Goal: Information Seeking & Learning: Learn about a topic

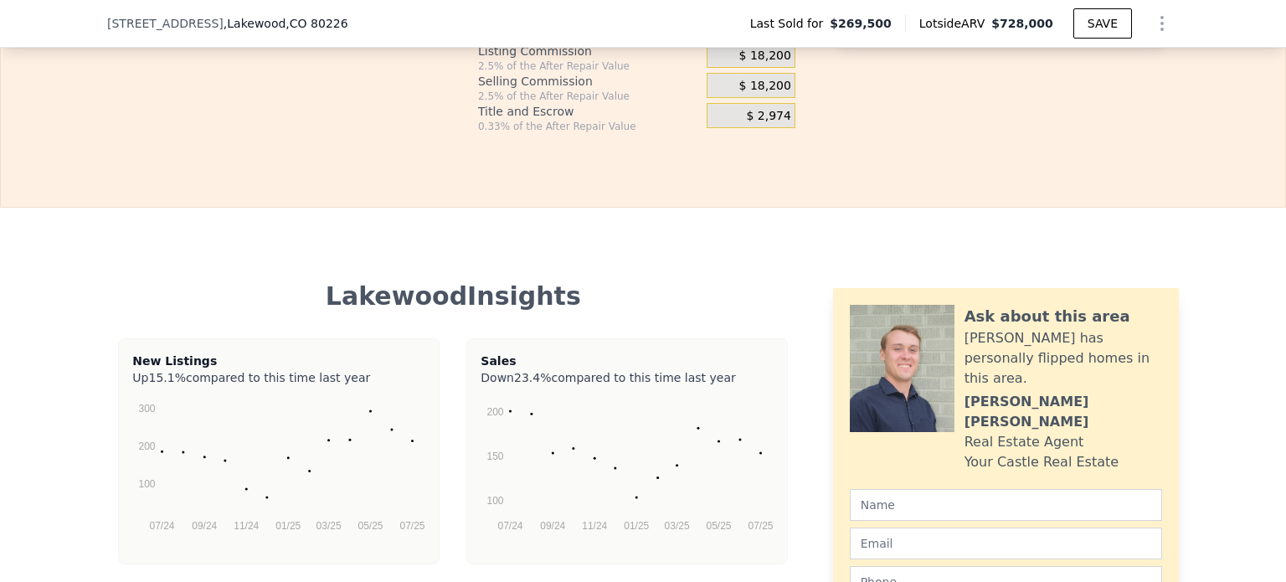
scroll to position [0, 939]
type input "$ 726,000"
type input "$ 387,025"
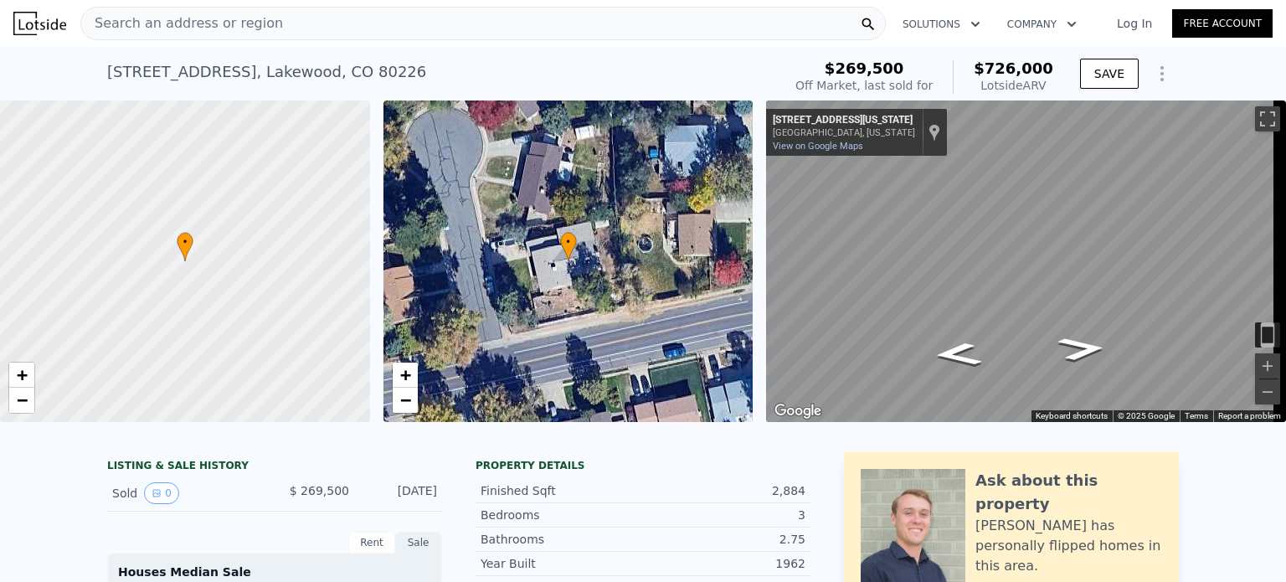
click at [251, 26] on span "Search an address or region" at bounding box center [182, 23] width 202 height 20
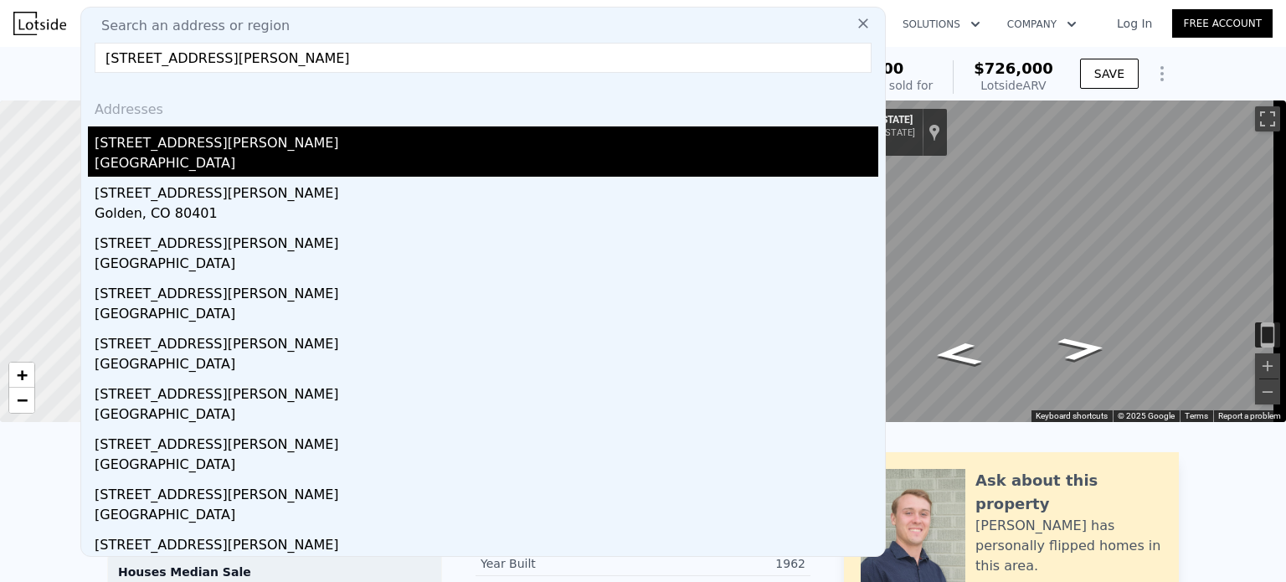
type input "15226 W Ellsworth Place, Golden, CO 80401"
click at [189, 160] on div "Jefferson County, CO 80401" at bounding box center [487, 164] width 784 height 23
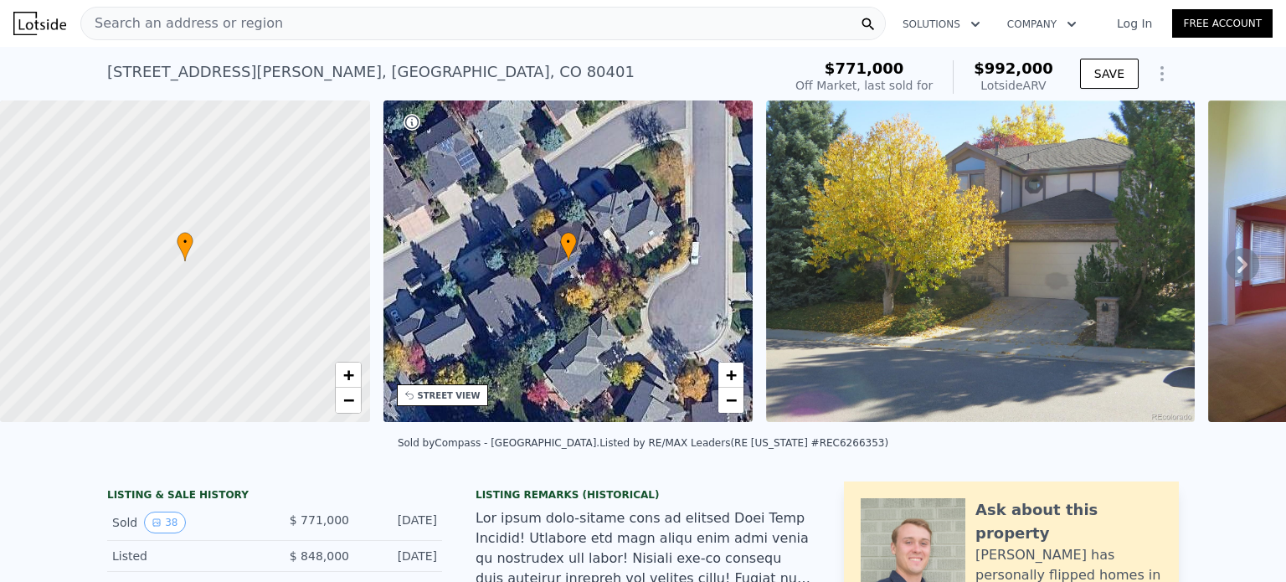
click at [291, 13] on div "Search an address or region" at bounding box center [482, 23] width 805 height 33
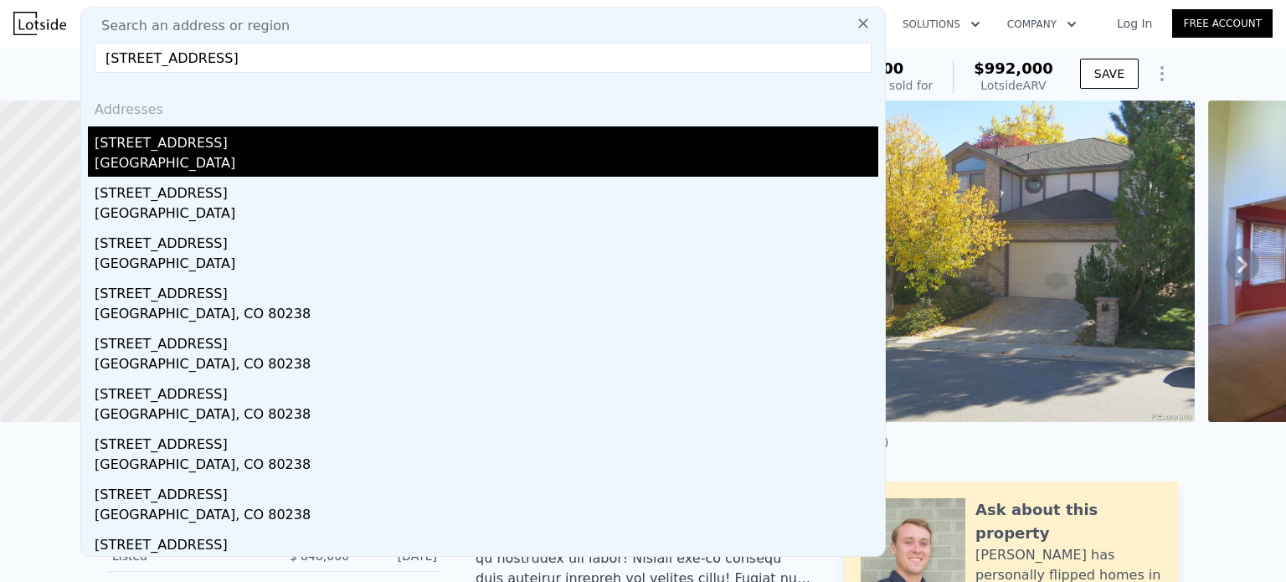
type input "9660 Ironton St, Denver, CO 80022"
click at [213, 150] on div "9660 Ironton St" at bounding box center [487, 139] width 784 height 27
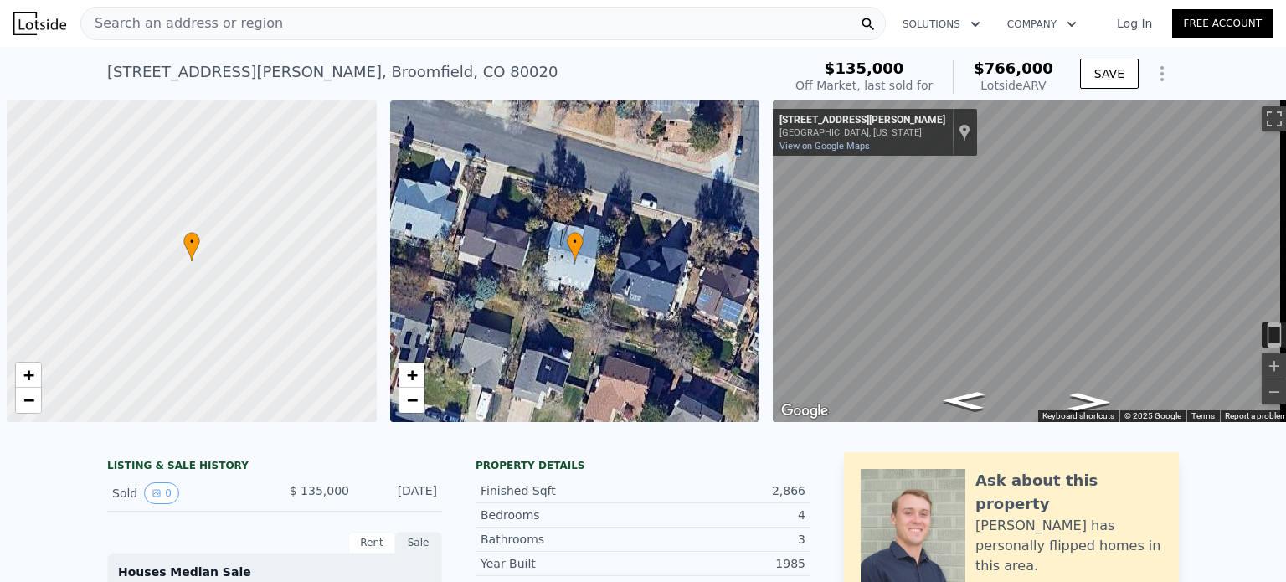
scroll to position [0, 114]
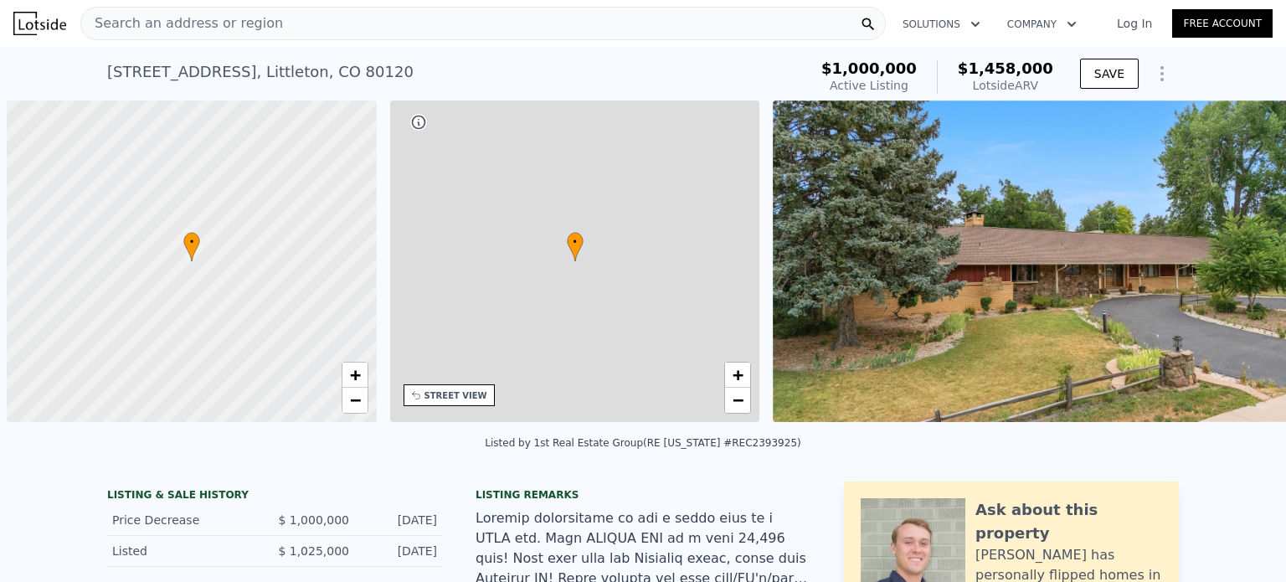
scroll to position [0, 7]
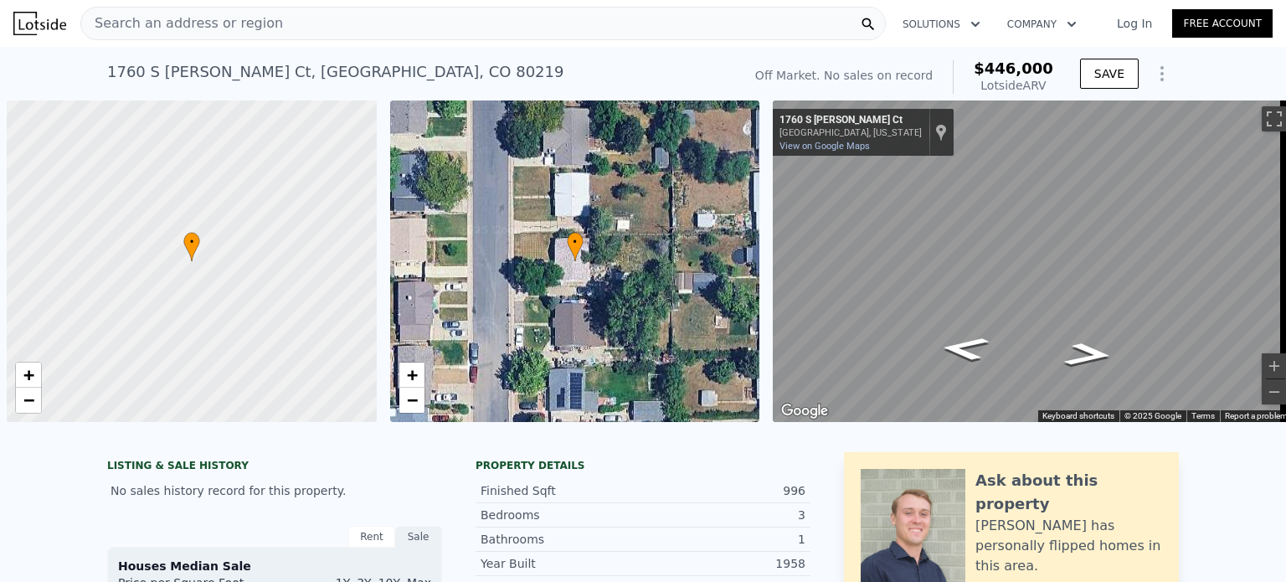
scroll to position [0, 7]
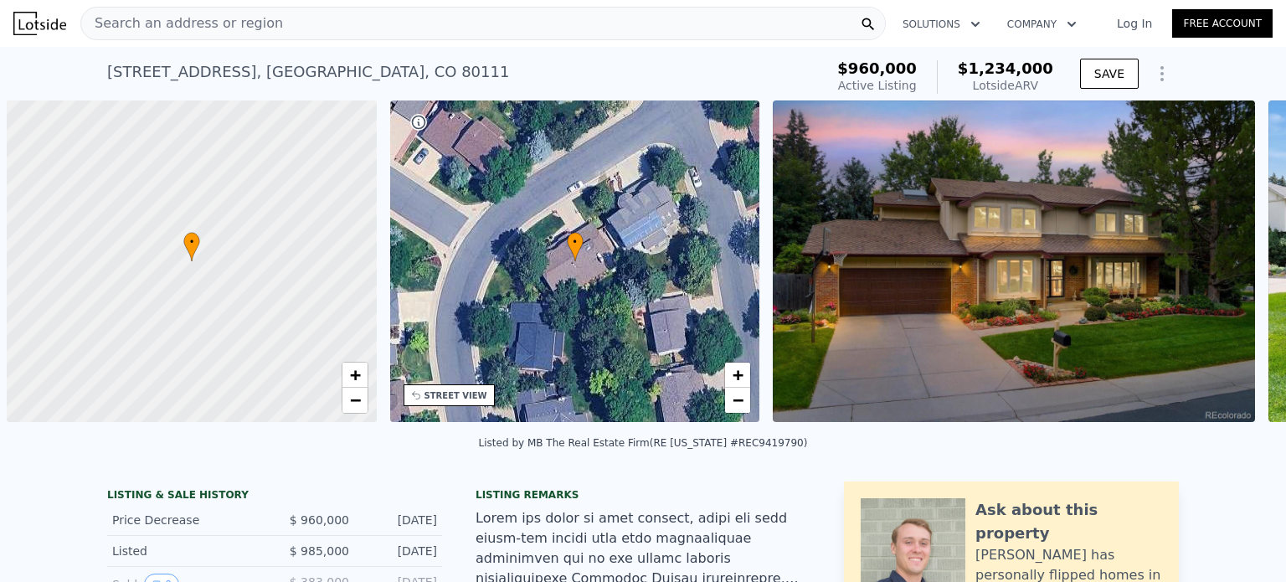
scroll to position [0, 7]
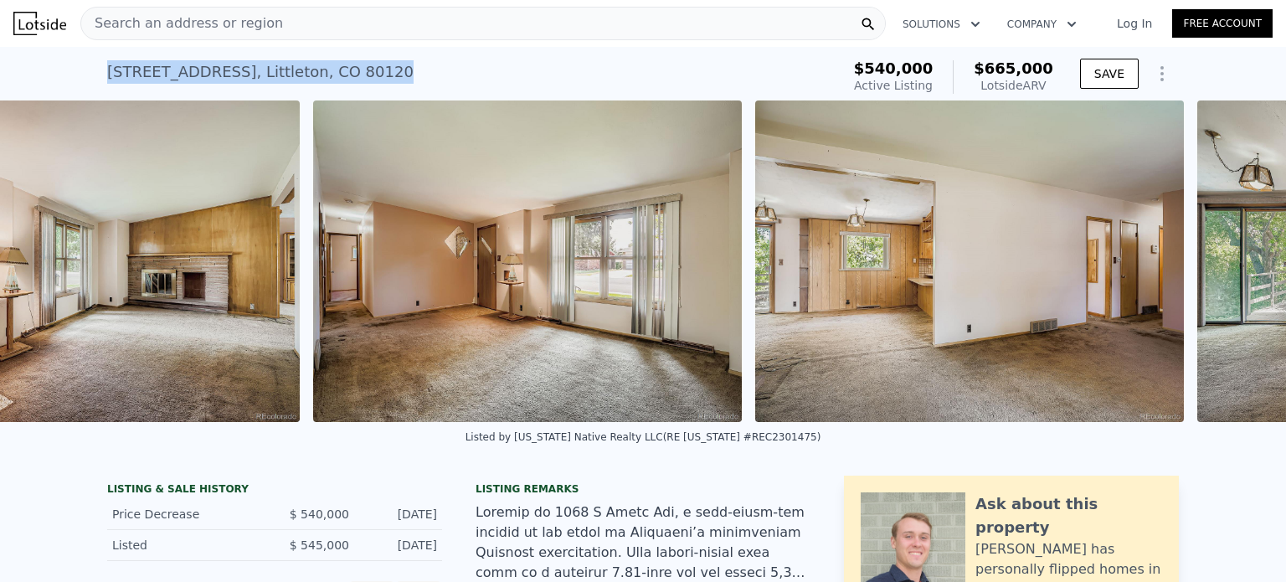
scroll to position [0, 2092]
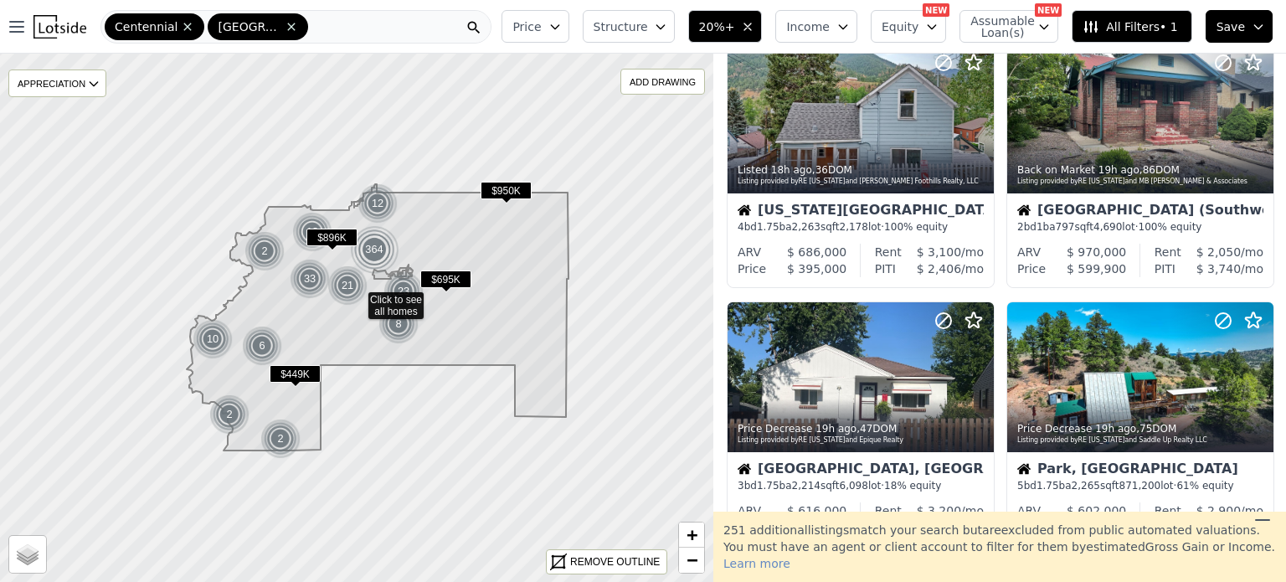
scroll to position [1167, 0]
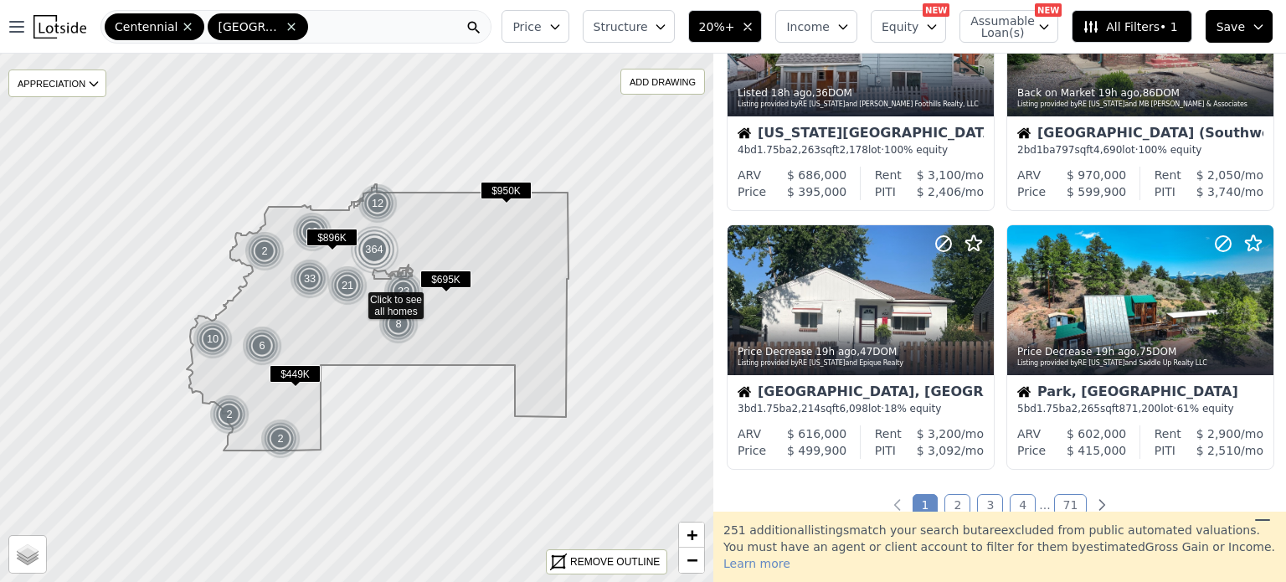
click at [951, 508] on link "2" at bounding box center [957, 505] width 26 height 22
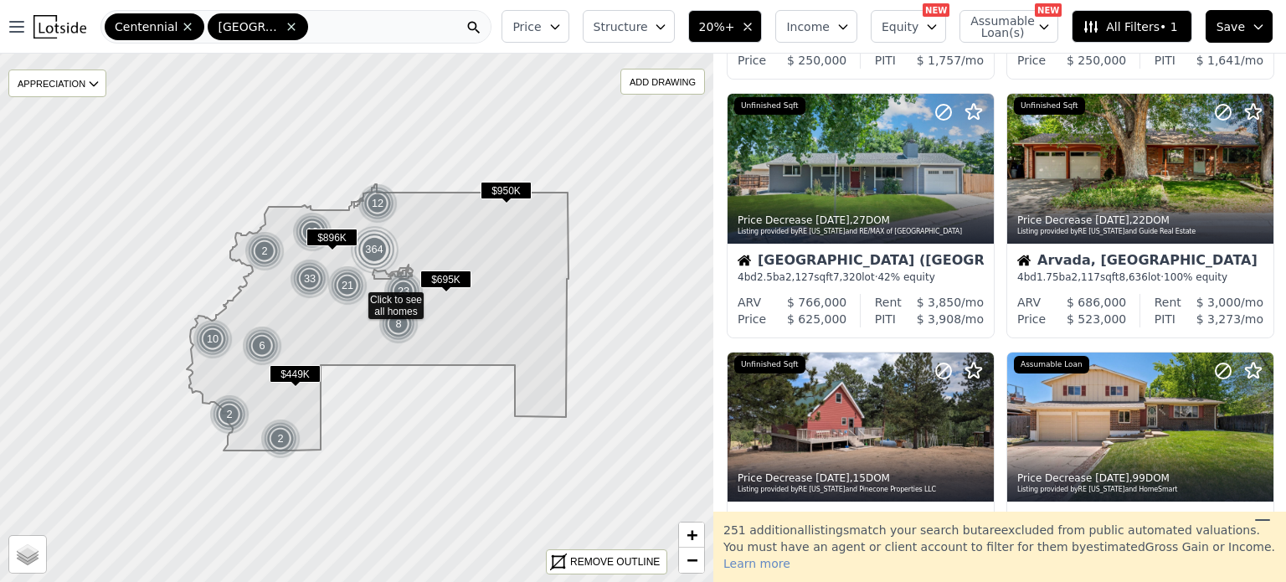
scroll to position [791, 0]
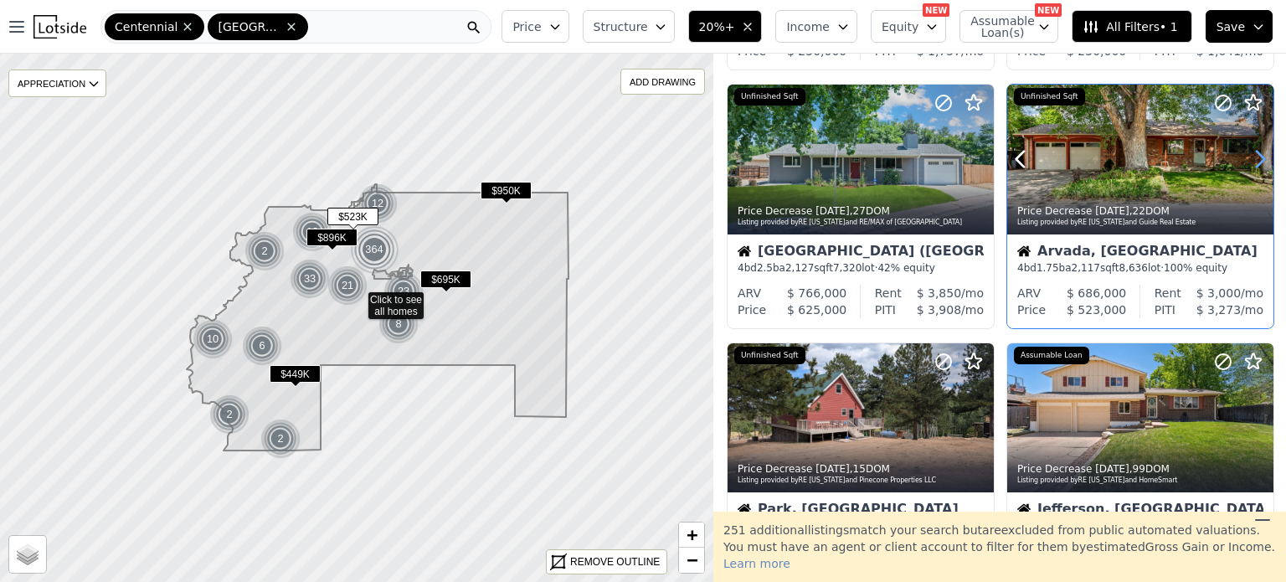
click at [1247, 161] on icon at bounding box center [1260, 159] width 27 height 27
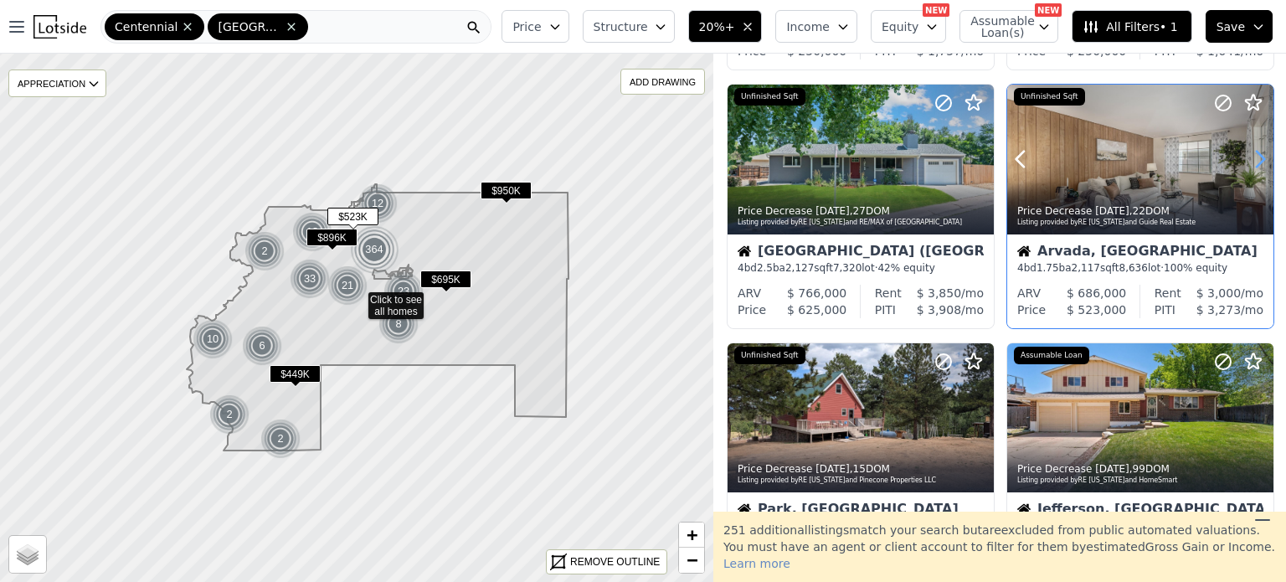
click at [1247, 161] on icon at bounding box center [1260, 159] width 27 height 27
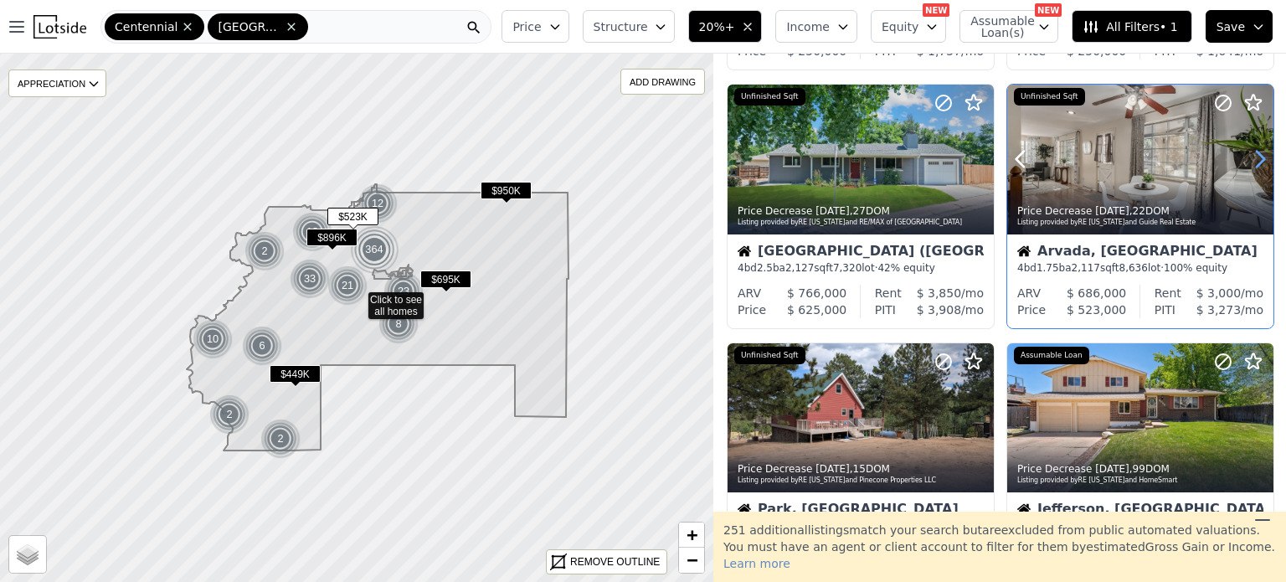
click at [1247, 161] on icon at bounding box center [1260, 159] width 27 height 27
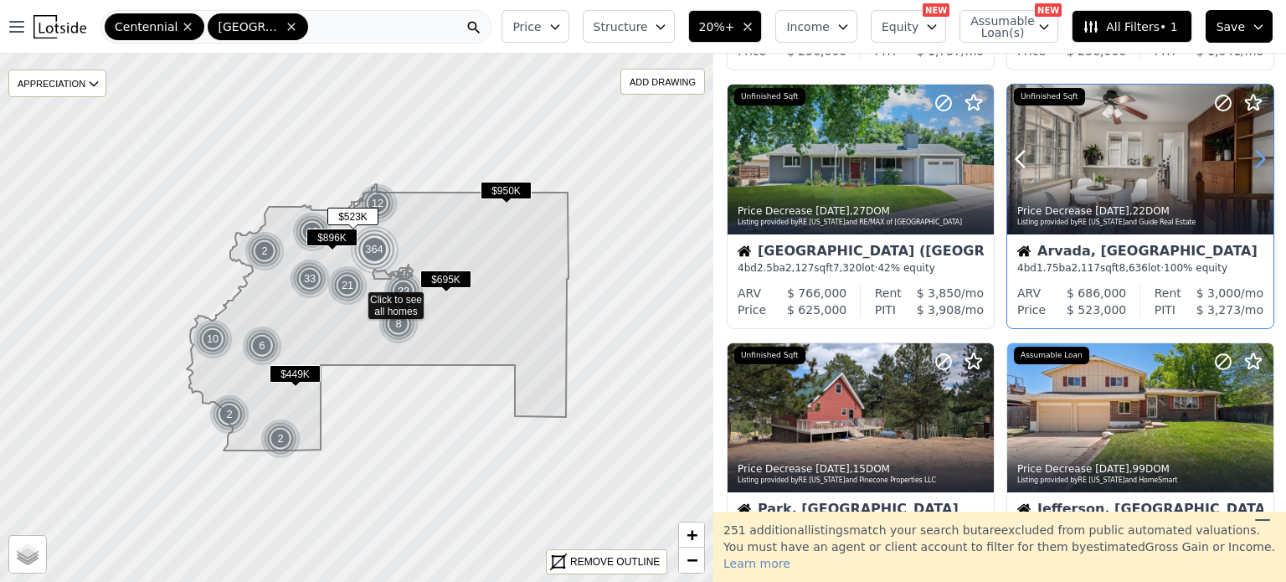
click at [1247, 161] on icon at bounding box center [1260, 159] width 27 height 27
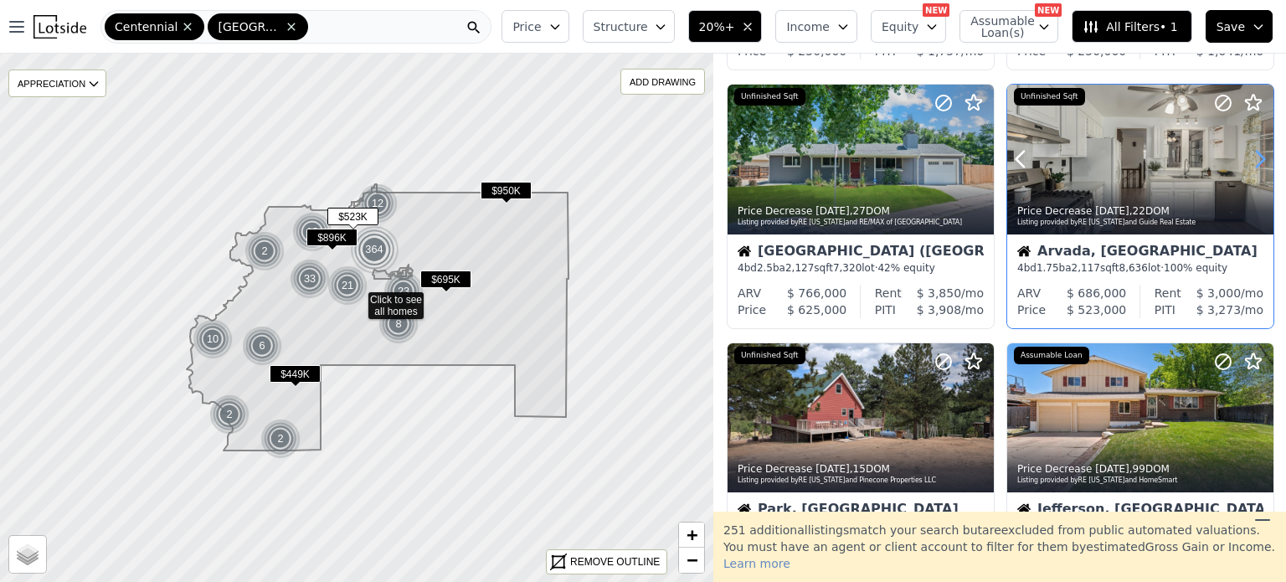
click at [1247, 161] on icon at bounding box center [1260, 159] width 27 height 27
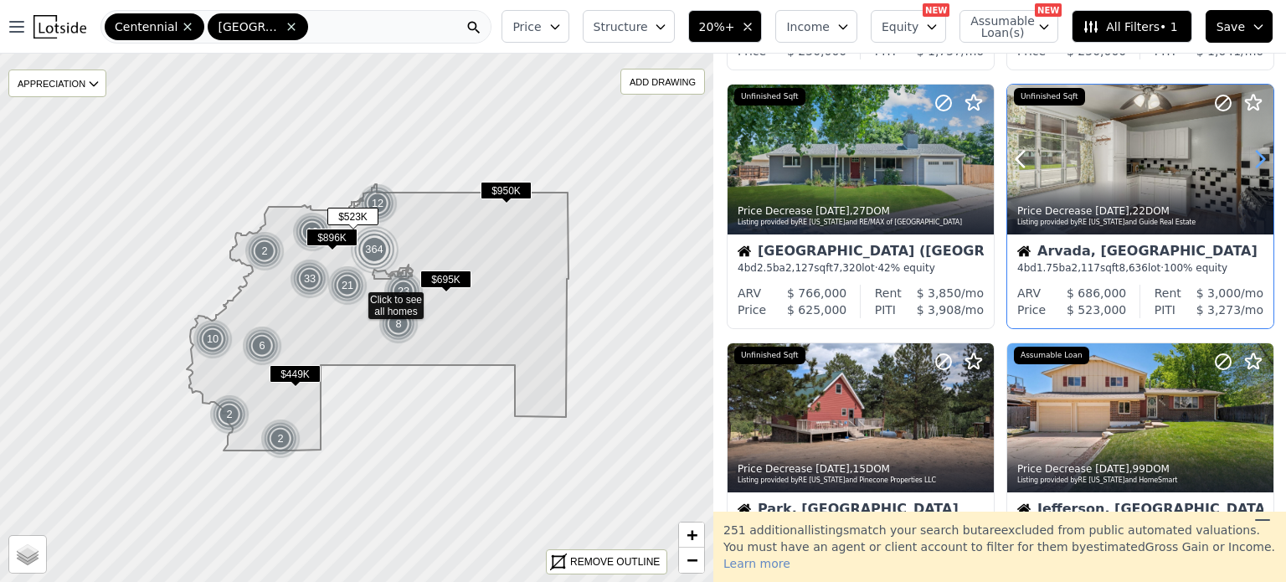
click at [1247, 161] on icon at bounding box center [1260, 159] width 27 height 27
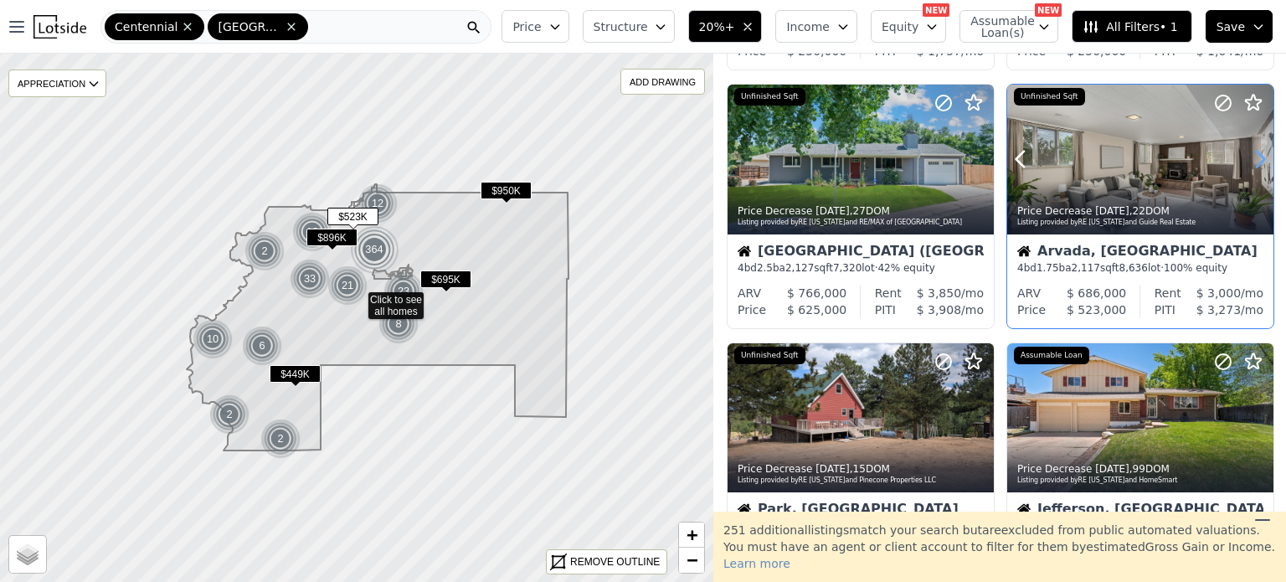
click at [1247, 161] on icon at bounding box center [1260, 159] width 27 height 27
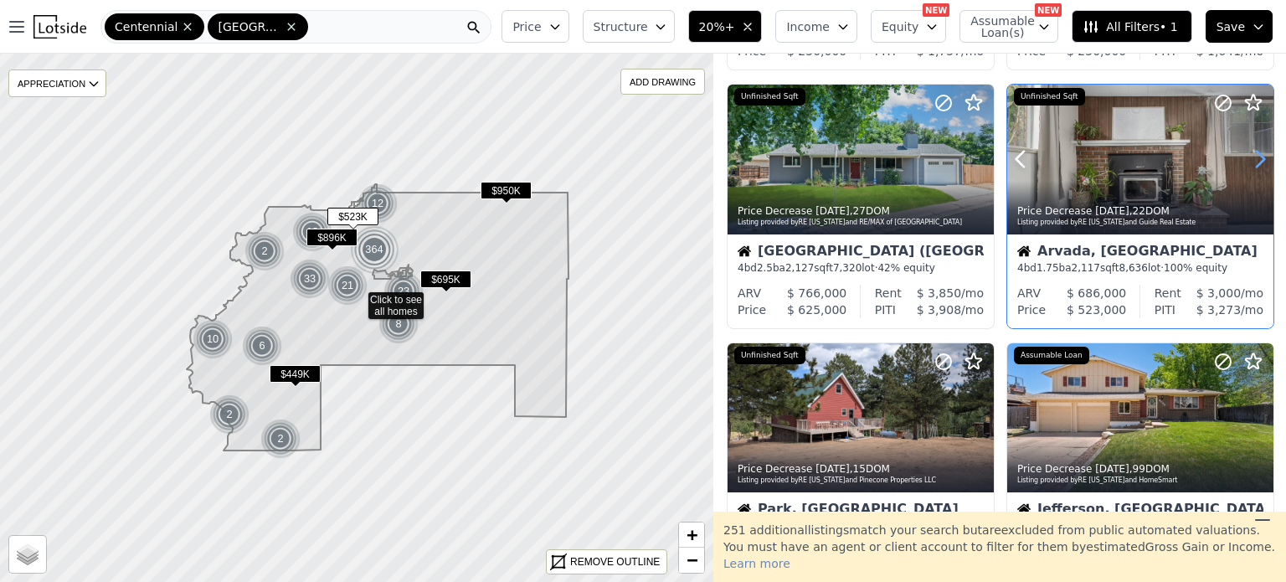
click at [1247, 161] on icon at bounding box center [1260, 159] width 27 height 27
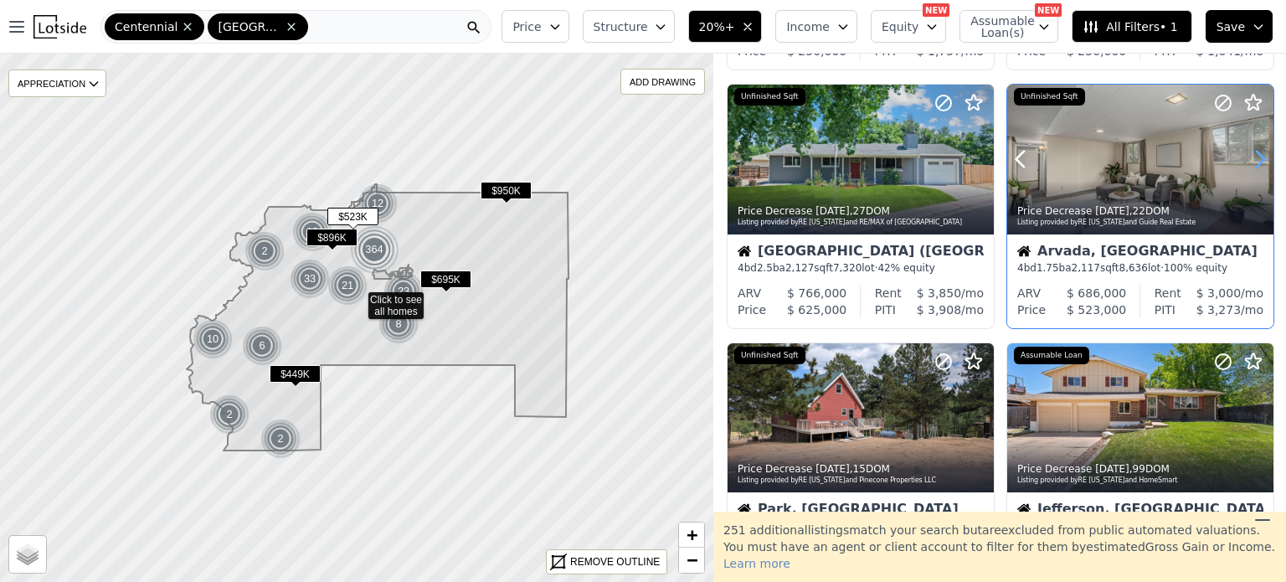
click at [1247, 161] on icon at bounding box center [1260, 159] width 27 height 27
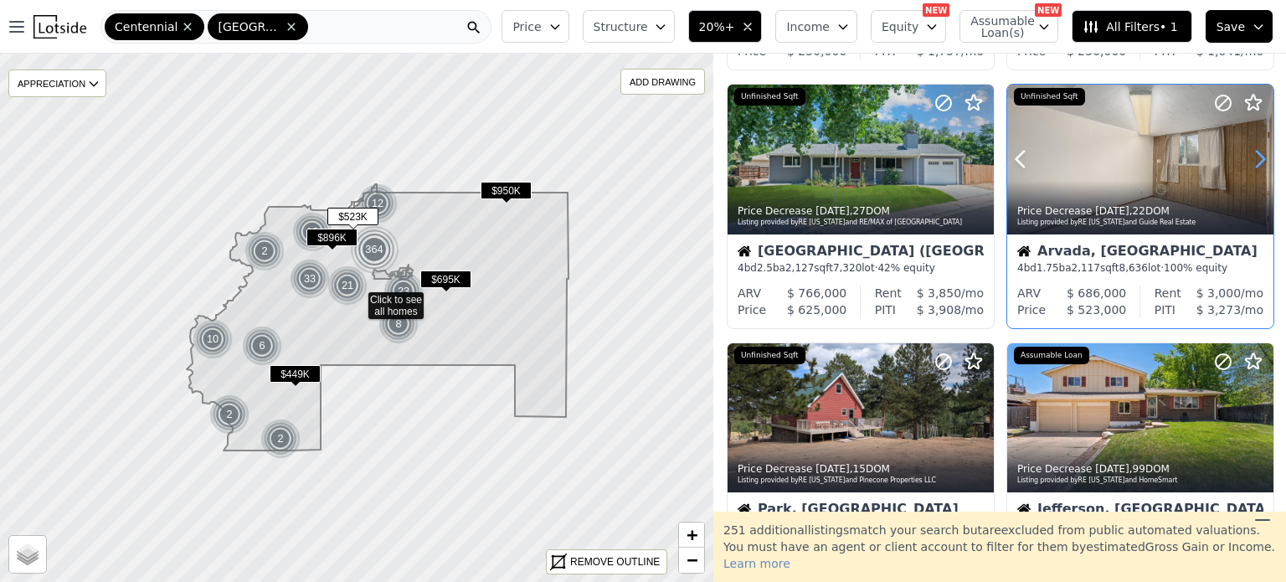
click at [1247, 161] on icon at bounding box center [1260, 159] width 27 height 27
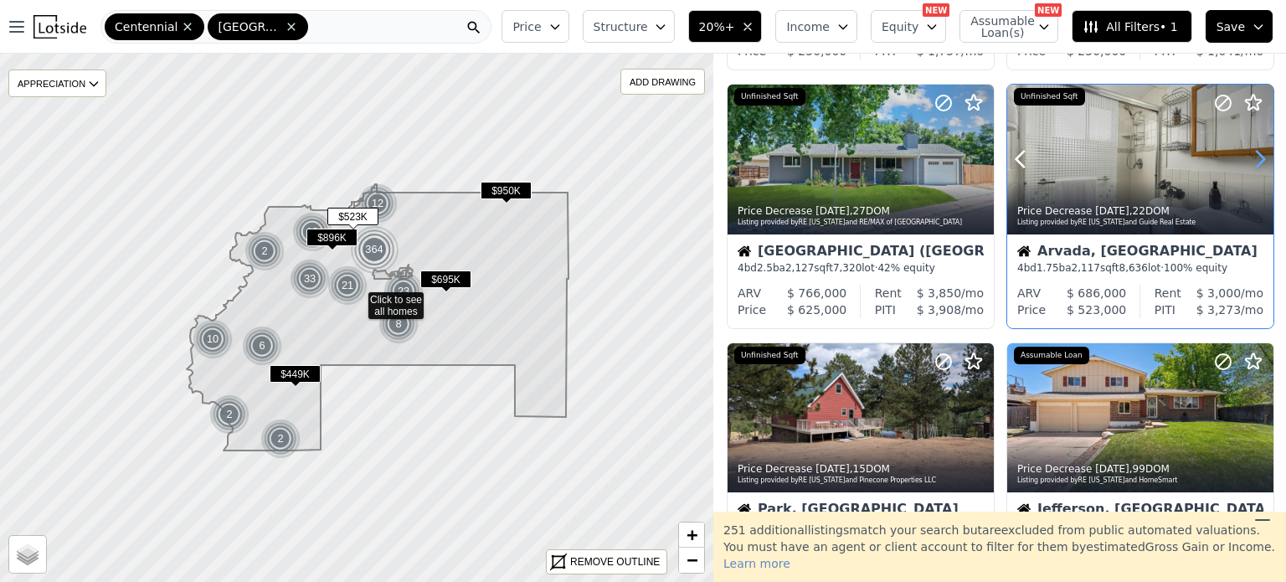
click at [1247, 161] on icon at bounding box center [1260, 159] width 27 height 27
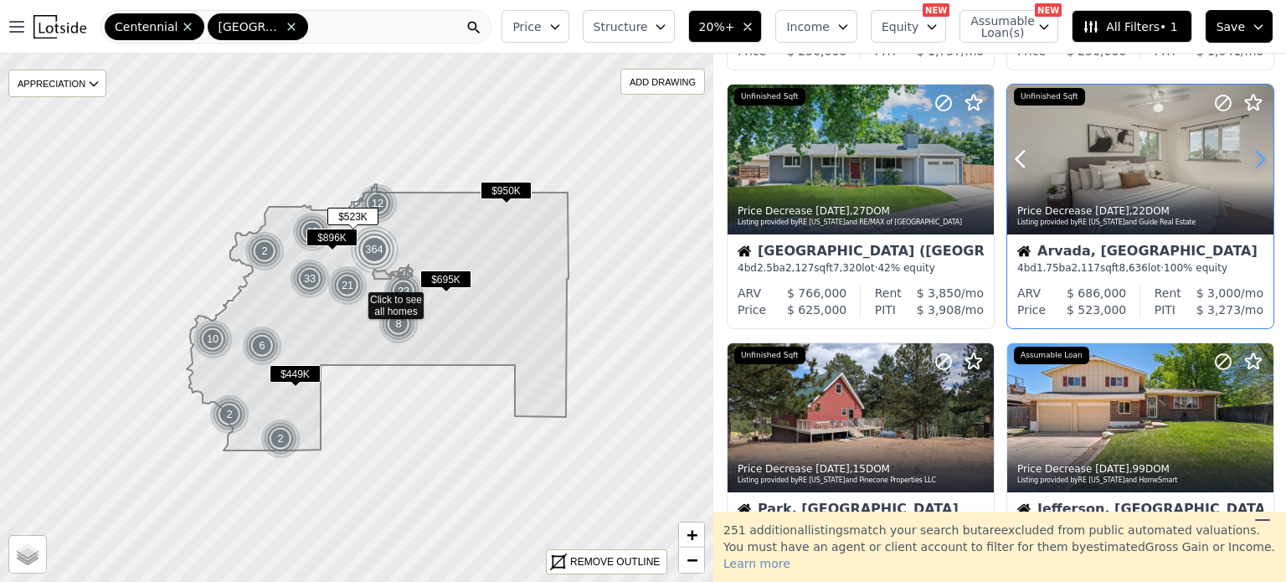
click at [1247, 161] on icon at bounding box center [1260, 159] width 27 height 27
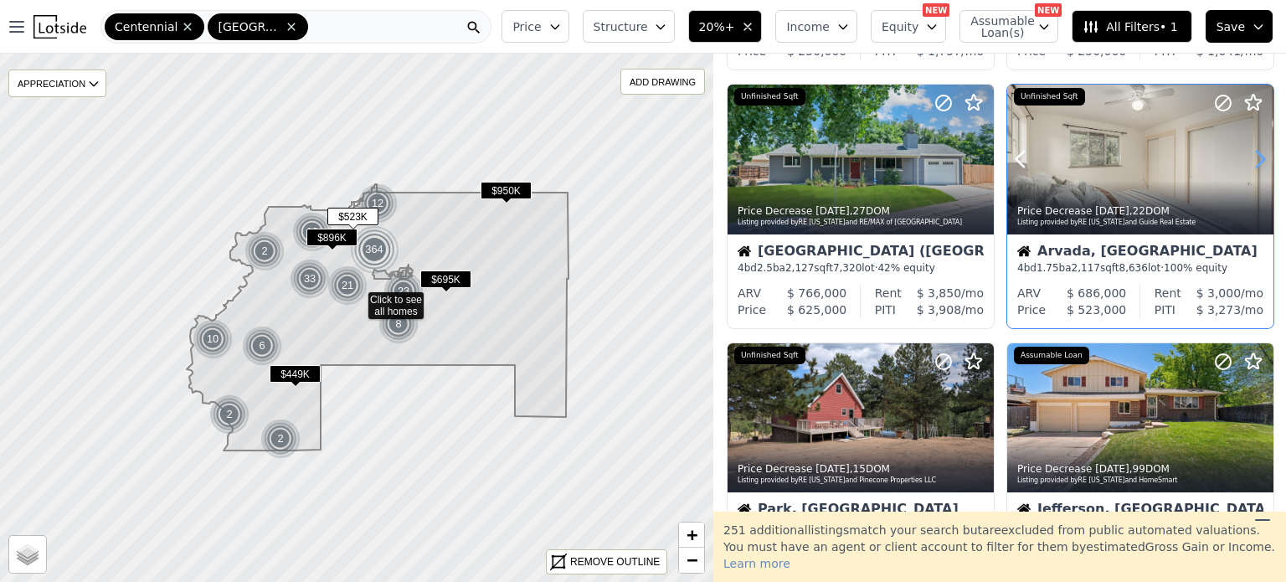
click at [1247, 161] on icon at bounding box center [1260, 159] width 27 height 27
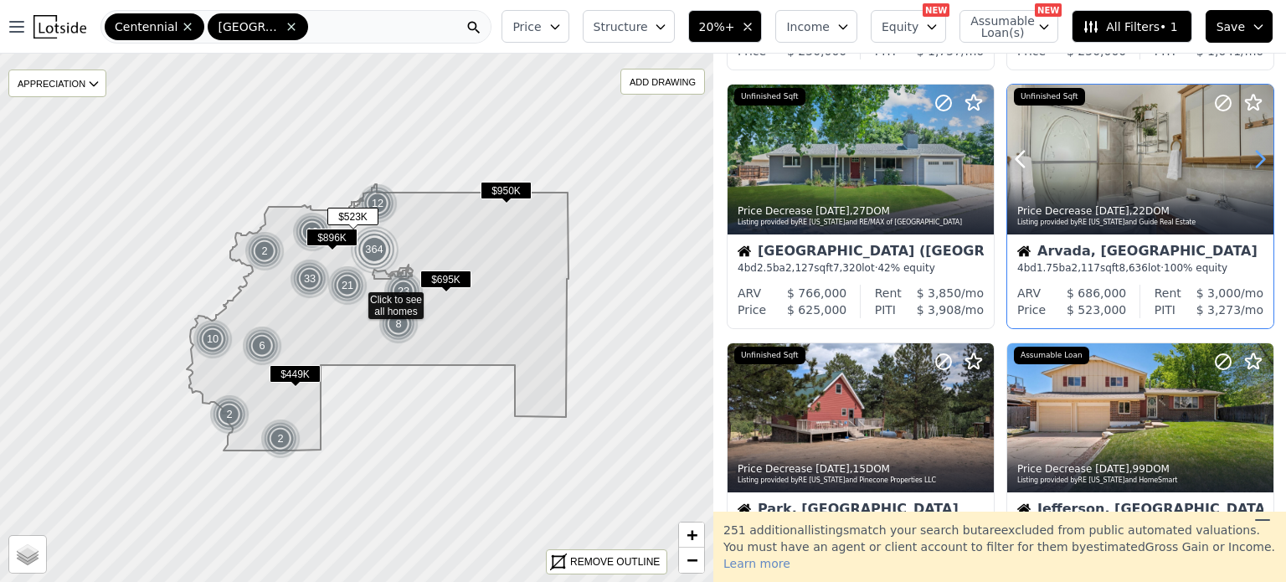
click at [1247, 161] on icon at bounding box center [1260, 159] width 27 height 27
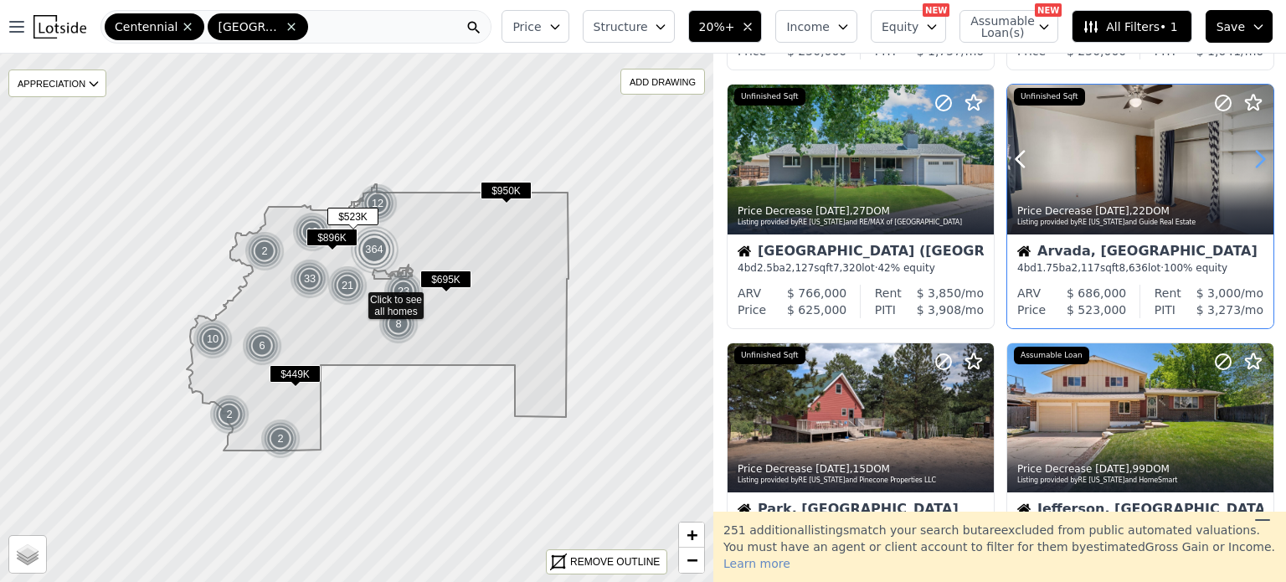
click at [1247, 161] on icon at bounding box center [1260, 159] width 27 height 27
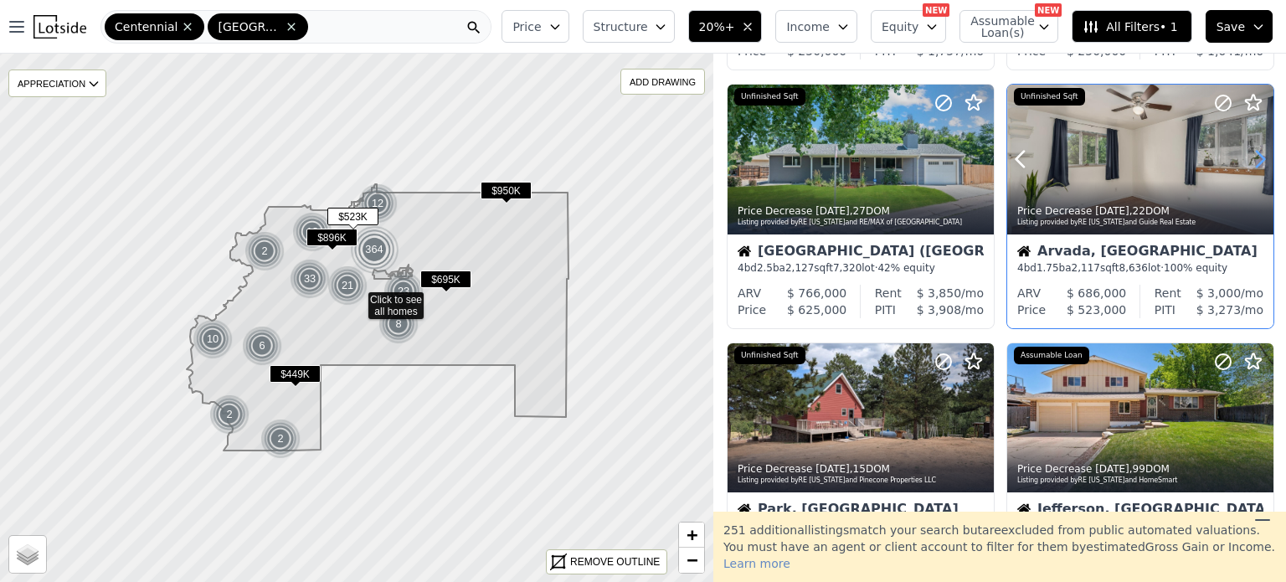
click at [1247, 161] on icon at bounding box center [1260, 159] width 27 height 27
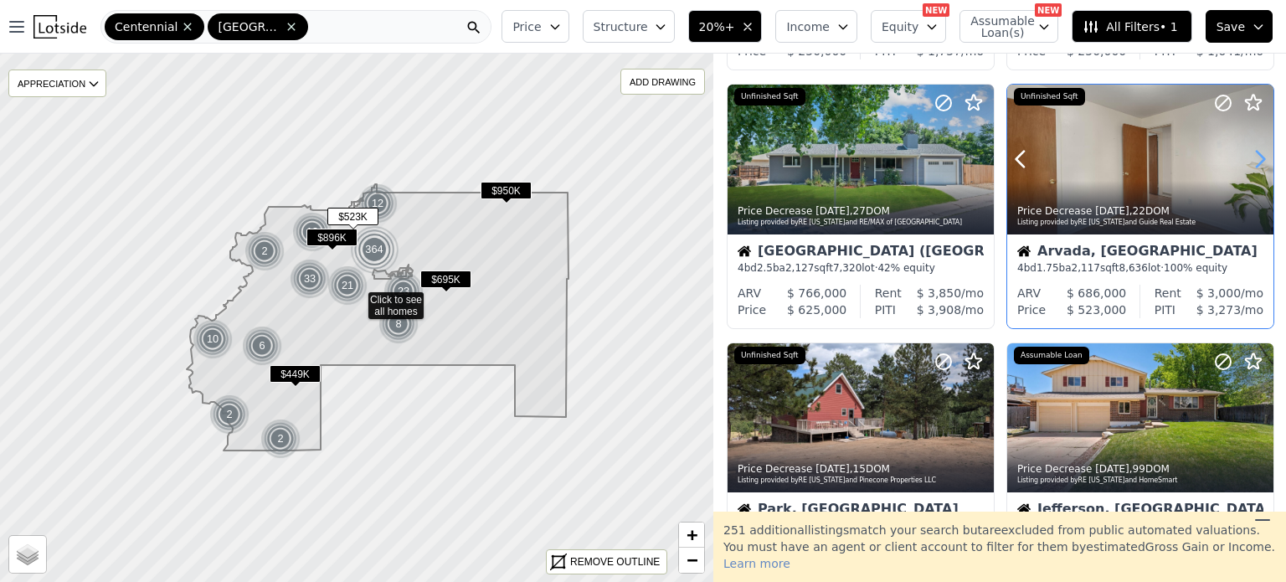
click at [1247, 161] on icon at bounding box center [1260, 159] width 27 height 27
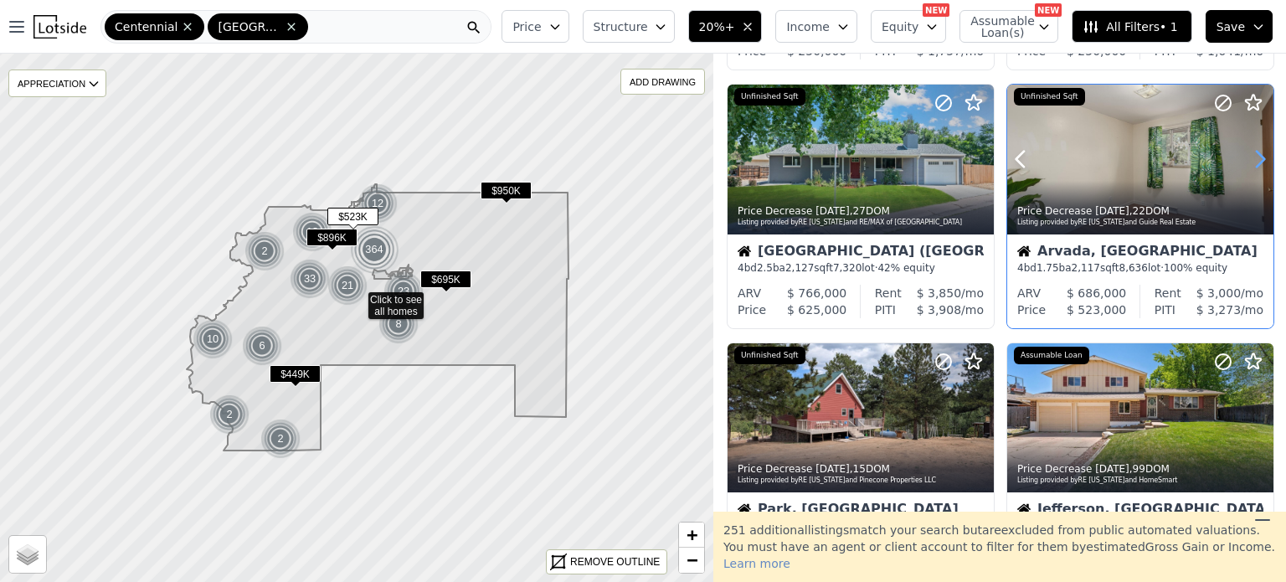
click at [1247, 161] on icon at bounding box center [1260, 159] width 27 height 27
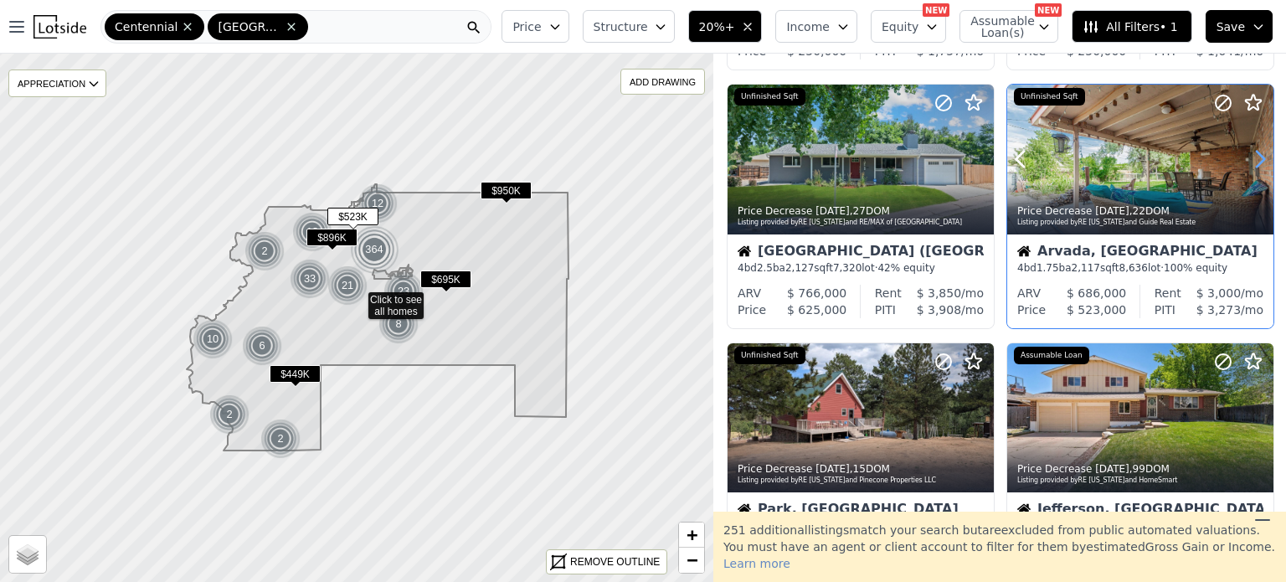
click at [1247, 161] on icon at bounding box center [1260, 159] width 27 height 27
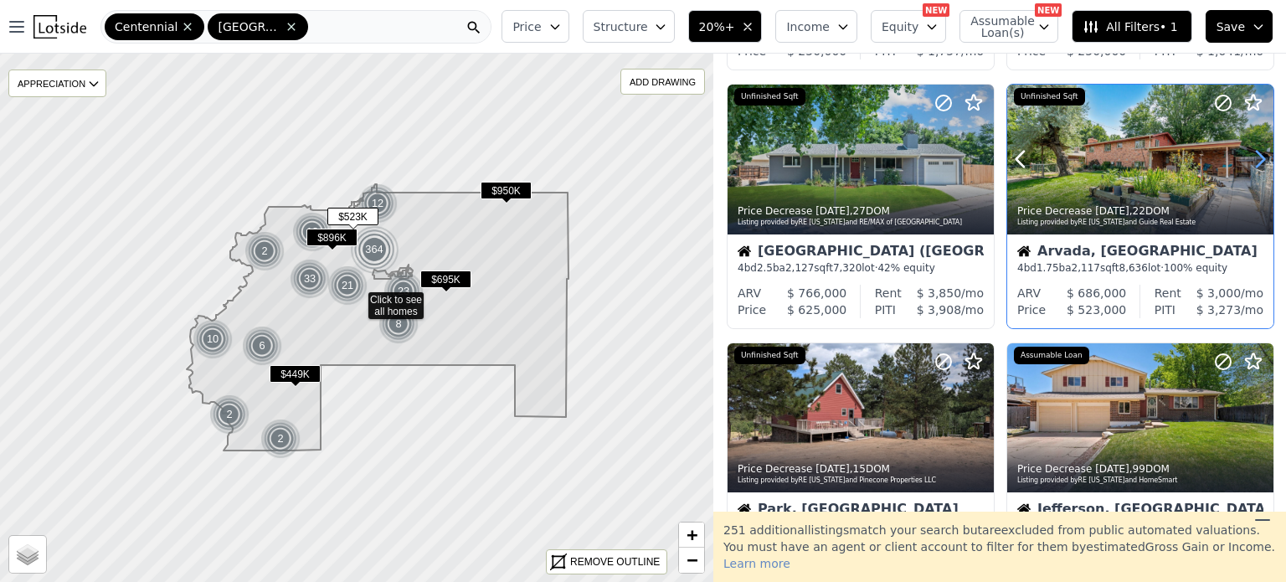
click at [1247, 161] on icon at bounding box center [1260, 159] width 27 height 27
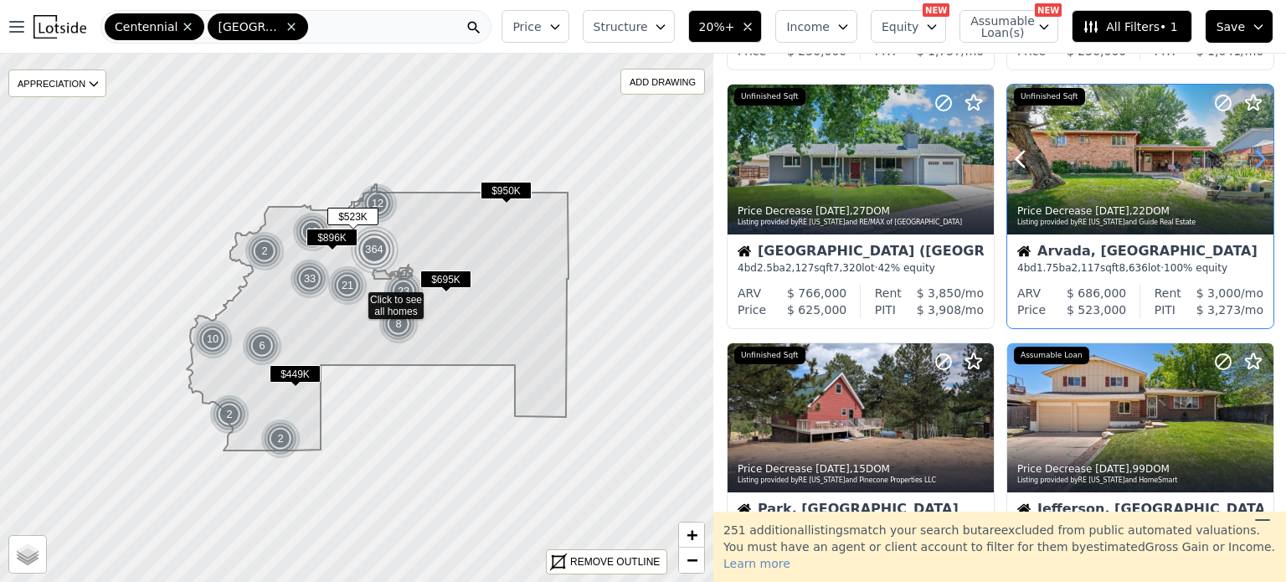
click at [1247, 161] on icon at bounding box center [1260, 159] width 27 height 27
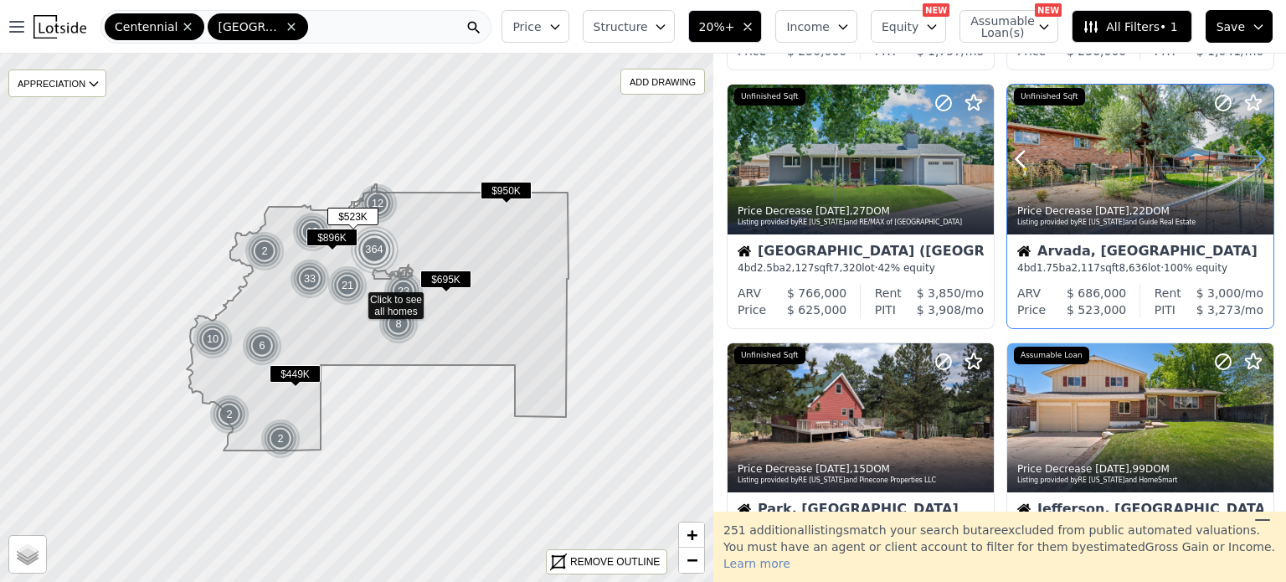
click at [1247, 161] on icon at bounding box center [1260, 159] width 27 height 27
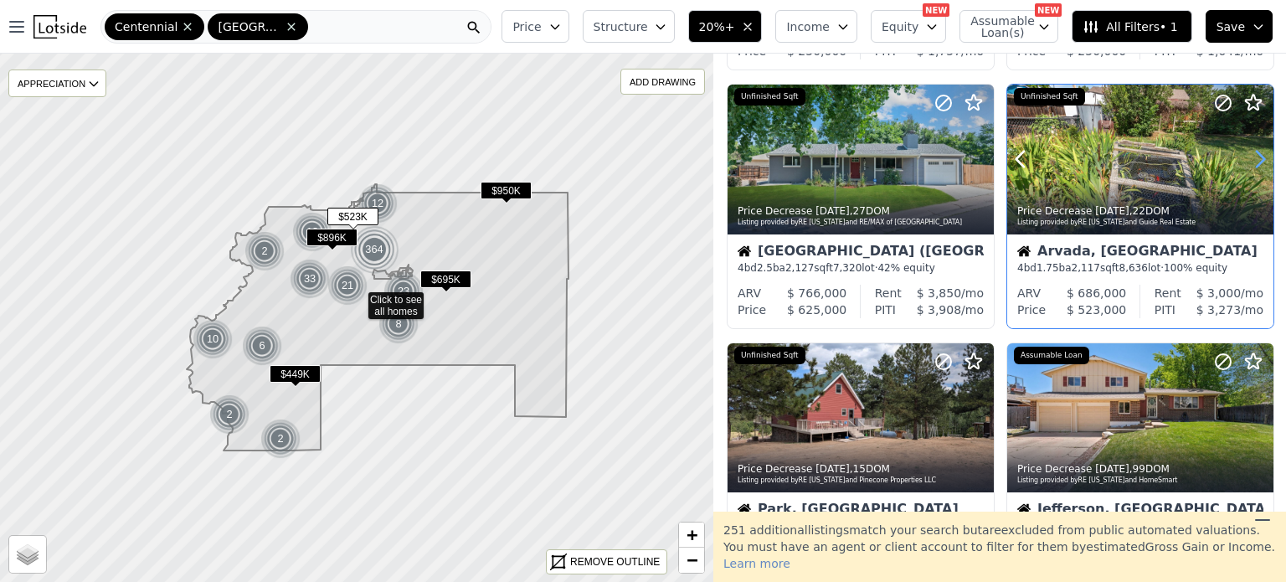
click at [1247, 161] on icon at bounding box center [1260, 159] width 27 height 27
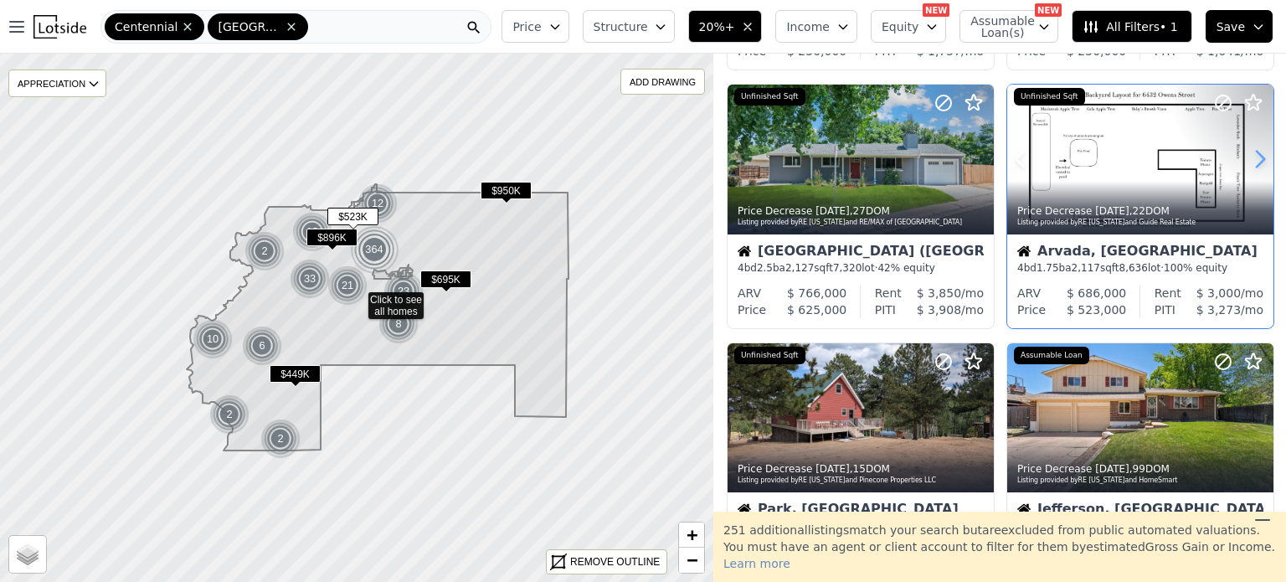
click at [1247, 161] on icon at bounding box center [1260, 159] width 27 height 27
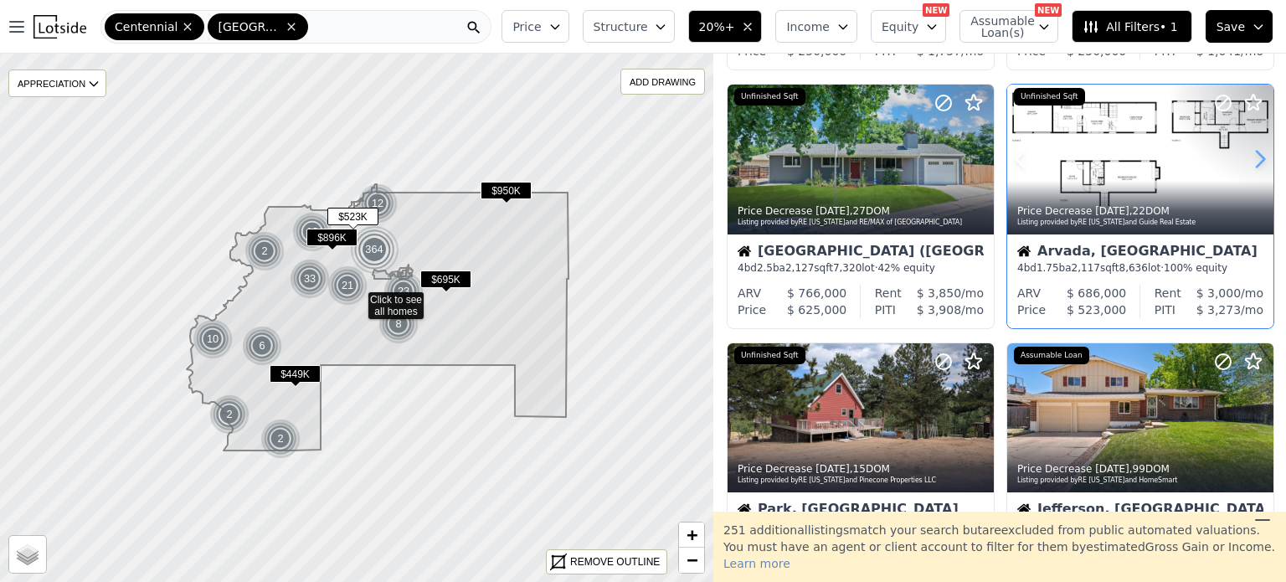
click at [1247, 161] on icon at bounding box center [1260, 159] width 27 height 27
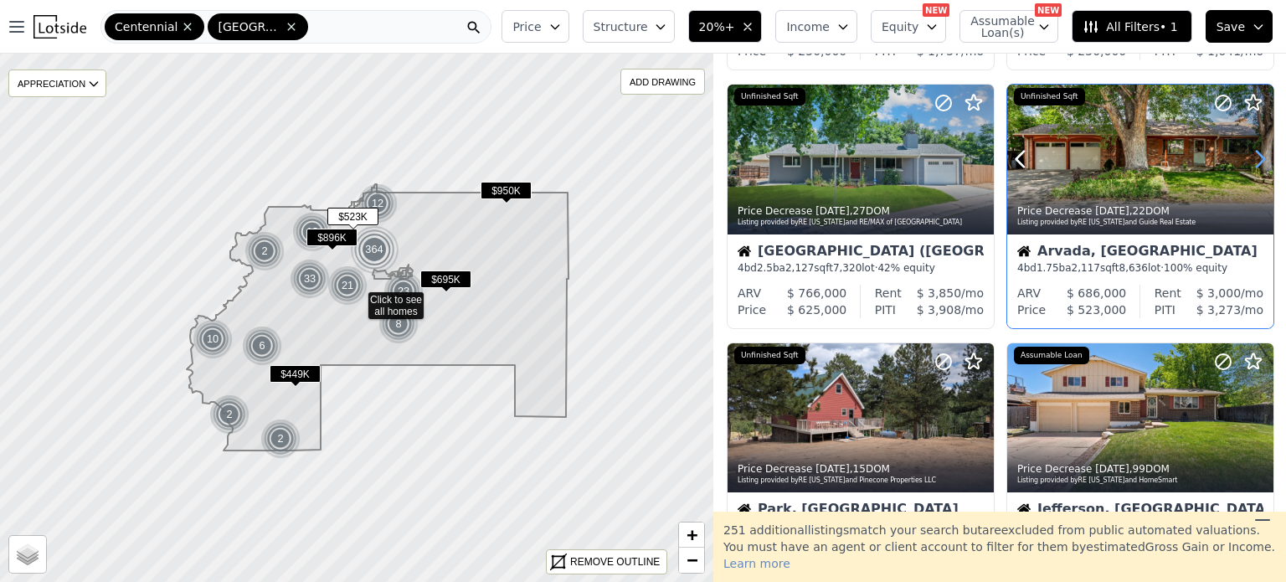
click at [1247, 161] on icon at bounding box center [1260, 159] width 27 height 27
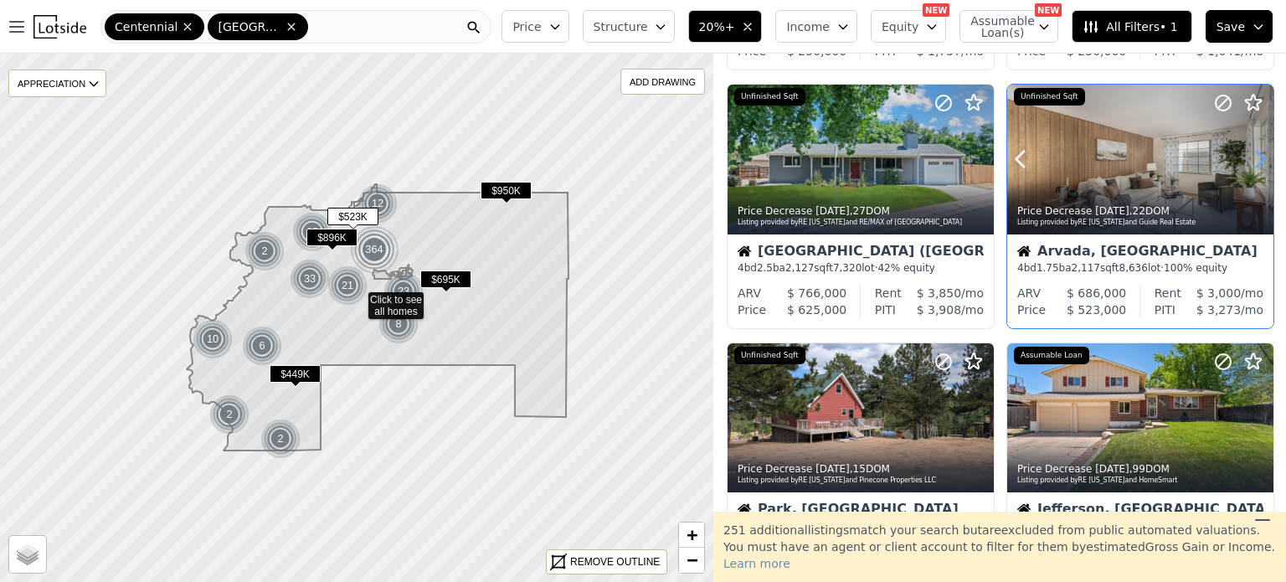
click at [1247, 161] on icon at bounding box center [1260, 159] width 27 height 27
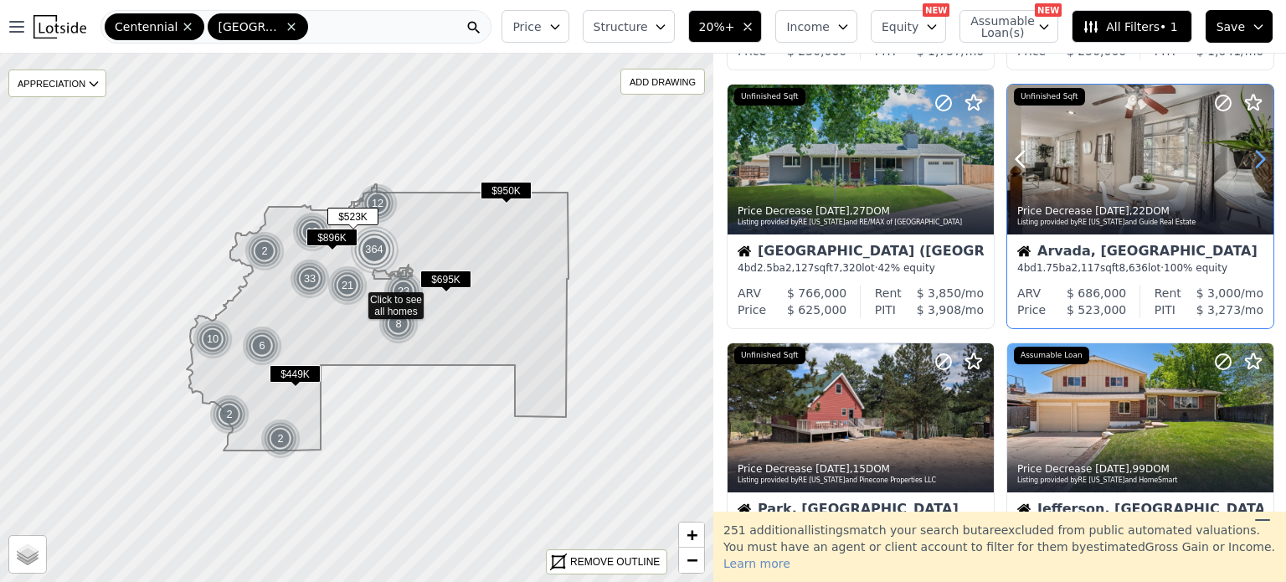
click at [1247, 161] on icon at bounding box center [1260, 159] width 27 height 27
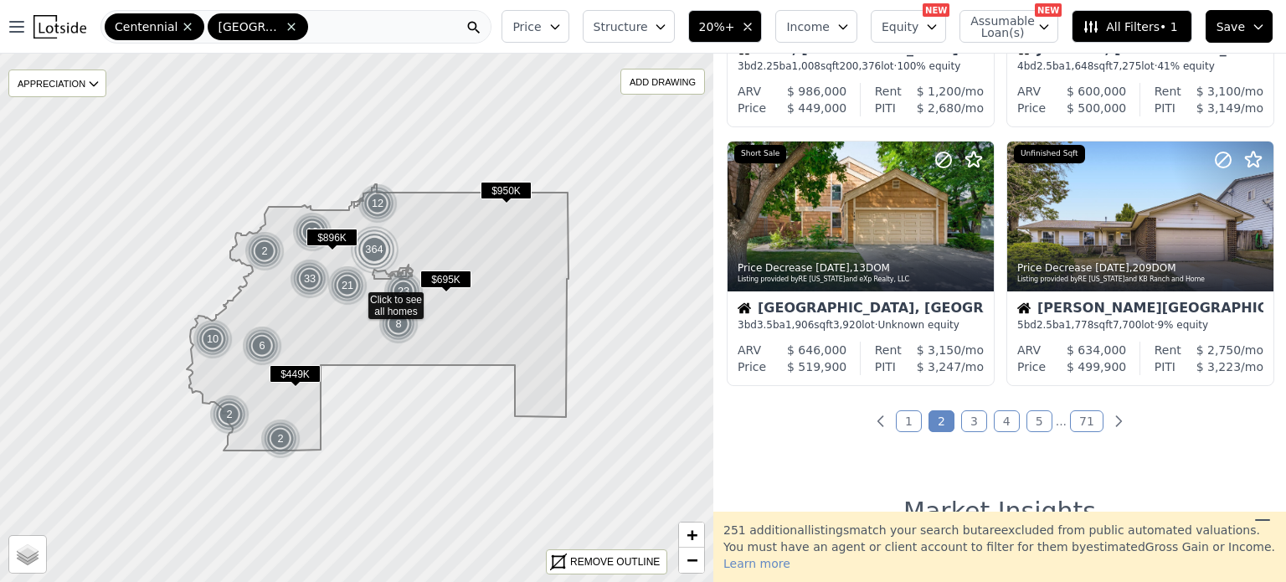
scroll to position [1261, 0]
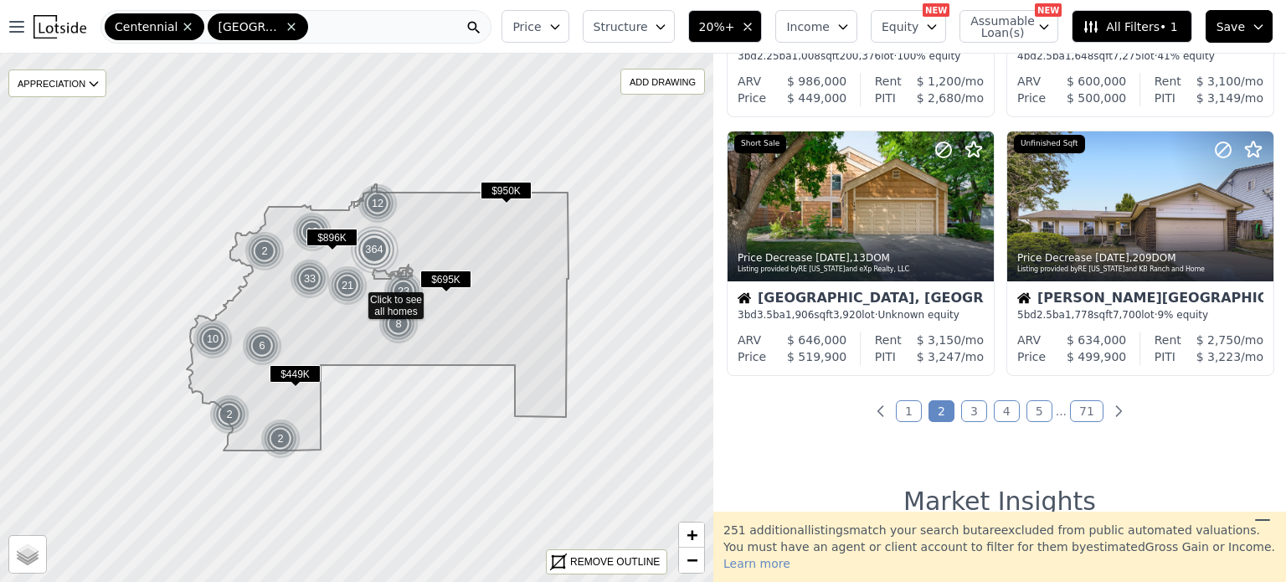
click at [969, 410] on link "3" at bounding box center [974, 411] width 26 height 22
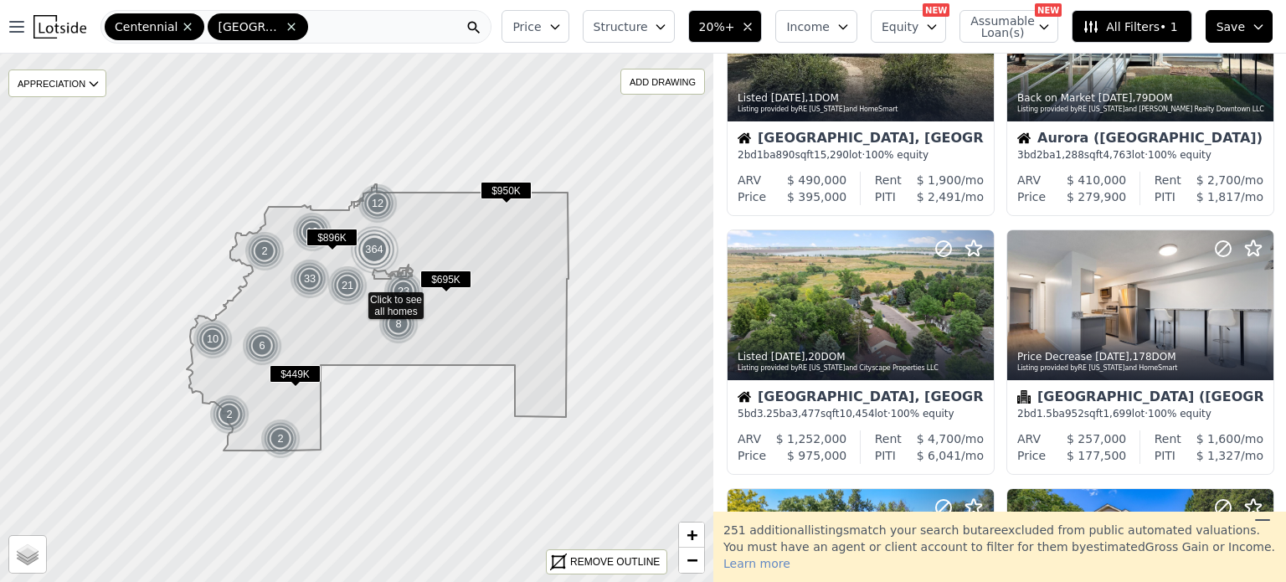
scroll to position [368, 0]
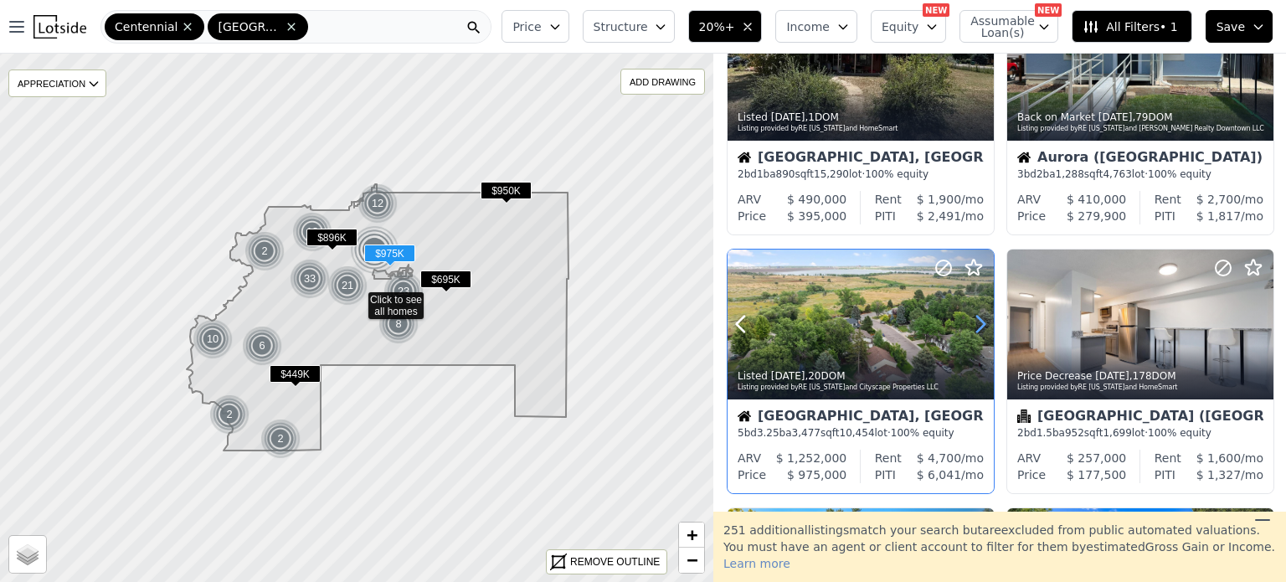
click at [969, 324] on icon at bounding box center [980, 324] width 27 height 27
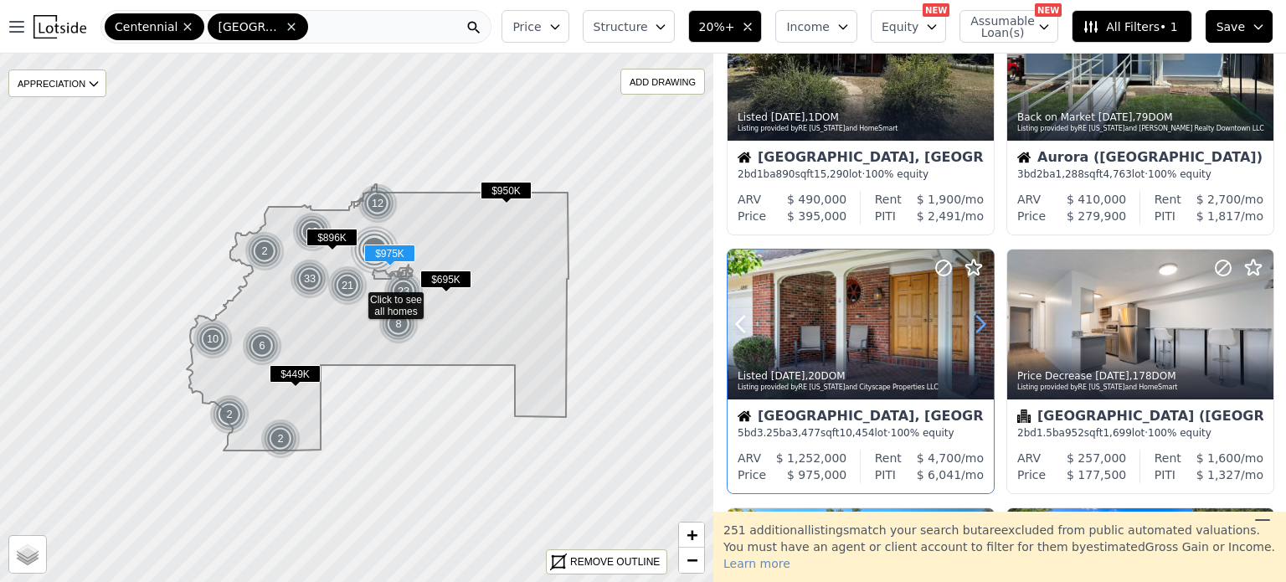
click at [969, 324] on icon at bounding box center [980, 324] width 27 height 27
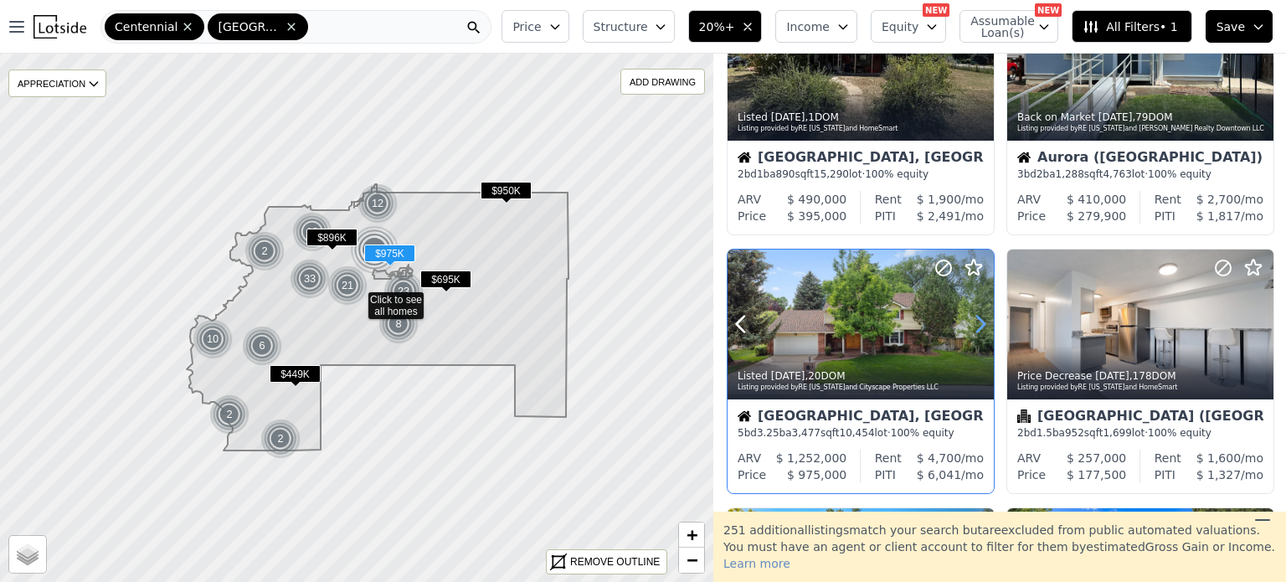
click at [969, 324] on icon at bounding box center [980, 324] width 27 height 27
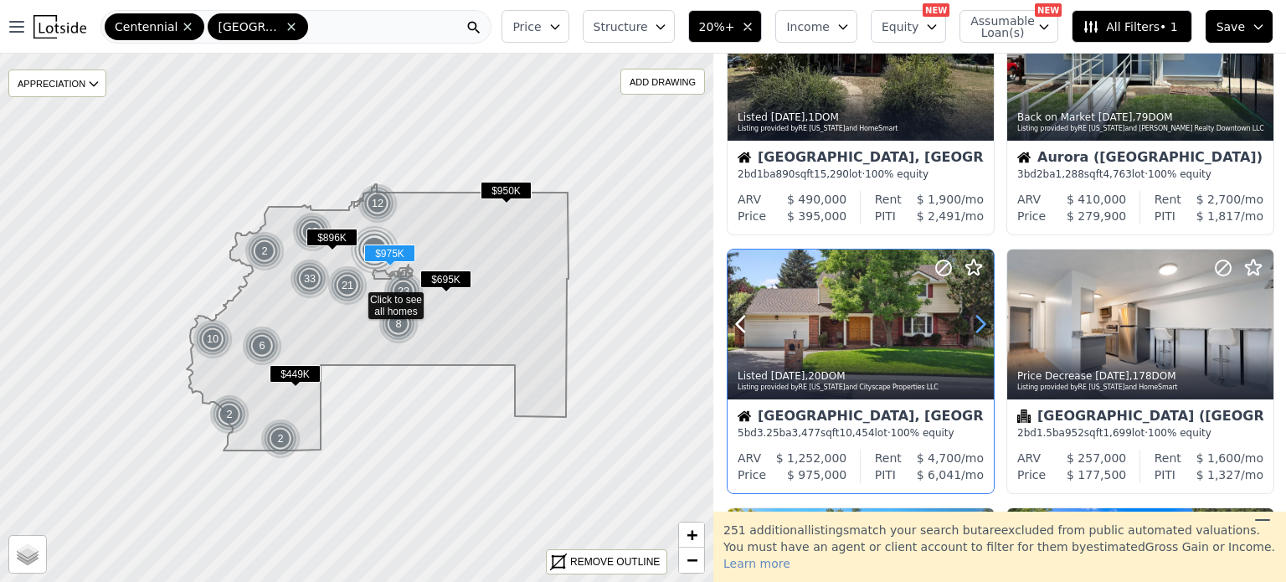
click at [969, 324] on icon at bounding box center [980, 324] width 27 height 27
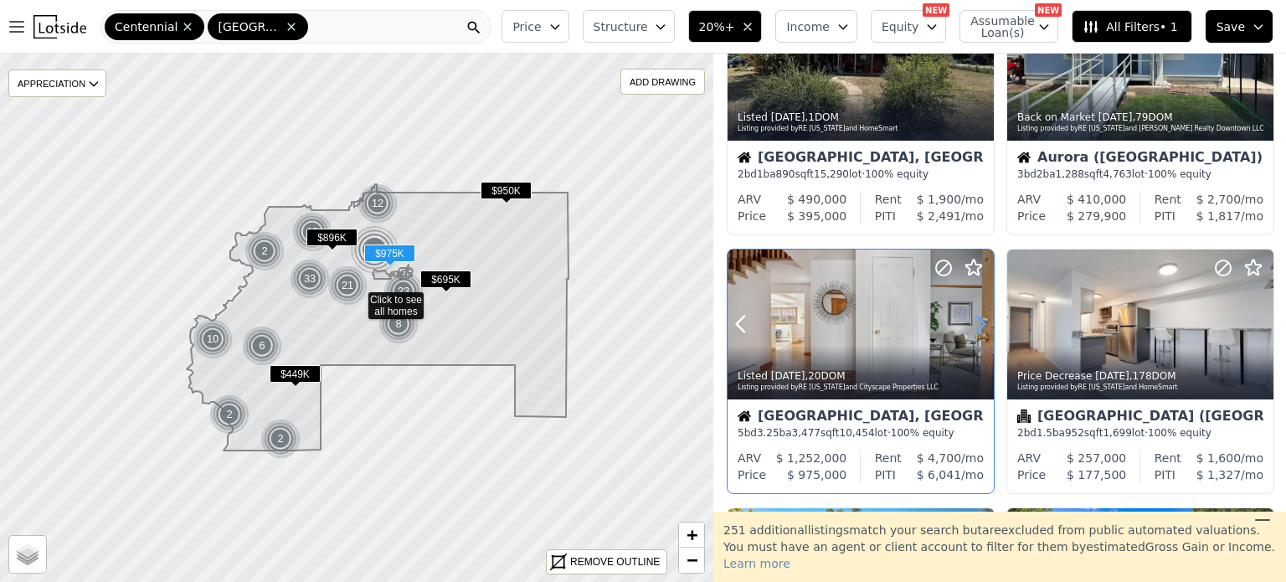
click at [969, 324] on icon at bounding box center [980, 324] width 27 height 27
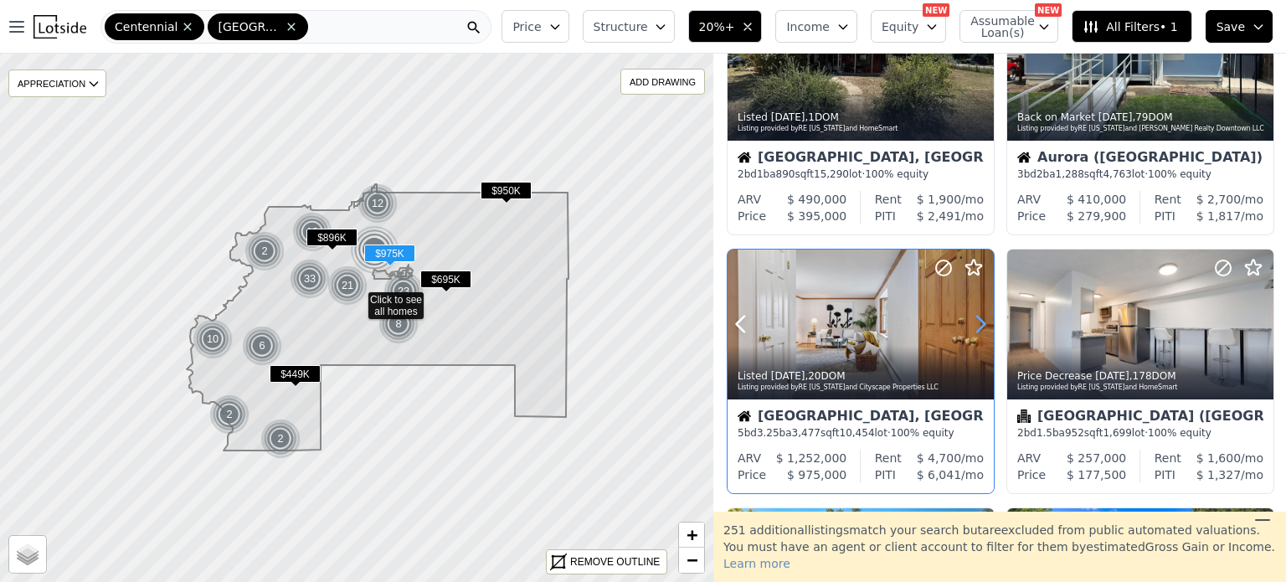
click at [969, 324] on icon at bounding box center [980, 324] width 27 height 27
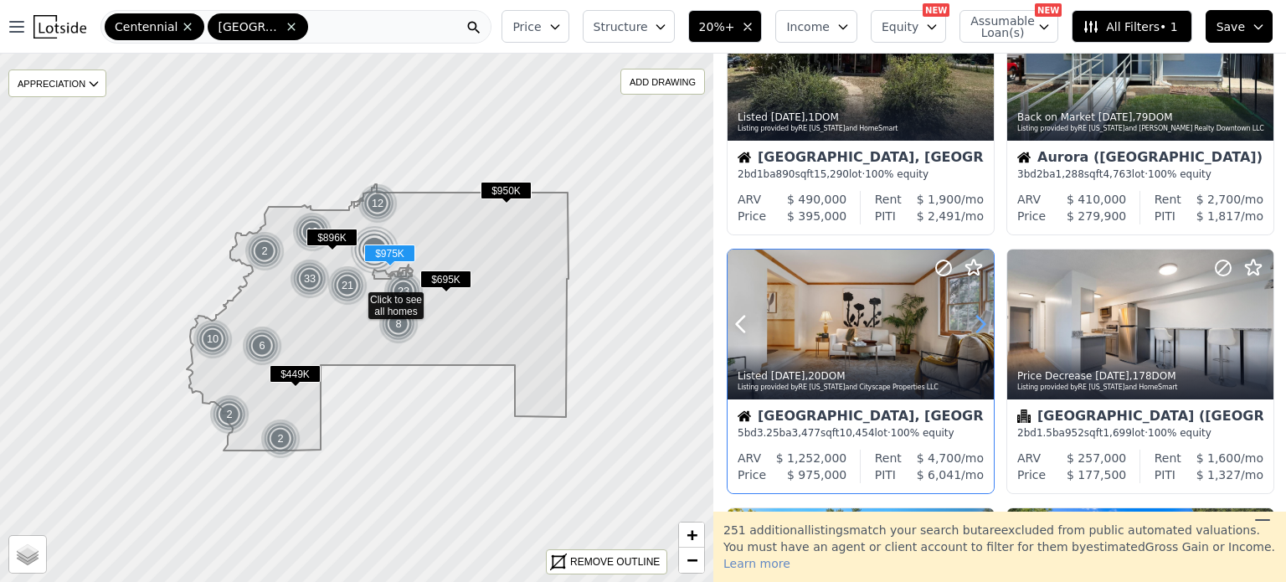
click at [969, 324] on icon at bounding box center [980, 324] width 27 height 27
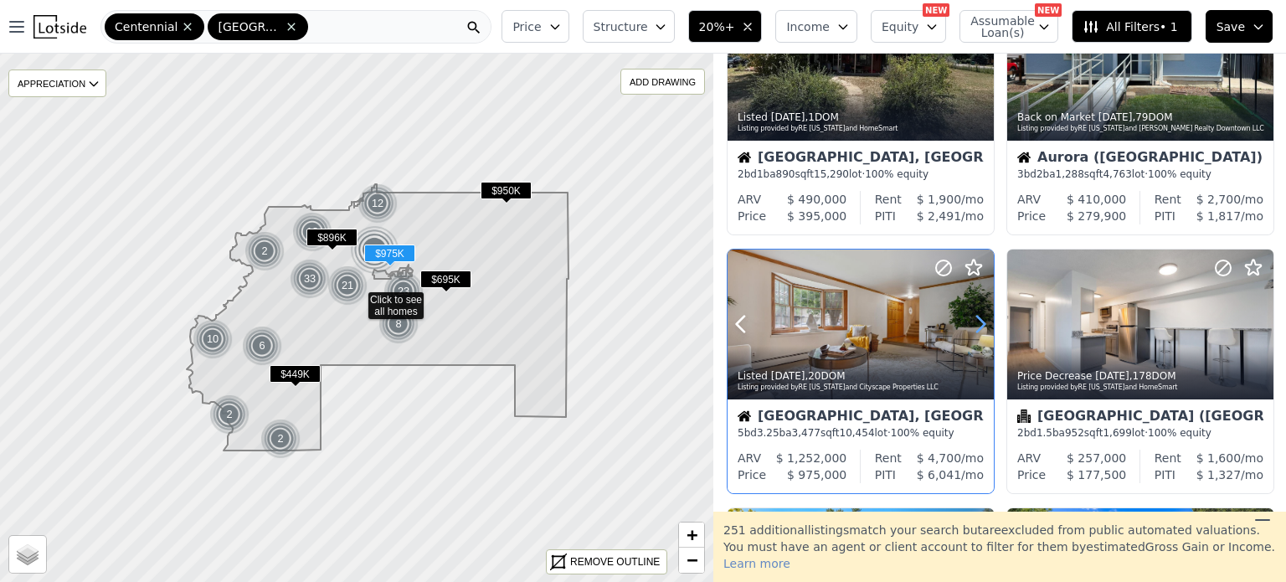
click at [969, 324] on icon at bounding box center [980, 324] width 27 height 27
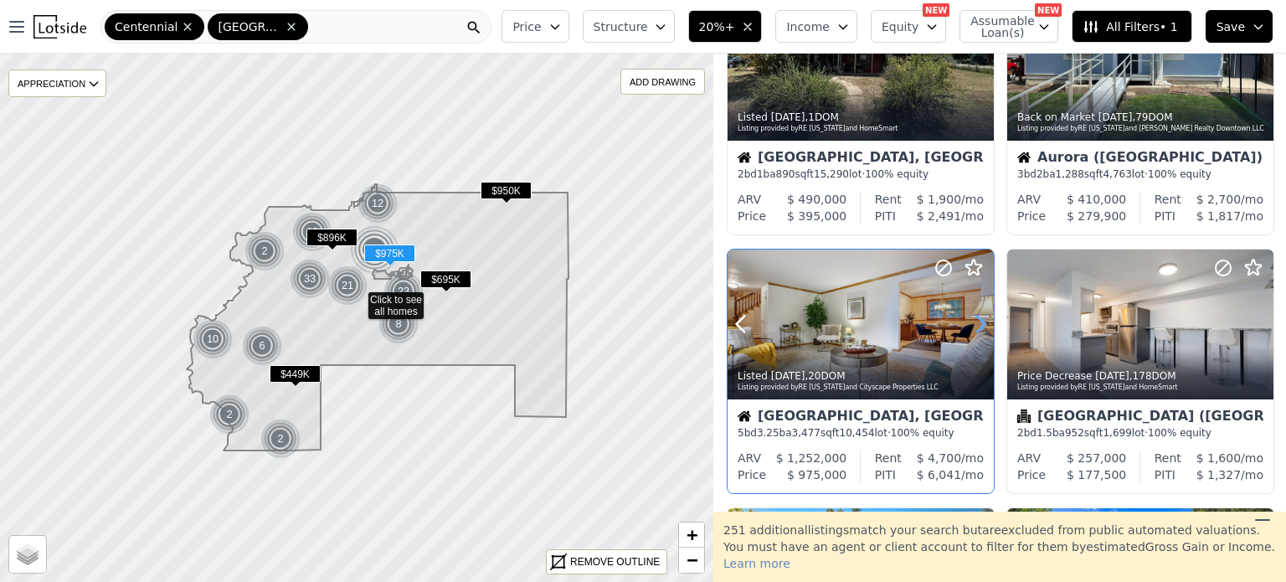
click at [969, 324] on icon at bounding box center [980, 324] width 27 height 27
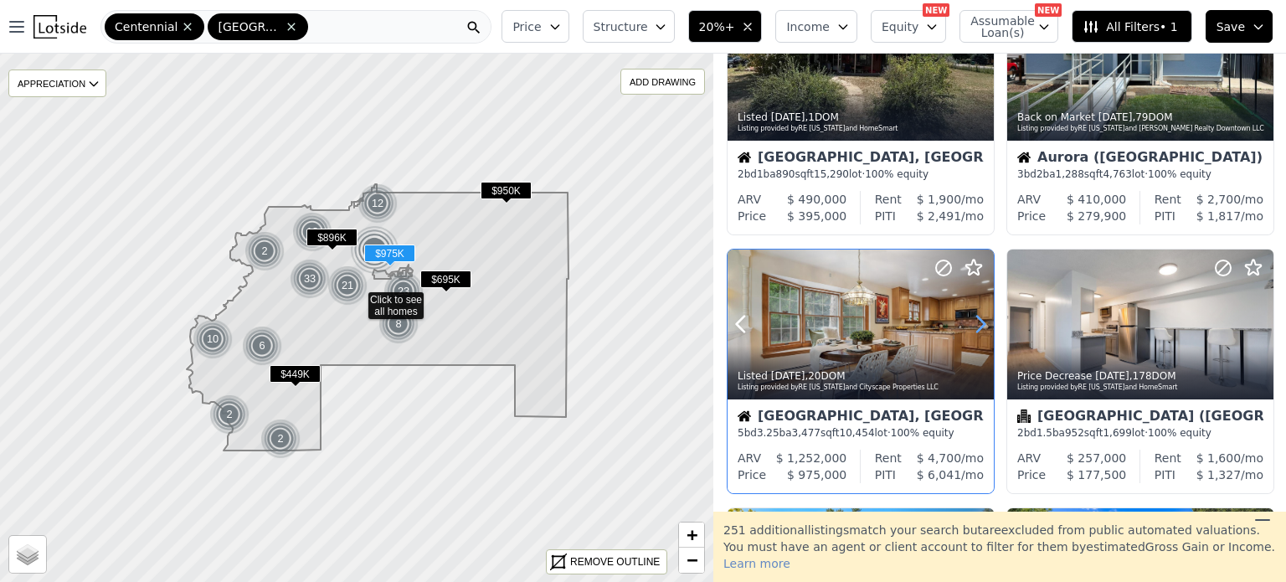
click at [969, 324] on icon at bounding box center [980, 324] width 27 height 27
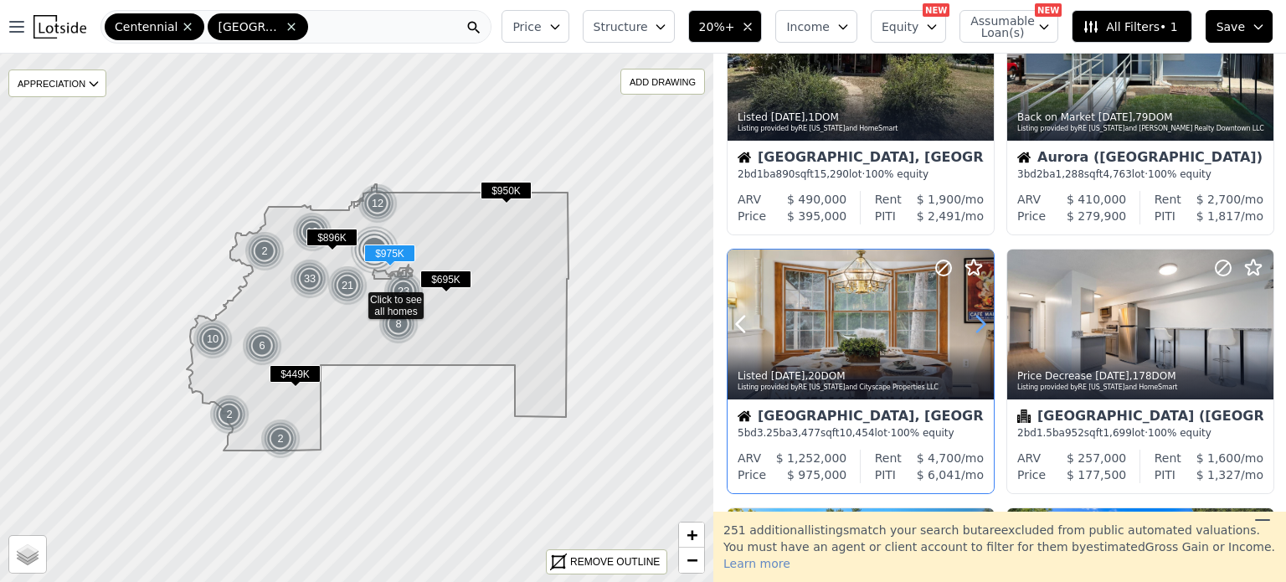
click at [969, 324] on icon at bounding box center [980, 324] width 27 height 27
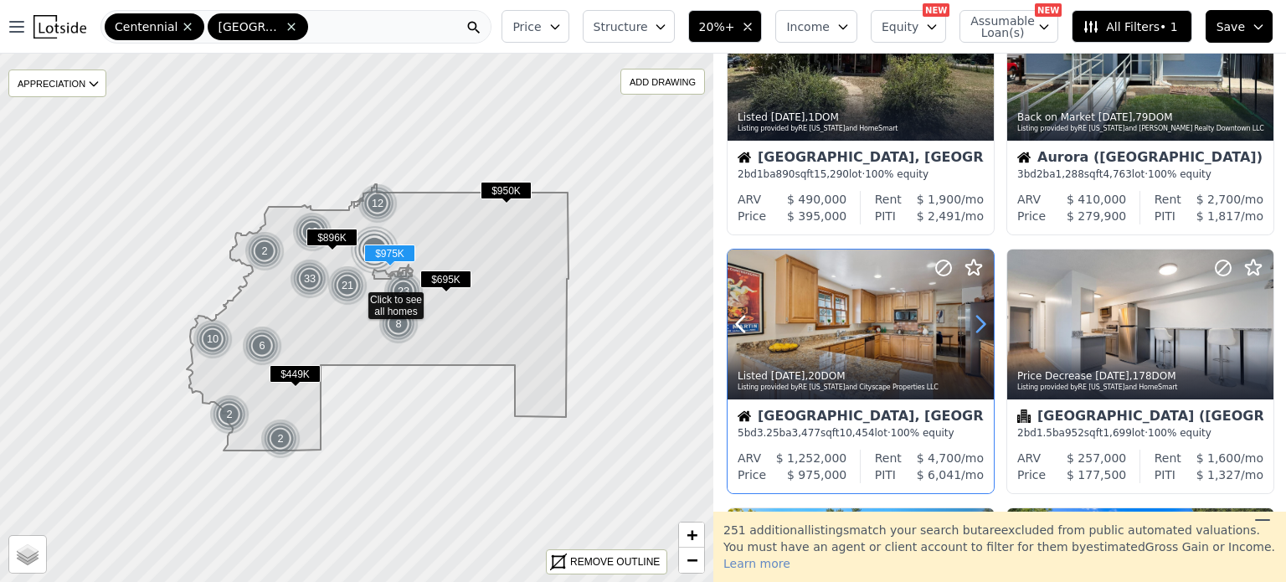
click at [969, 324] on icon at bounding box center [980, 324] width 27 height 27
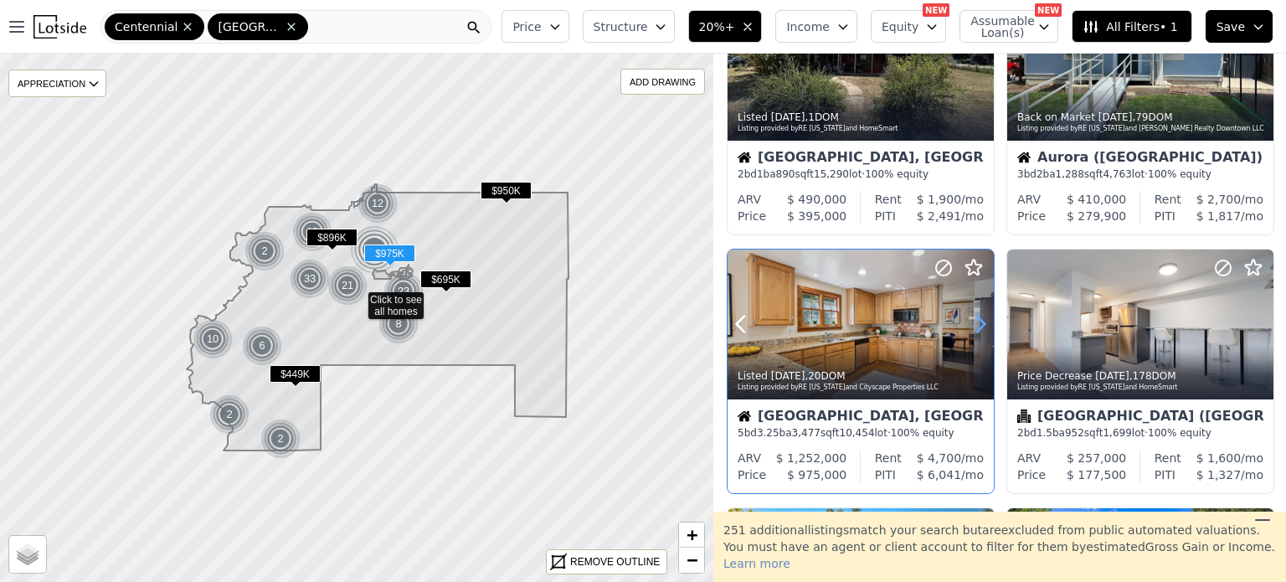
click at [969, 324] on icon at bounding box center [980, 324] width 27 height 27
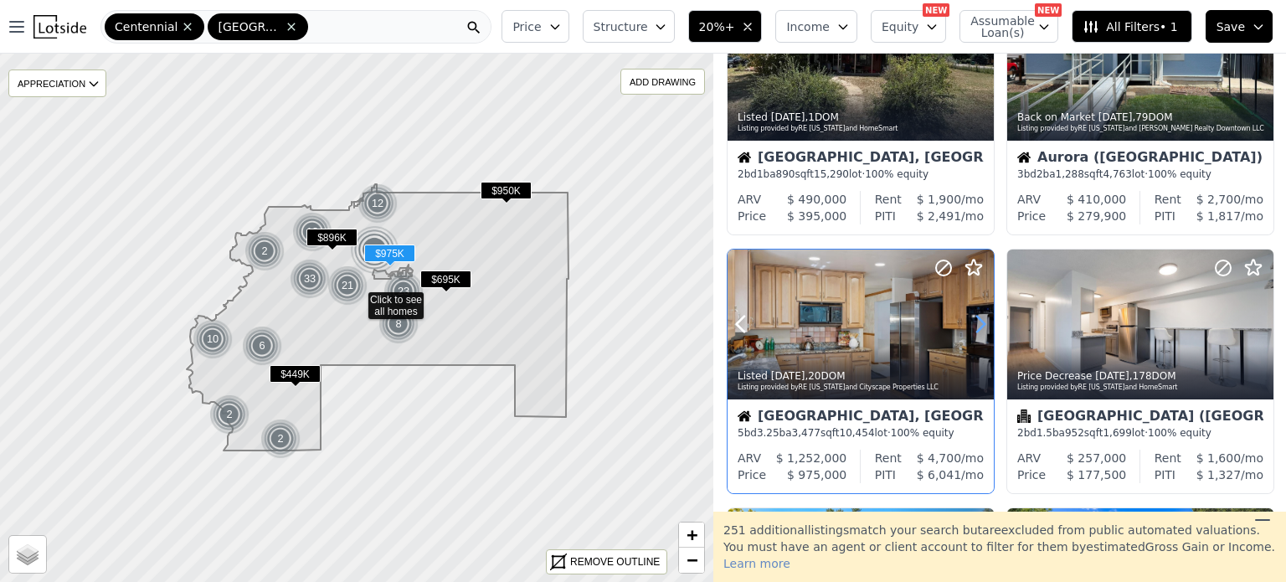
click at [969, 324] on icon at bounding box center [980, 324] width 27 height 27
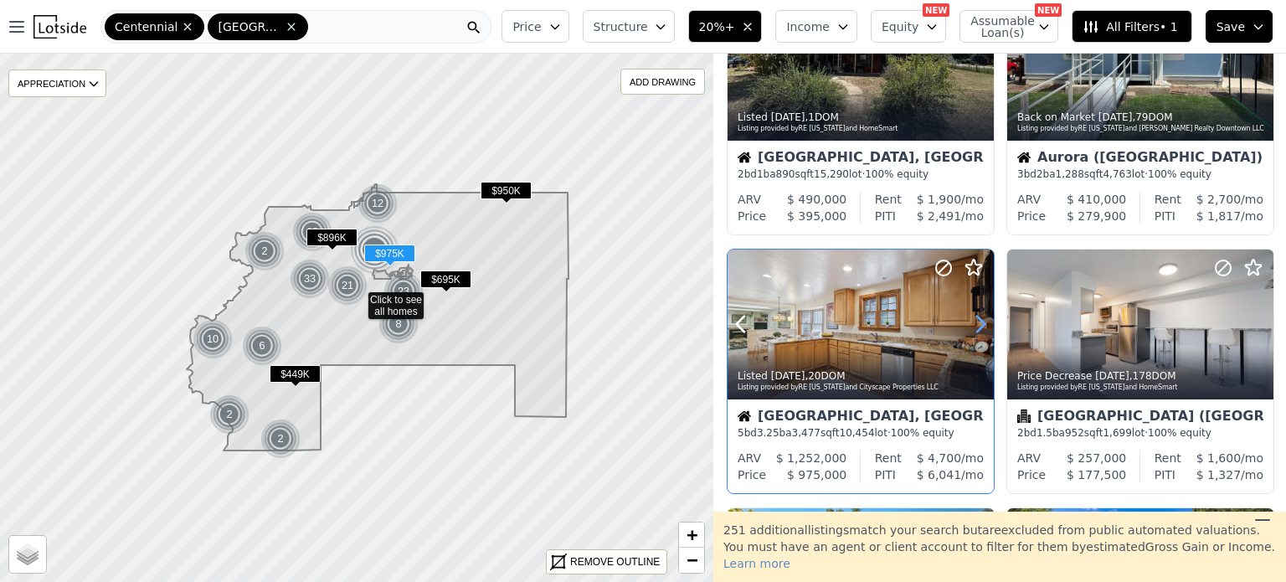
click at [969, 324] on icon at bounding box center [980, 324] width 27 height 27
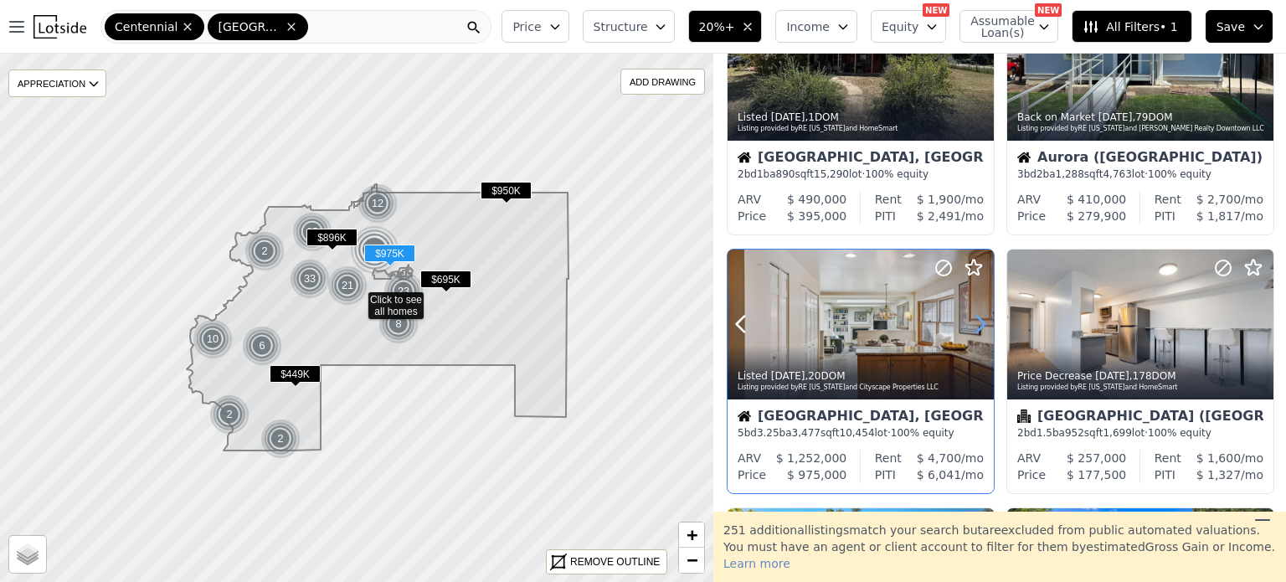
click at [969, 324] on icon at bounding box center [980, 324] width 27 height 27
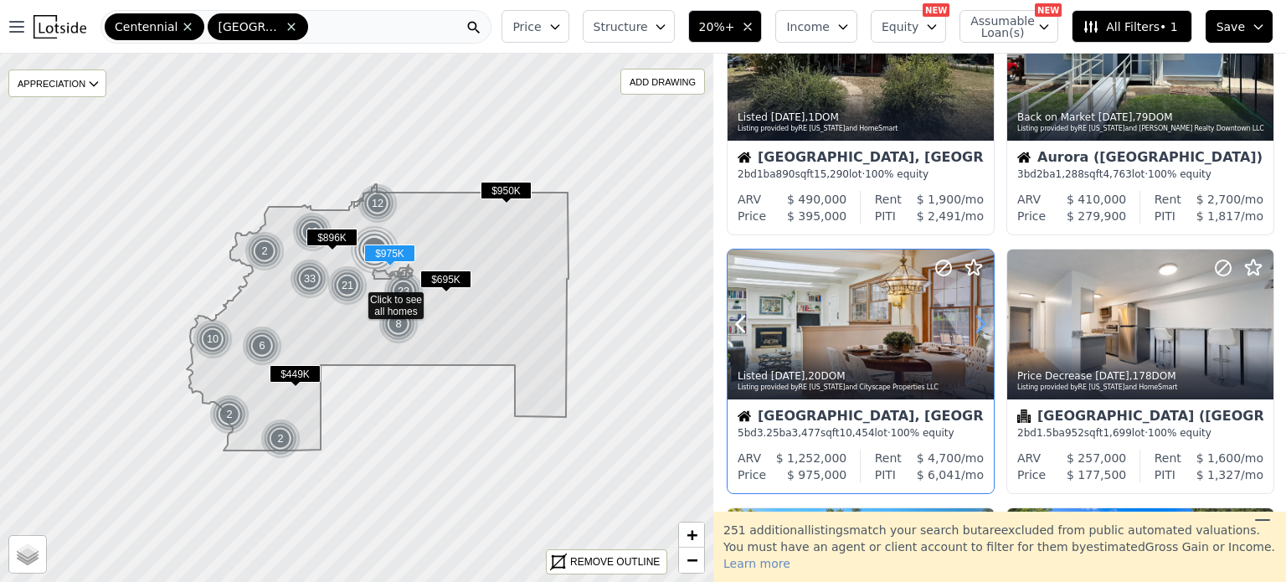
click at [969, 324] on icon at bounding box center [980, 324] width 27 height 27
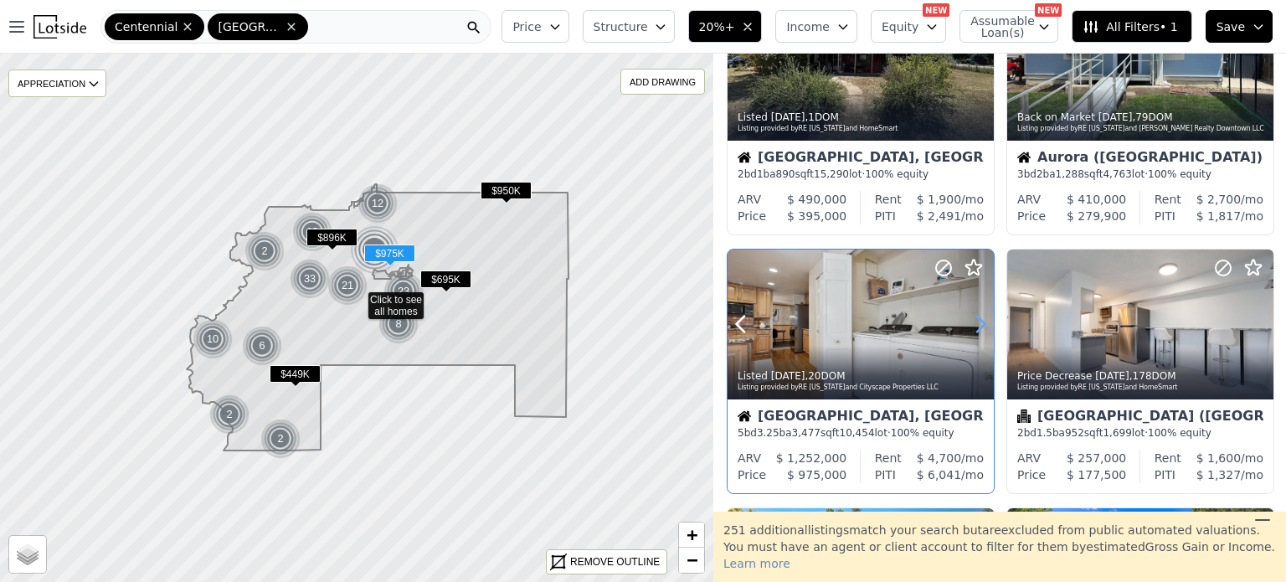
click at [969, 324] on icon at bounding box center [980, 324] width 27 height 27
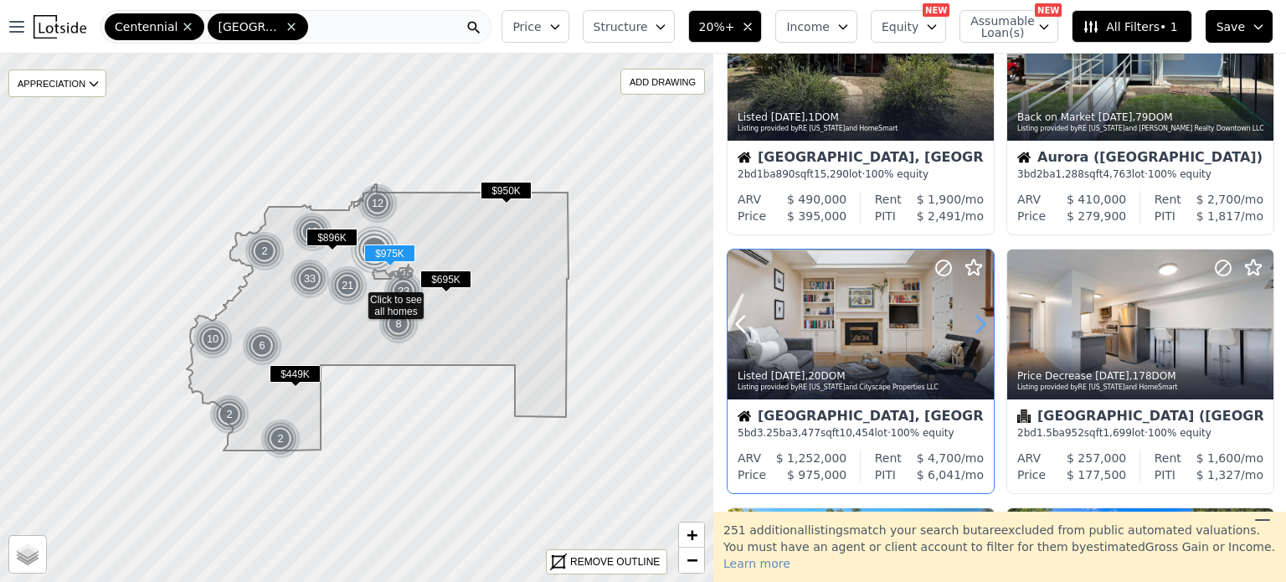
click at [969, 324] on icon at bounding box center [980, 324] width 27 height 27
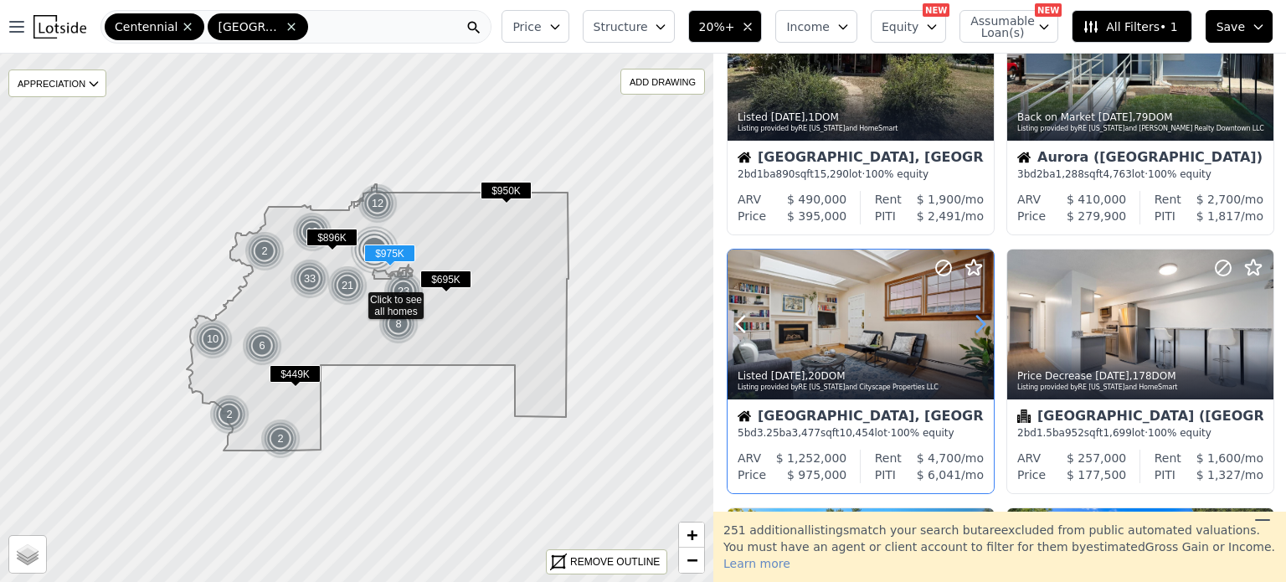
click at [969, 324] on icon at bounding box center [980, 324] width 27 height 27
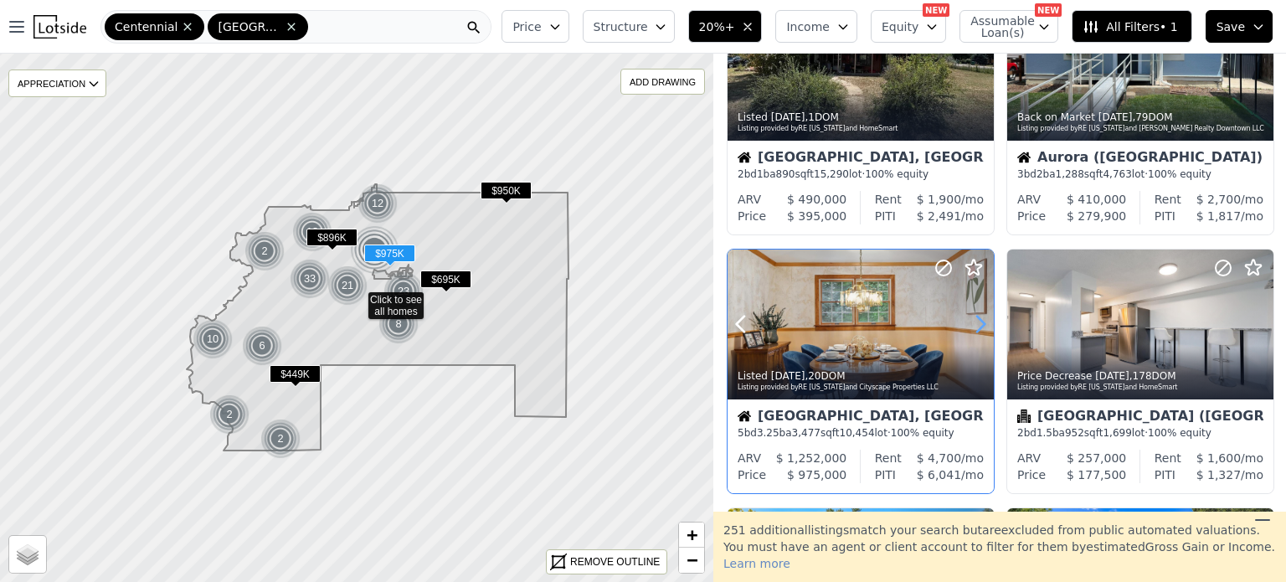
click at [969, 324] on icon at bounding box center [980, 324] width 27 height 27
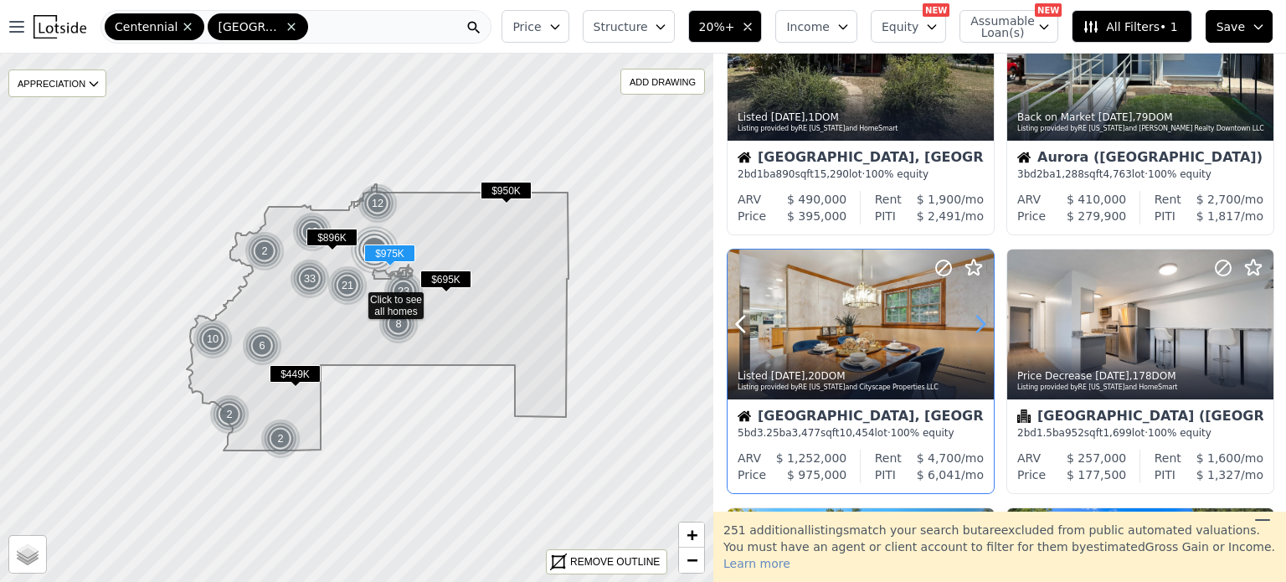
click at [969, 324] on icon at bounding box center [980, 324] width 27 height 27
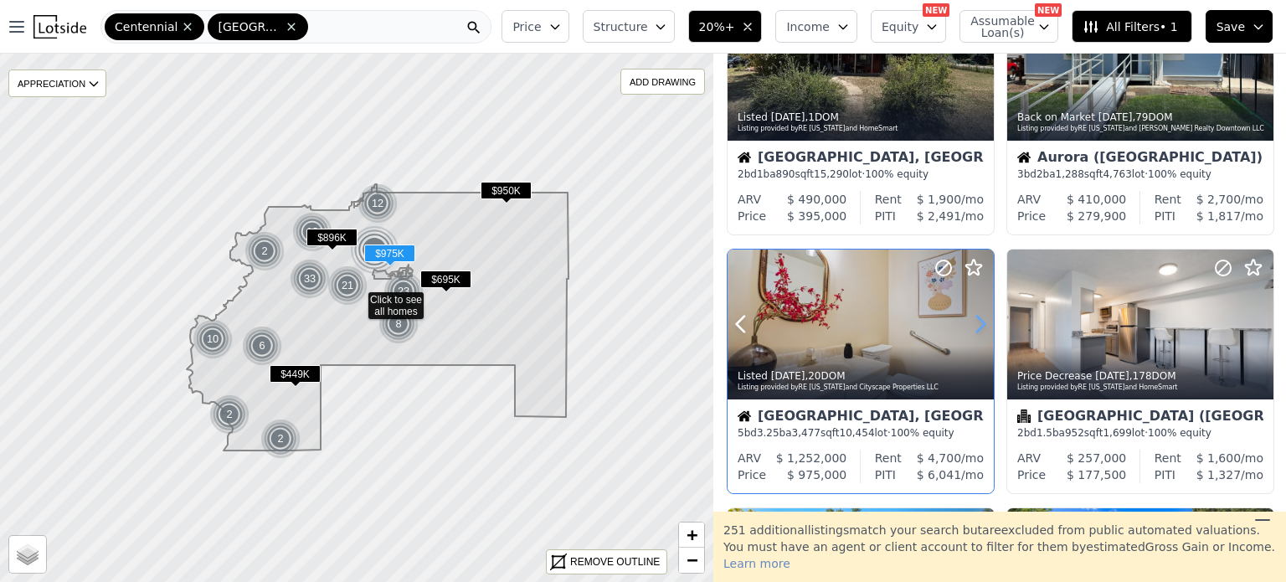
click at [969, 324] on icon at bounding box center [980, 324] width 27 height 27
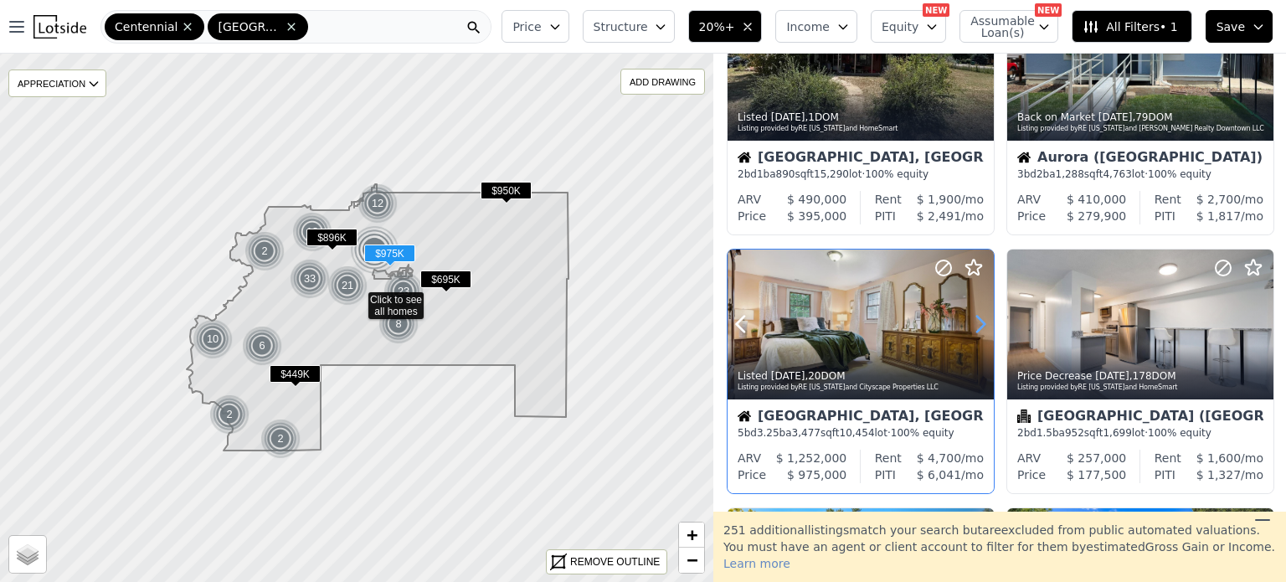
click at [969, 324] on icon at bounding box center [980, 324] width 27 height 27
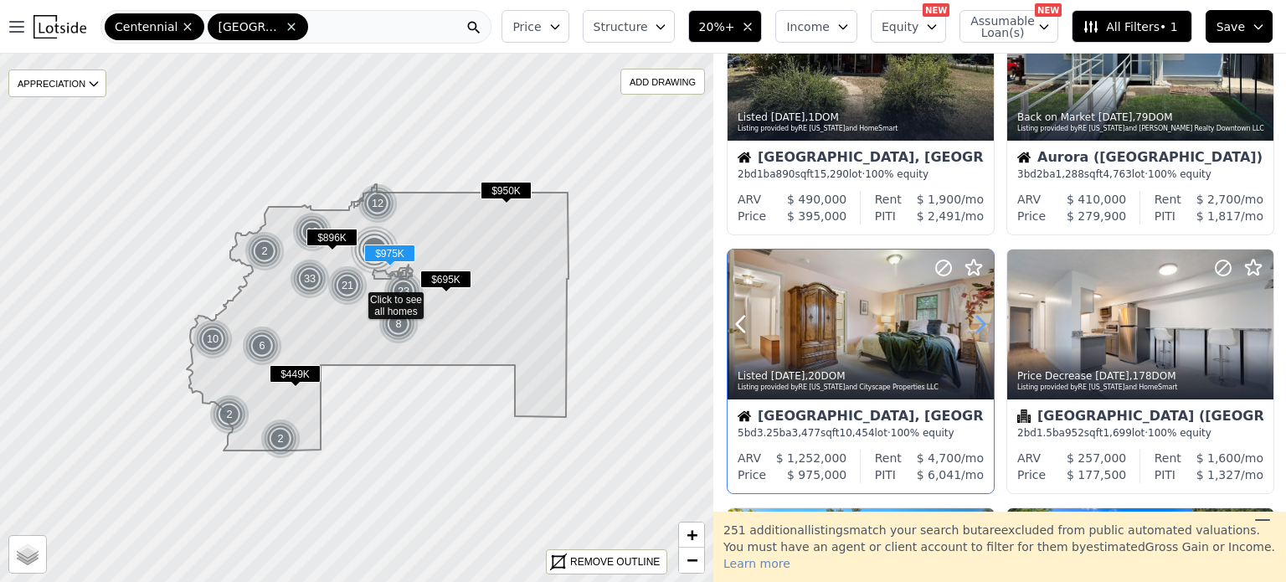
click at [969, 324] on icon at bounding box center [980, 324] width 27 height 27
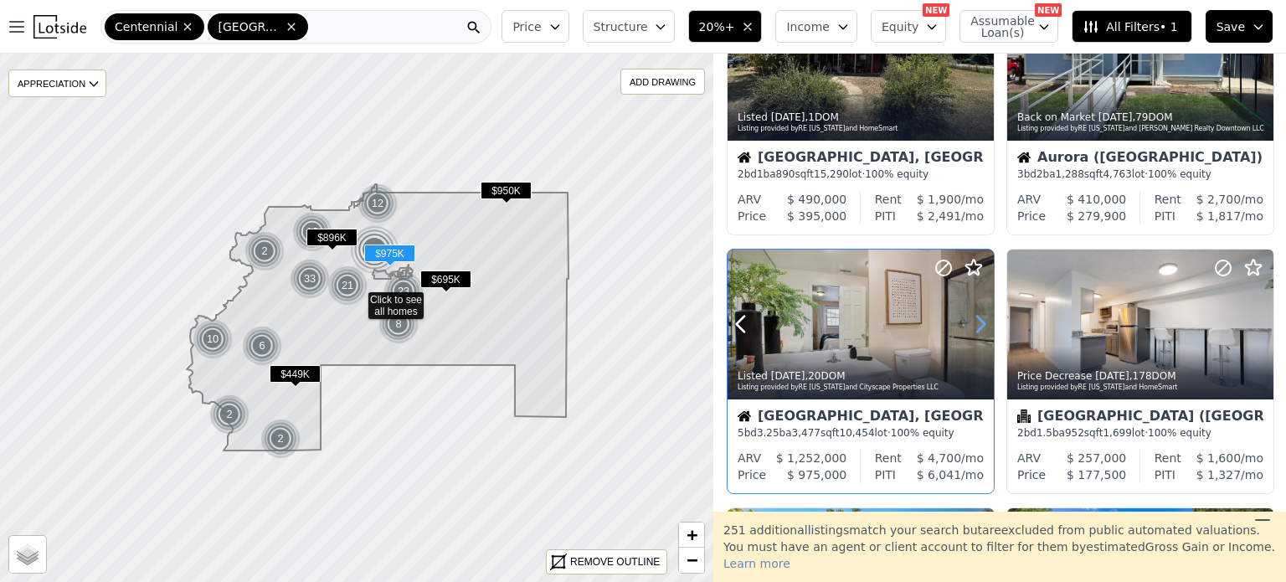
click at [969, 324] on icon at bounding box center [980, 324] width 27 height 27
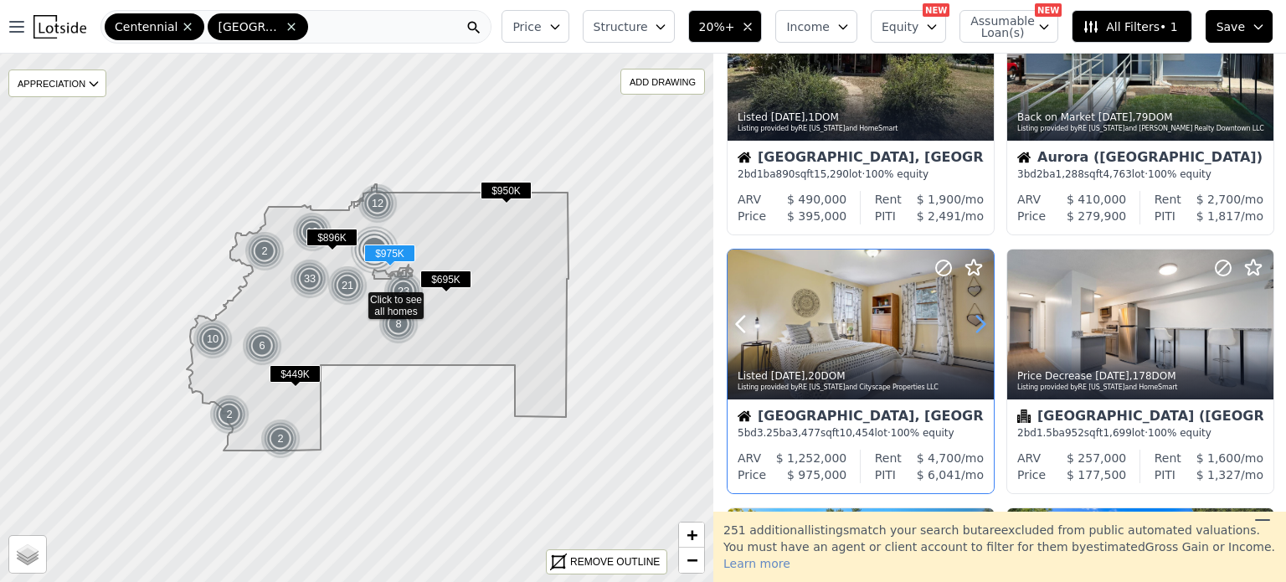
click at [969, 324] on icon at bounding box center [980, 324] width 27 height 27
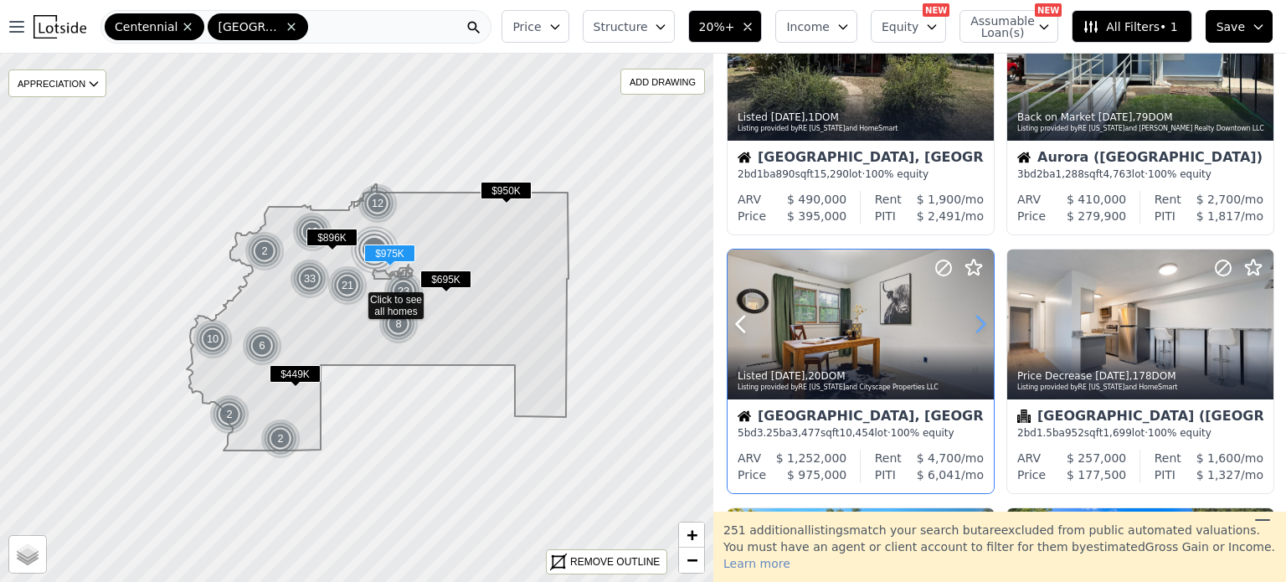
click at [969, 324] on icon at bounding box center [980, 324] width 27 height 27
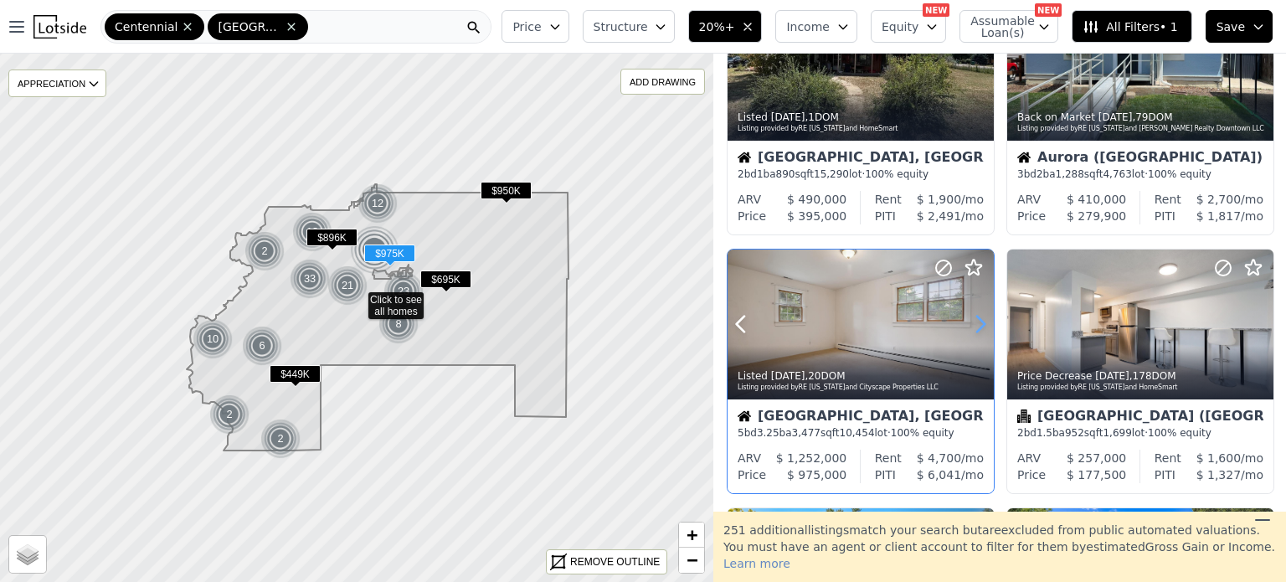
click at [969, 324] on icon at bounding box center [980, 324] width 27 height 27
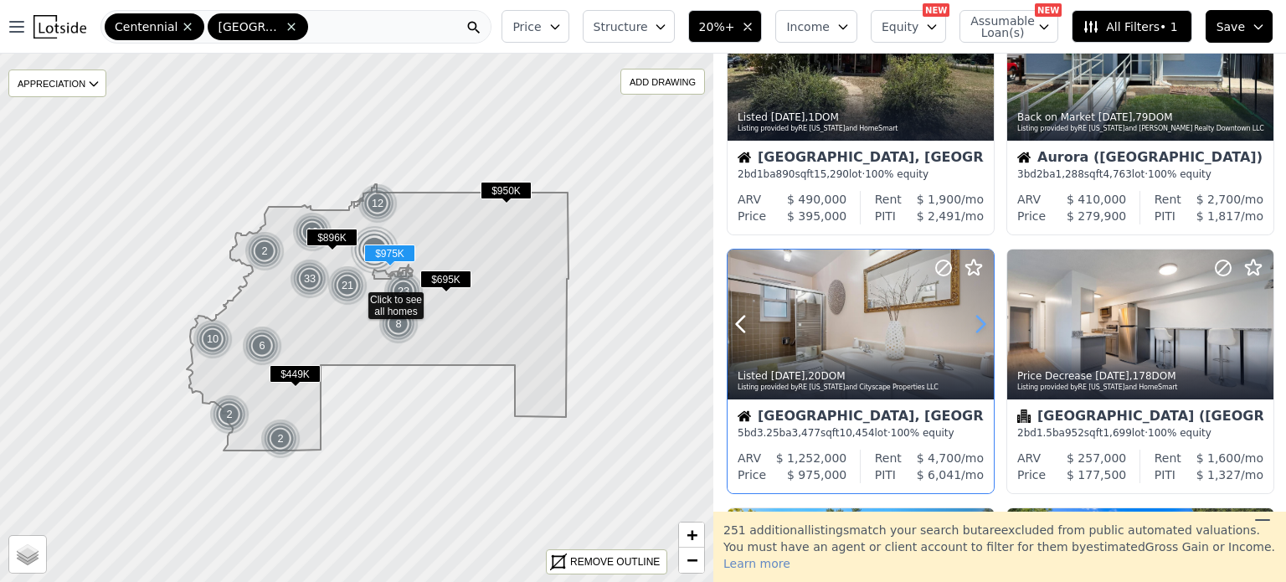
click at [969, 324] on icon at bounding box center [980, 324] width 27 height 27
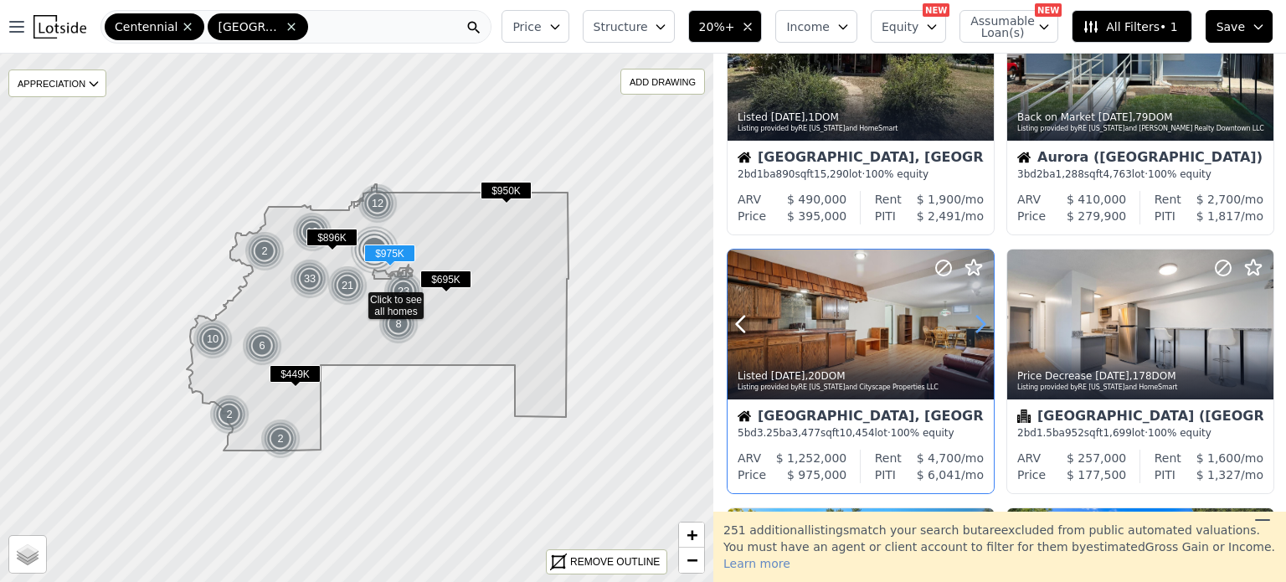
click at [969, 324] on icon at bounding box center [980, 324] width 27 height 27
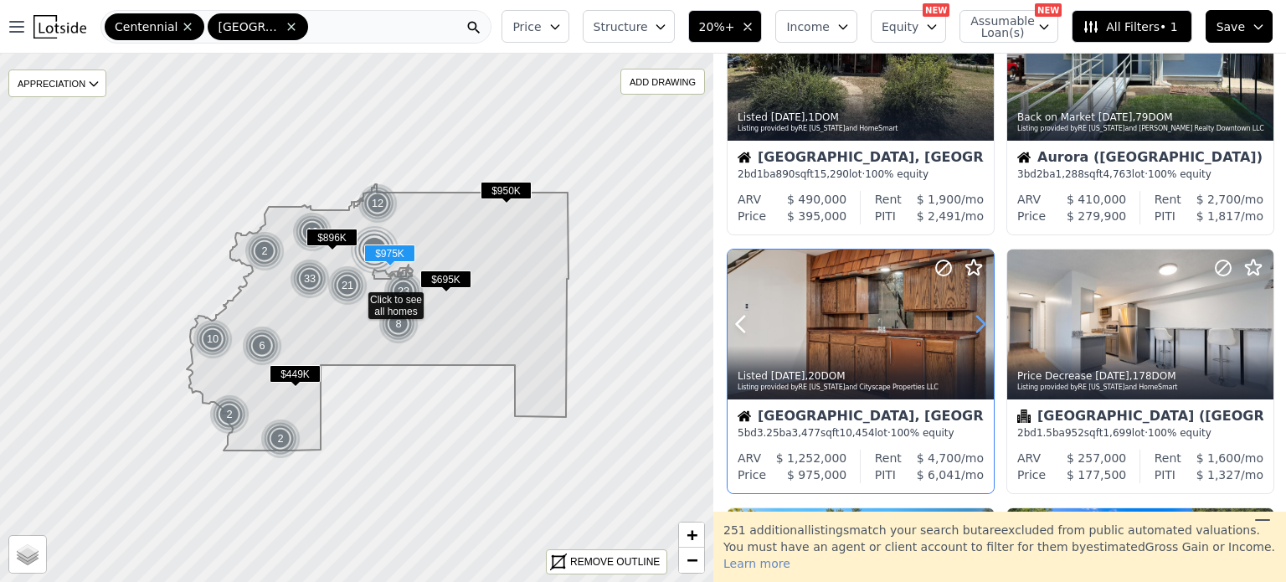
click at [969, 324] on icon at bounding box center [980, 324] width 27 height 27
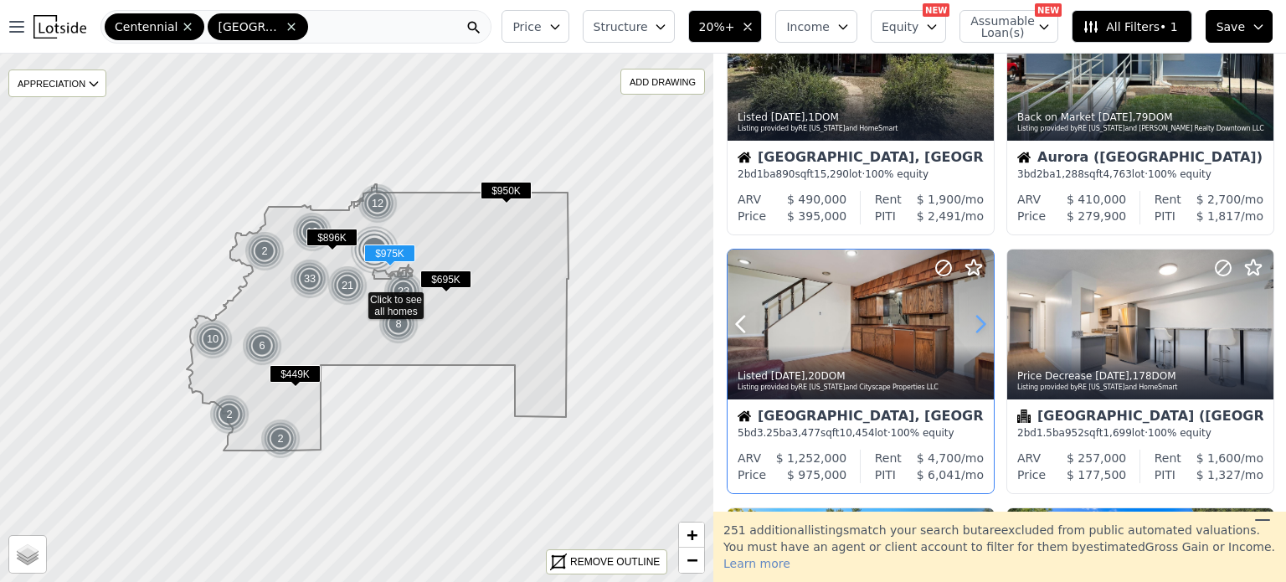
click at [969, 324] on icon at bounding box center [980, 324] width 27 height 27
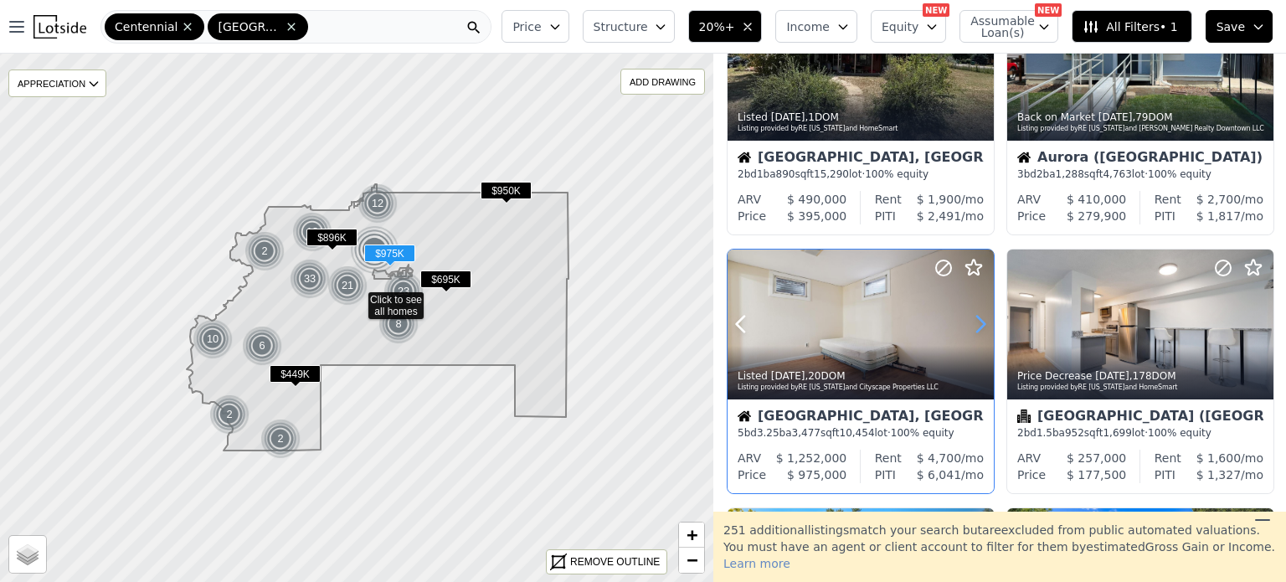
click at [969, 324] on icon at bounding box center [980, 324] width 27 height 27
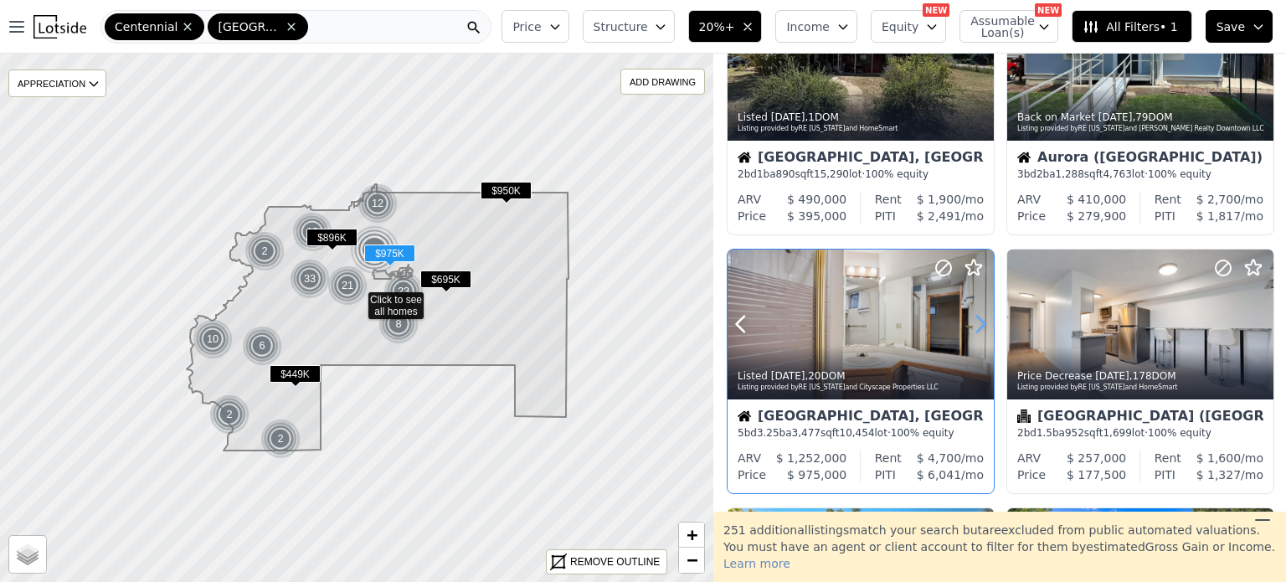
click at [969, 324] on icon at bounding box center [980, 324] width 27 height 27
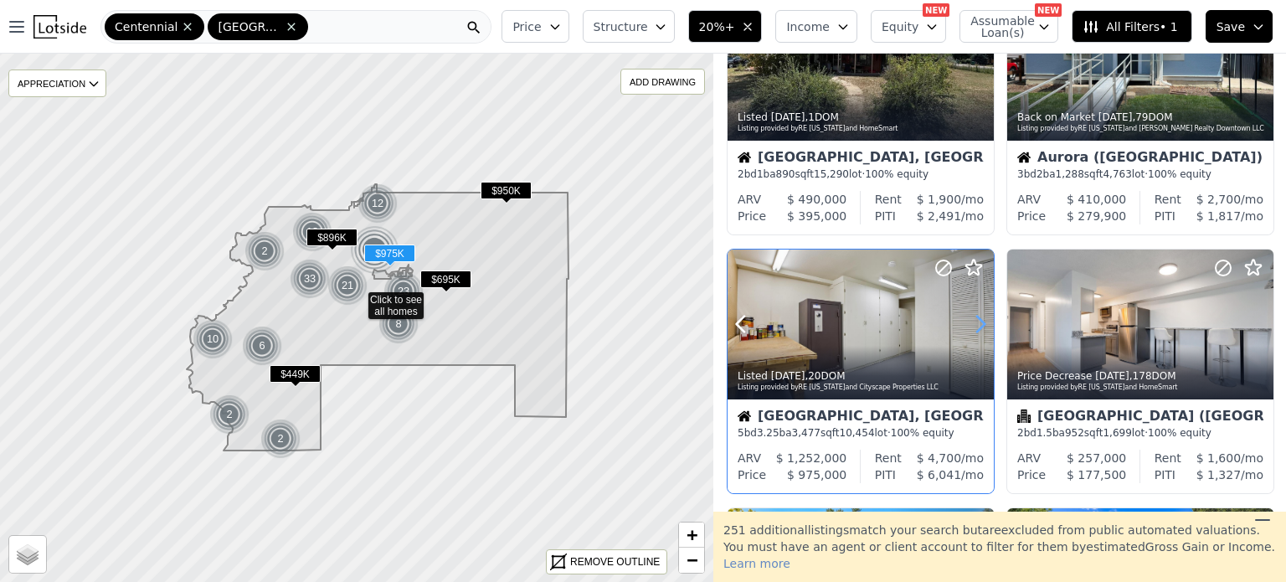
click at [969, 324] on icon at bounding box center [980, 324] width 27 height 27
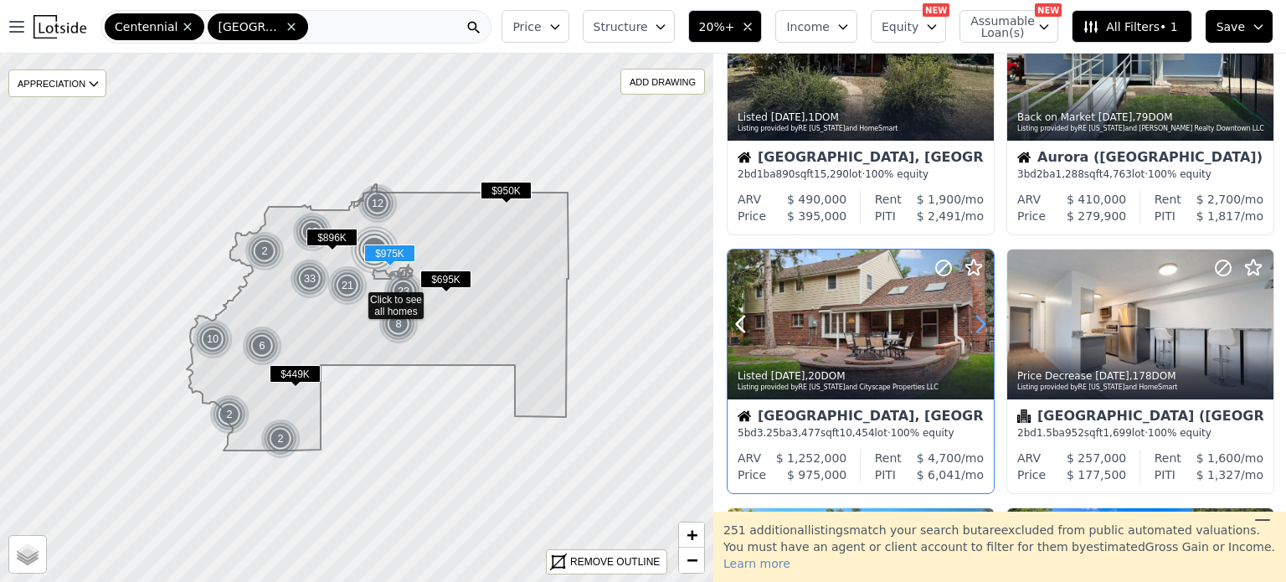
click at [969, 324] on icon at bounding box center [980, 324] width 27 height 27
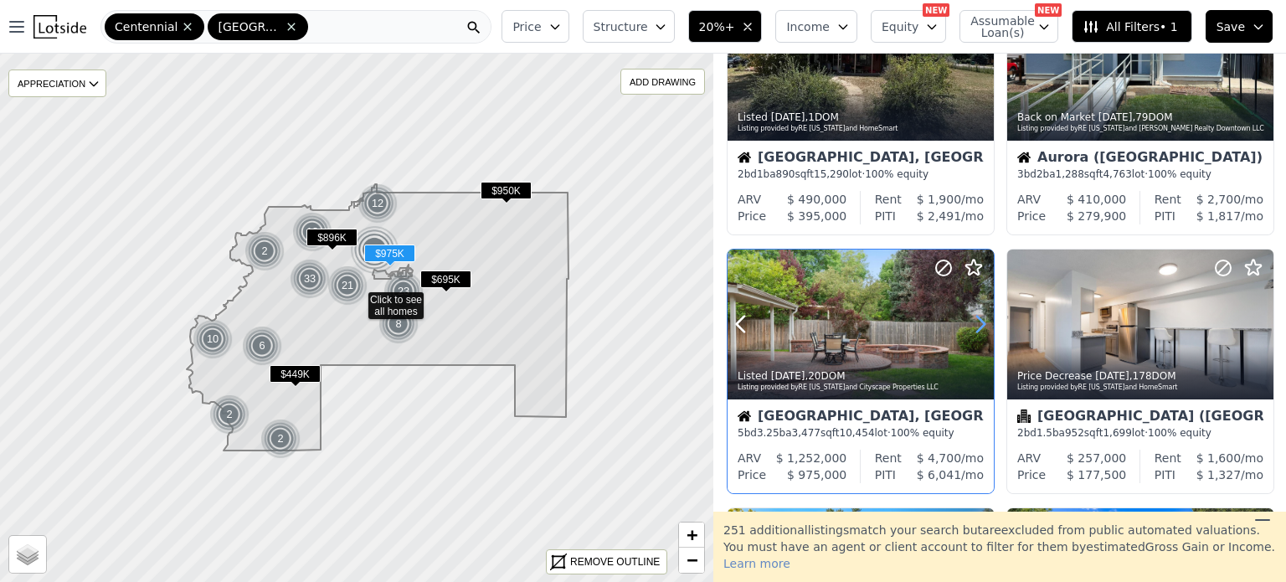
click at [969, 324] on icon at bounding box center [980, 324] width 27 height 27
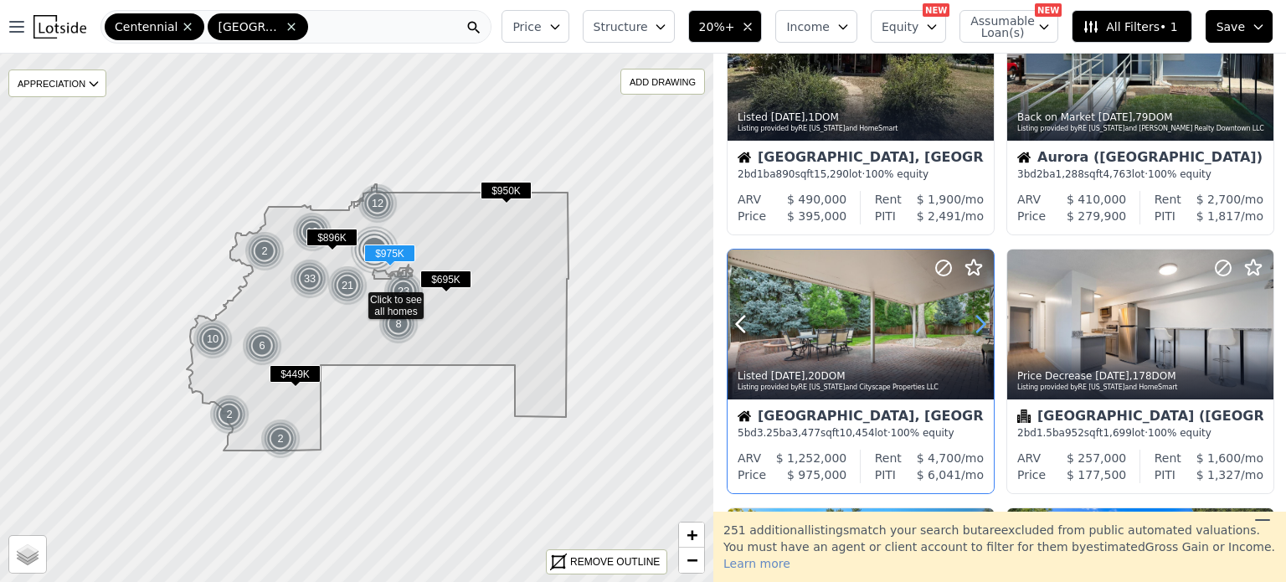
click at [969, 324] on icon at bounding box center [980, 324] width 27 height 27
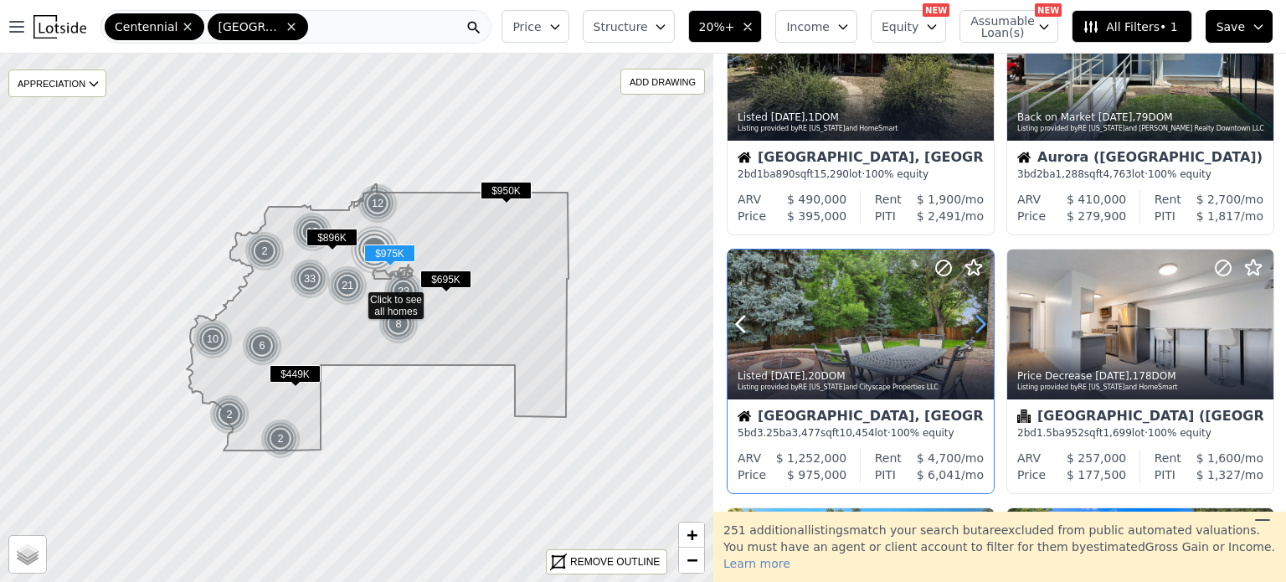
click at [969, 324] on icon at bounding box center [980, 324] width 27 height 27
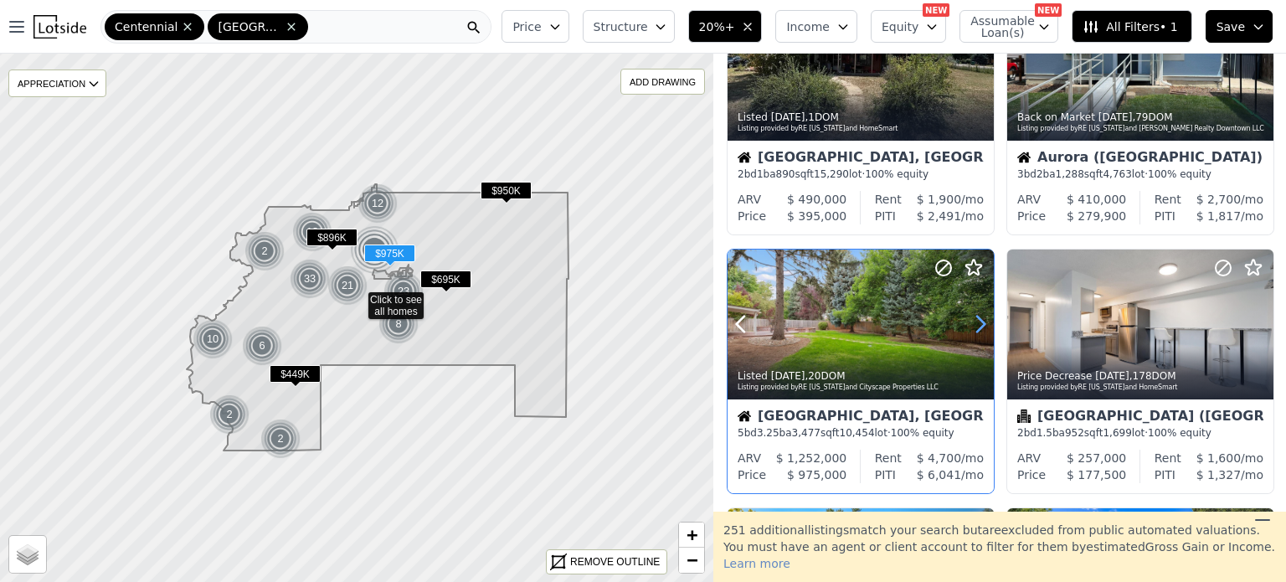
click at [969, 324] on icon at bounding box center [980, 324] width 27 height 27
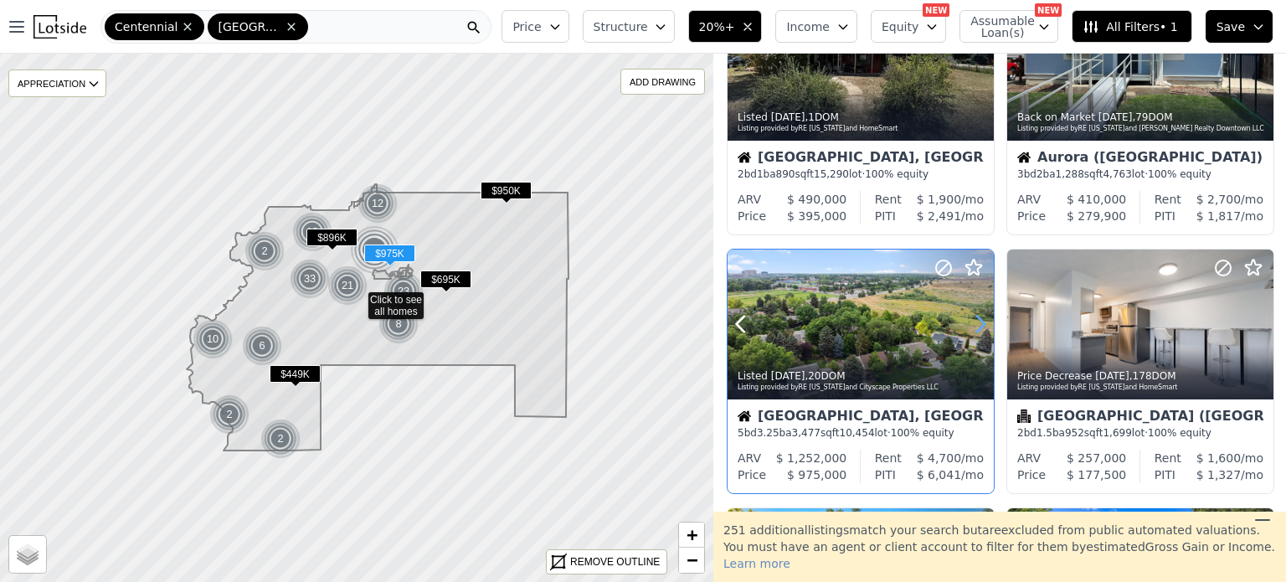
click at [969, 324] on icon at bounding box center [980, 324] width 27 height 27
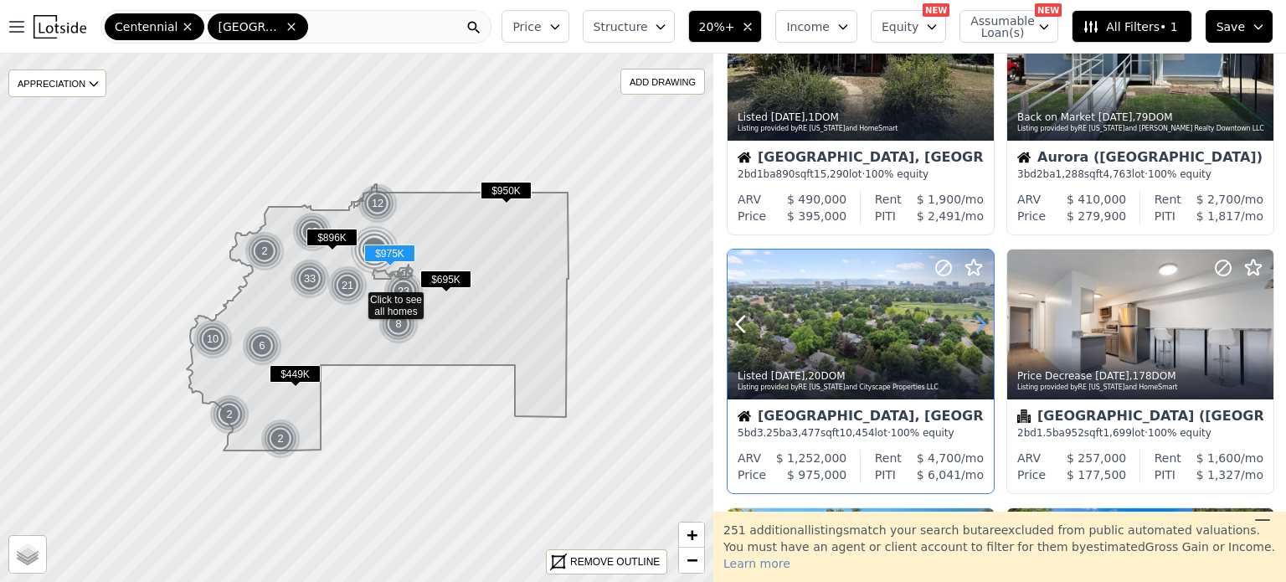
click at [969, 324] on icon at bounding box center [980, 324] width 27 height 27
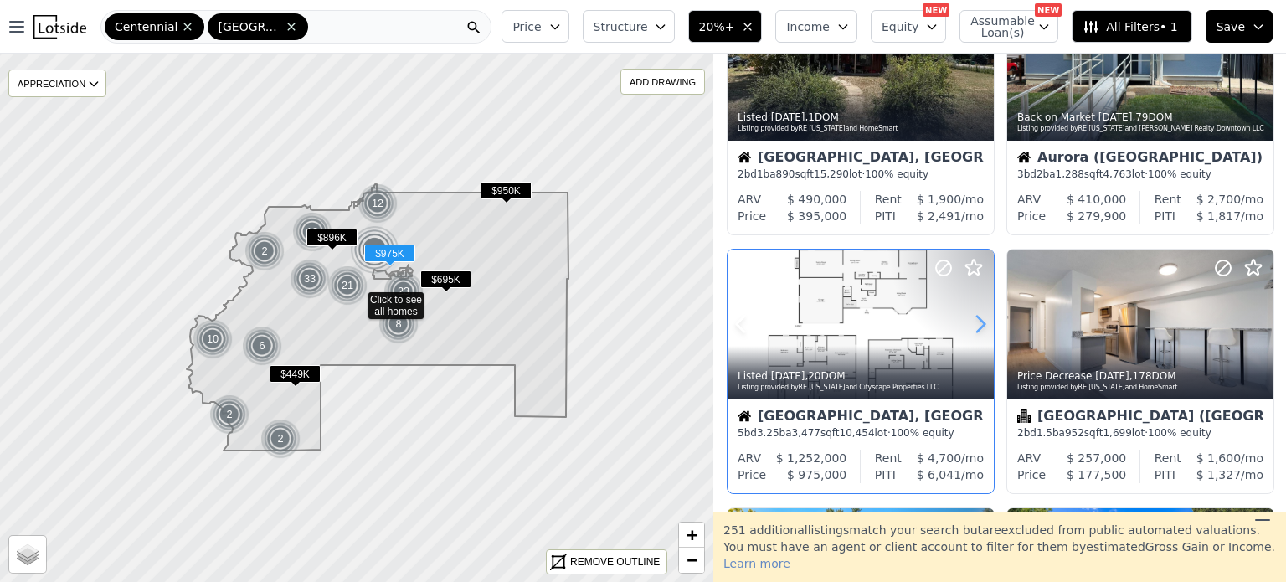
click at [969, 324] on icon at bounding box center [980, 324] width 27 height 27
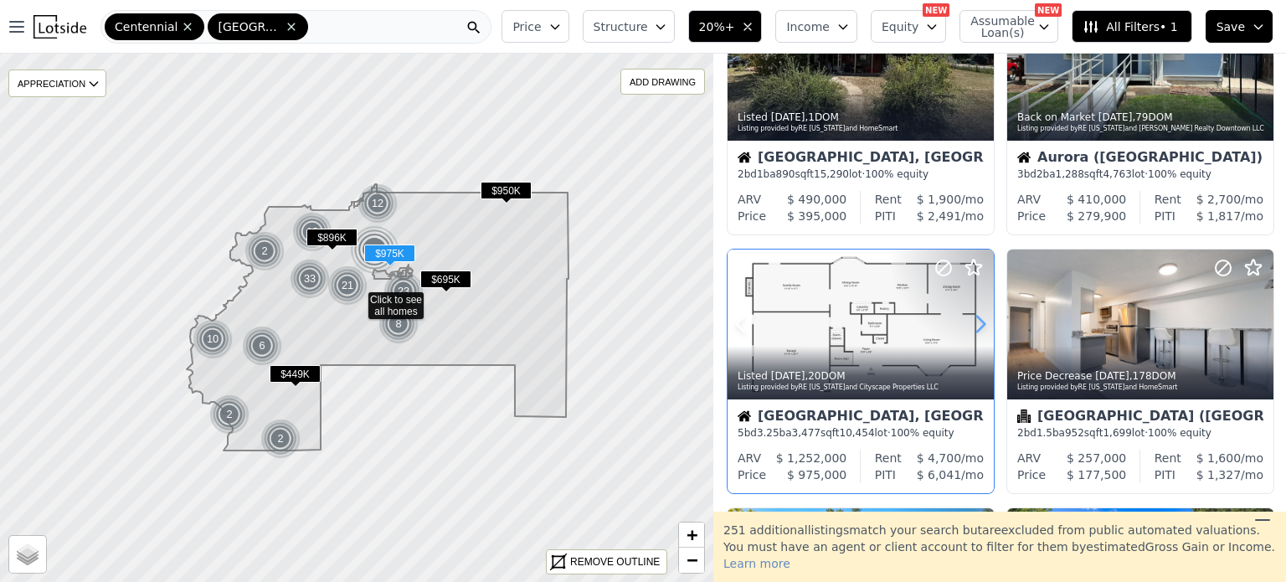
click at [969, 324] on icon at bounding box center [980, 324] width 27 height 27
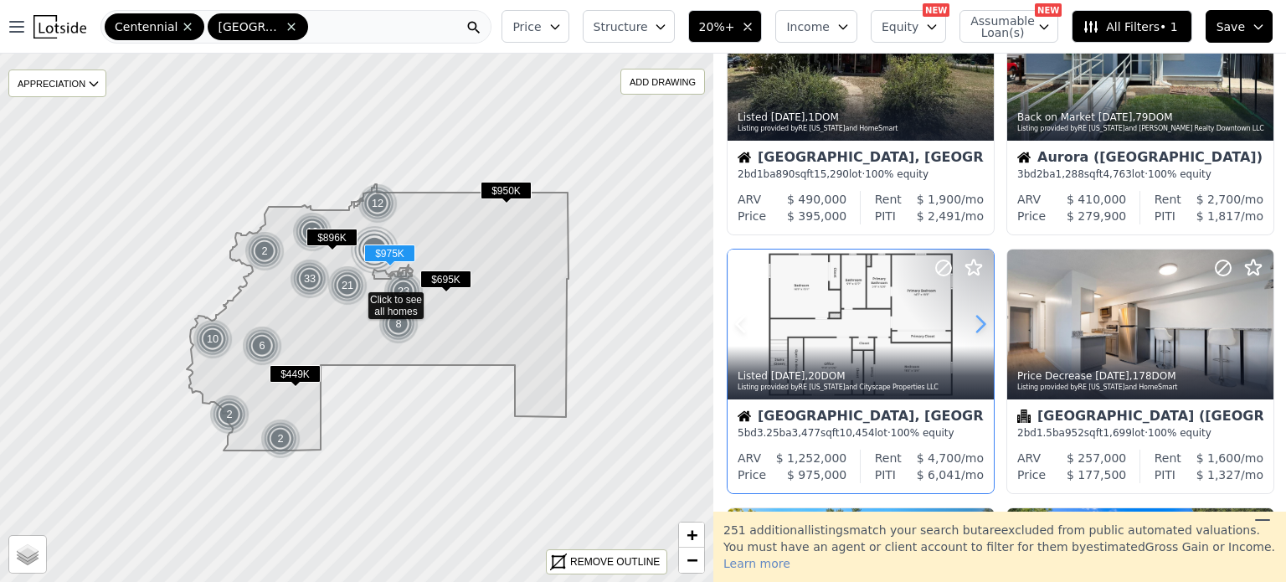
click at [969, 324] on icon at bounding box center [980, 324] width 27 height 27
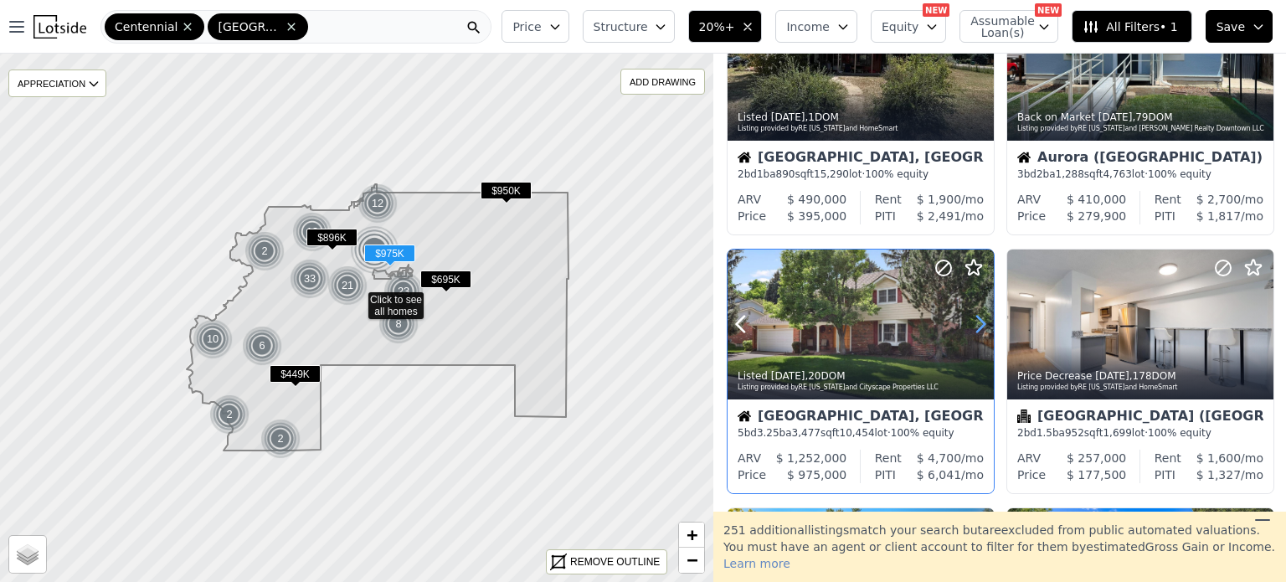
click at [969, 324] on icon at bounding box center [980, 324] width 27 height 27
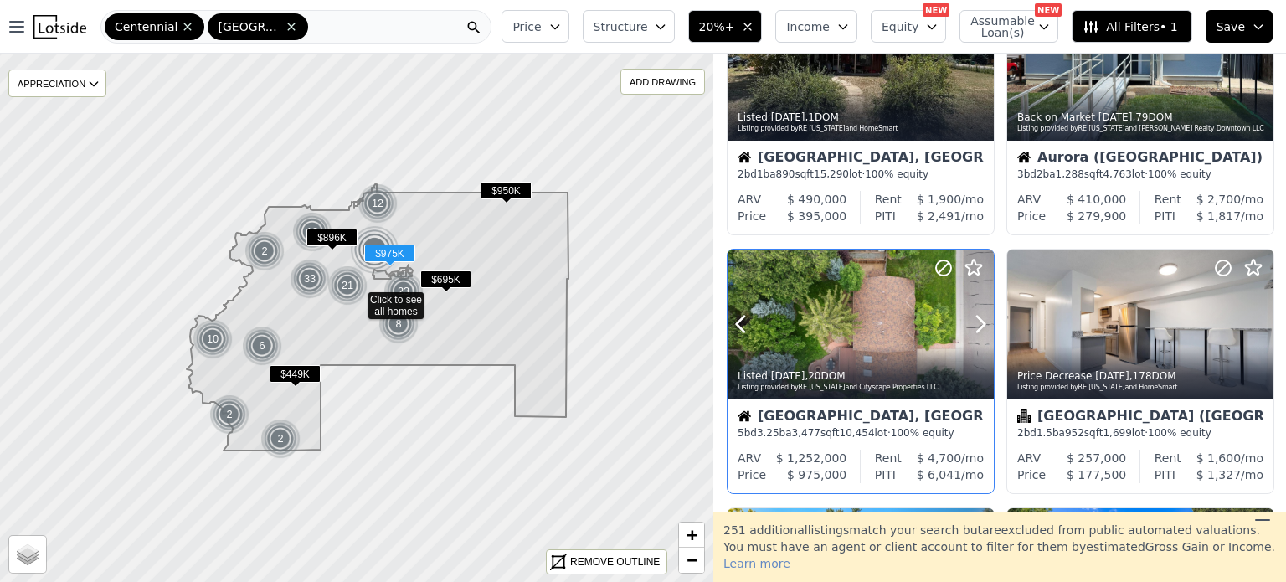
click at [807, 337] on div at bounding box center [861, 324] width 266 height 150
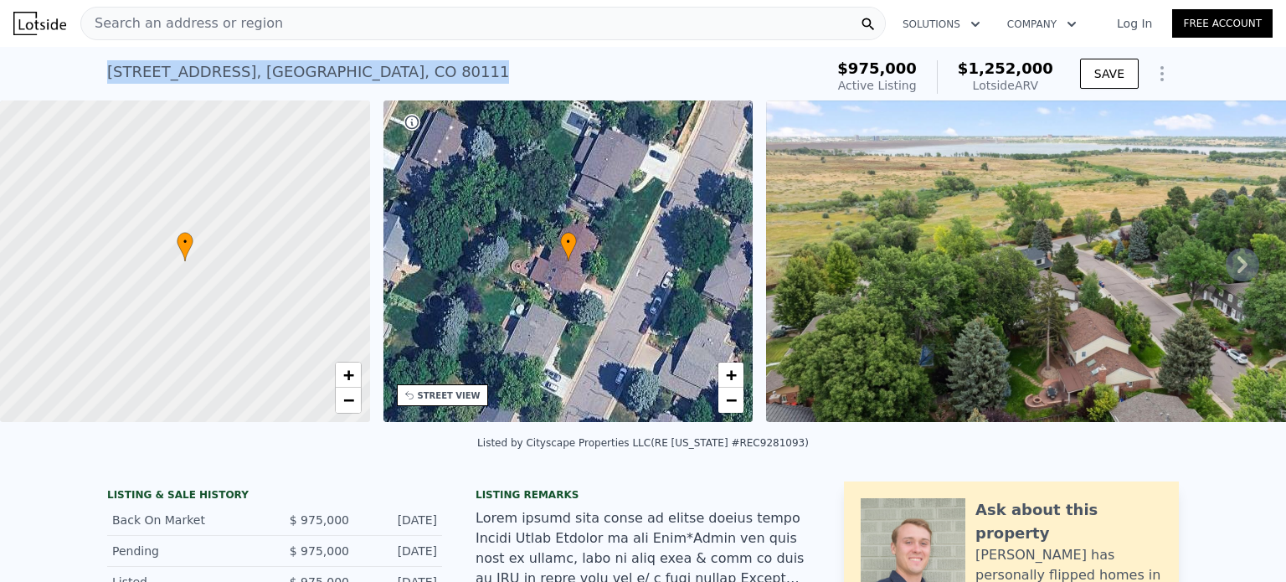
drag, startPoint x: 416, startPoint y: 72, endPoint x: 84, endPoint y: 97, distance: 333.3
click at [84, 97] on div "[STREET_ADDRESS] Active at $975k (~ARV $1.252m ) $975,000 Active Listing $1,252…" at bounding box center [643, 74] width 1286 height 54
copy div "[STREET_ADDRESS]"
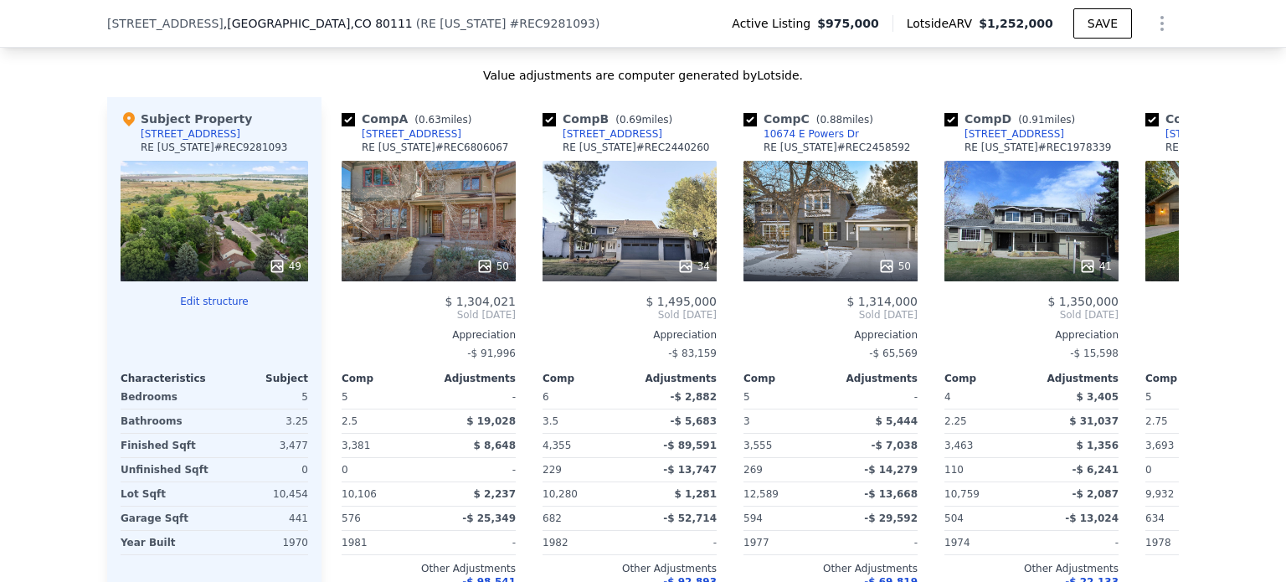
scroll to position [1683, 0]
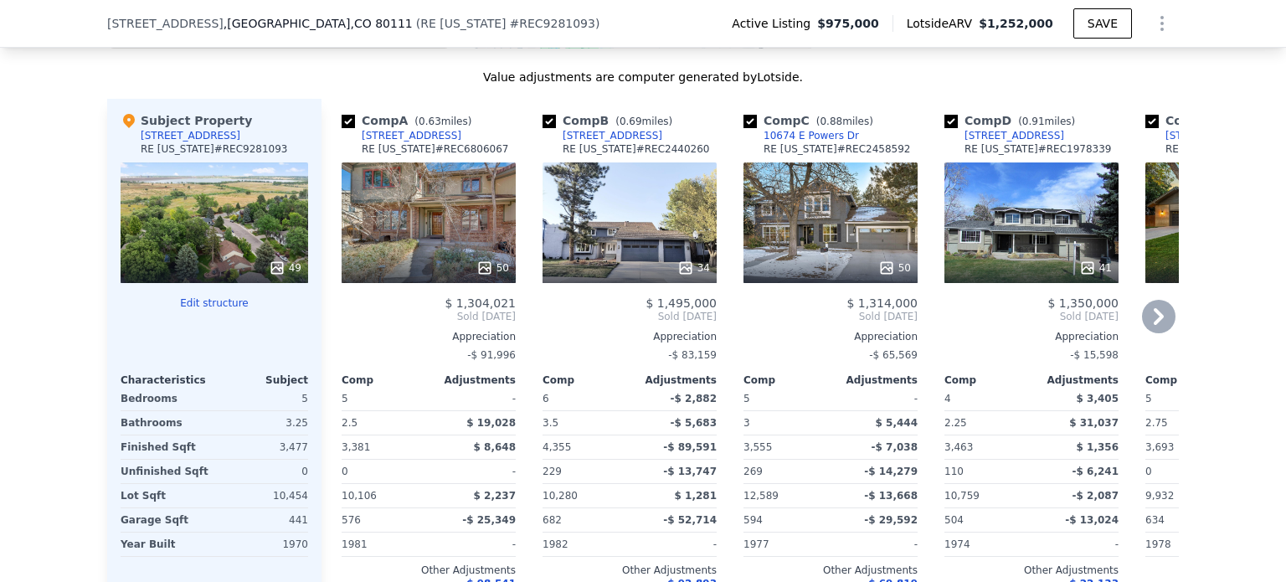
click at [429, 217] on div "50" at bounding box center [429, 222] width 174 height 121
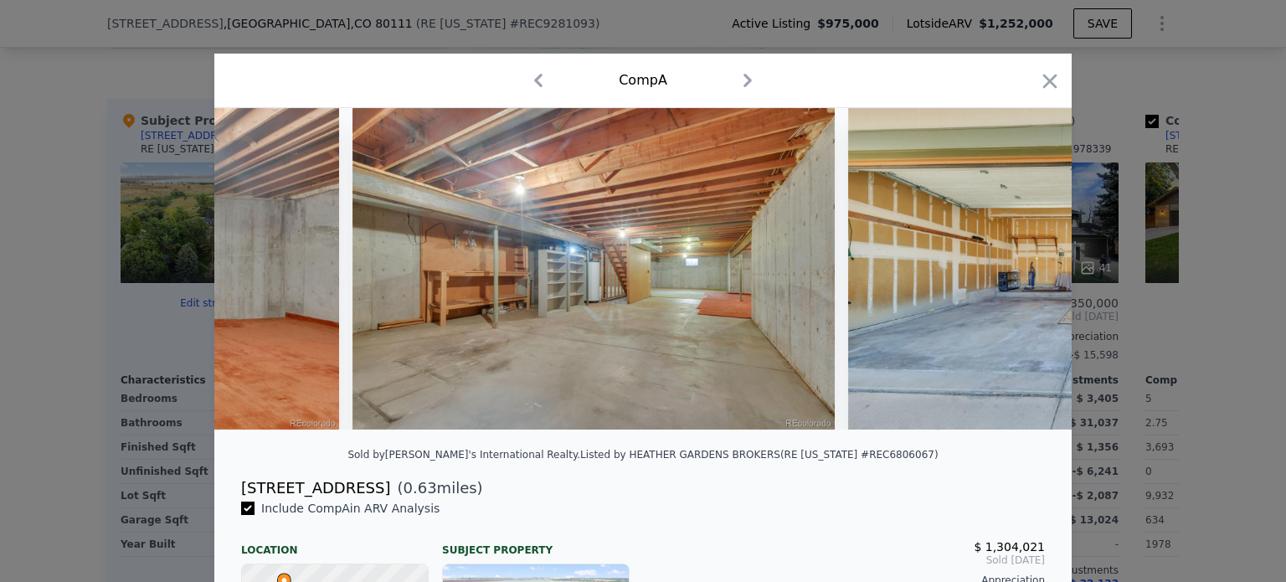
scroll to position [0, 18196]
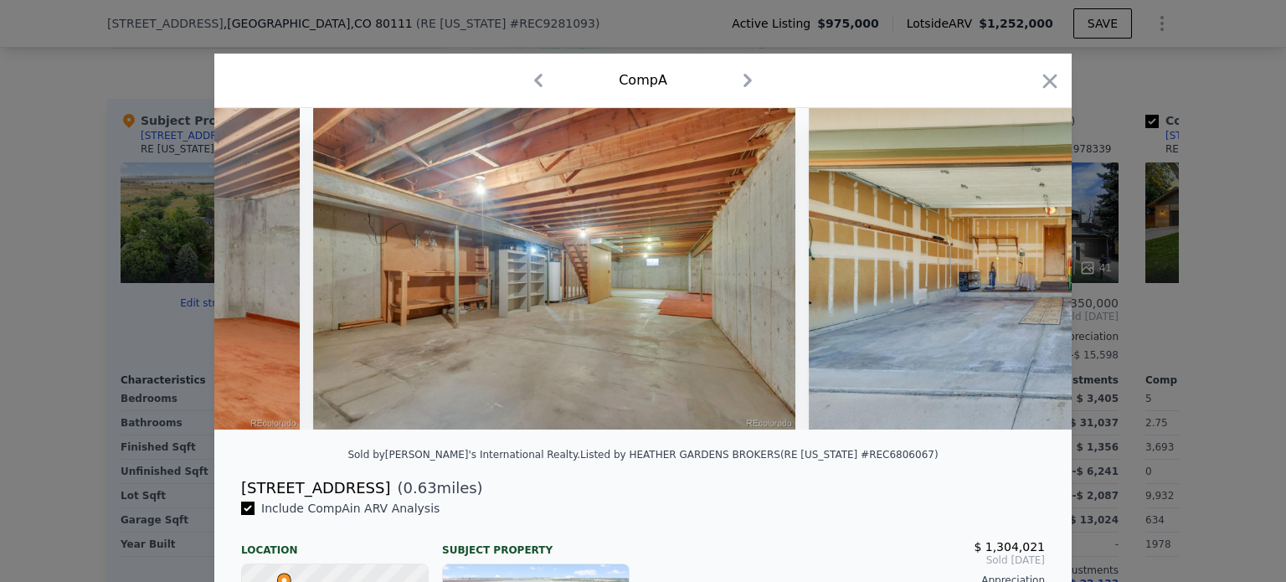
click at [1128, 439] on div at bounding box center [643, 291] width 1286 height 582
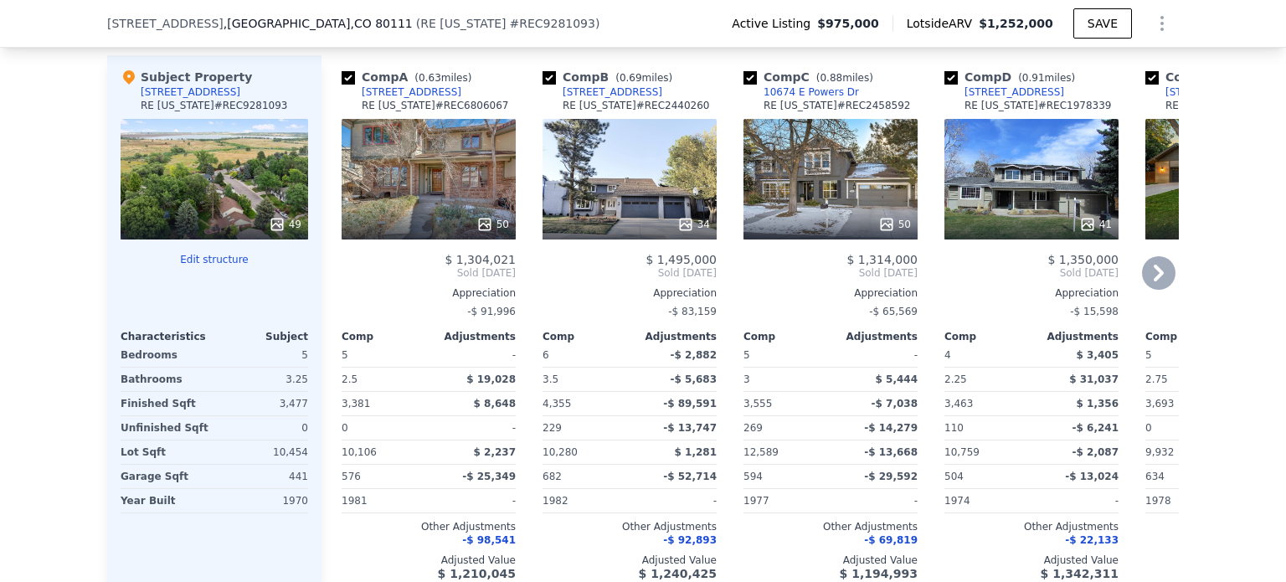
scroll to position [1725, 0]
click at [651, 213] on div "34" at bounding box center [630, 180] width 174 height 121
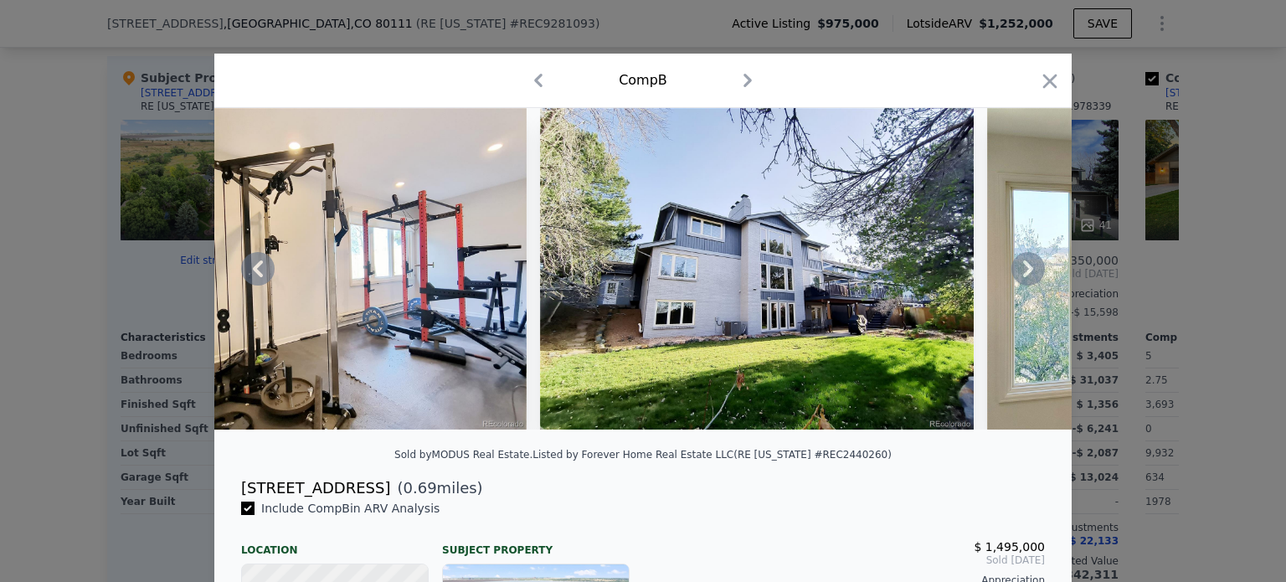
scroll to position [0, 10462]
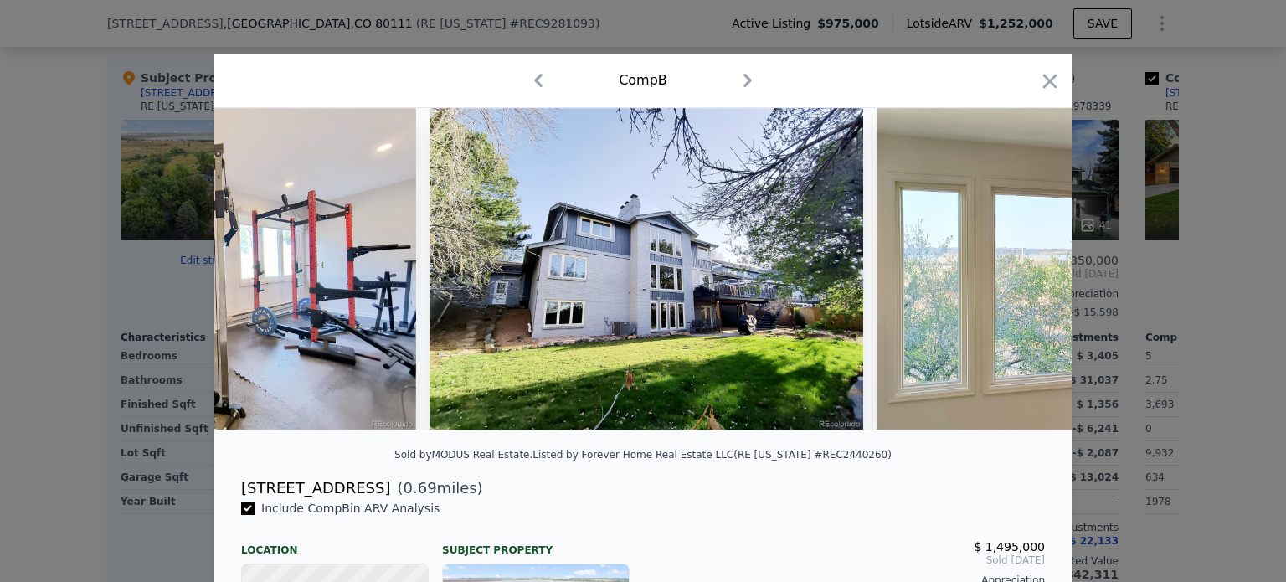
click at [1182, 424] on div at bounding box center [643, 291] width 1286 height 582
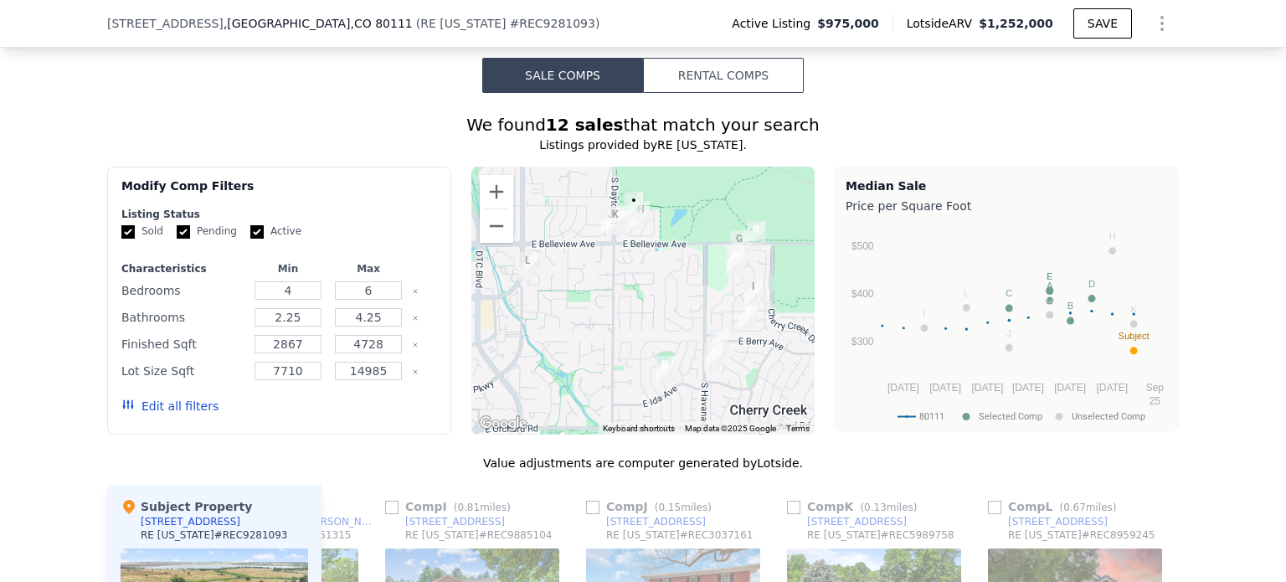
scroll to position [1293, 0]
